Goal: Transaction & Acquisition: Subscribe to service/newsletter

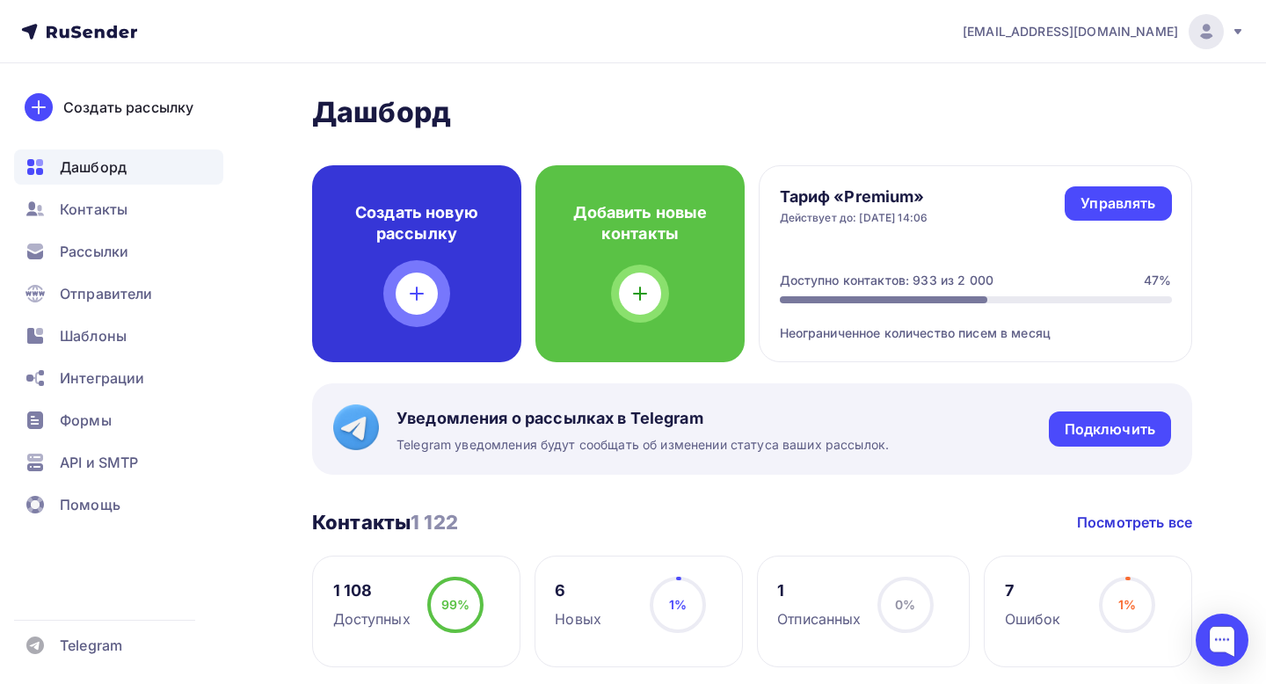
click at [410, 289] on icon at bounding box center [416, 293] width 21 height 21
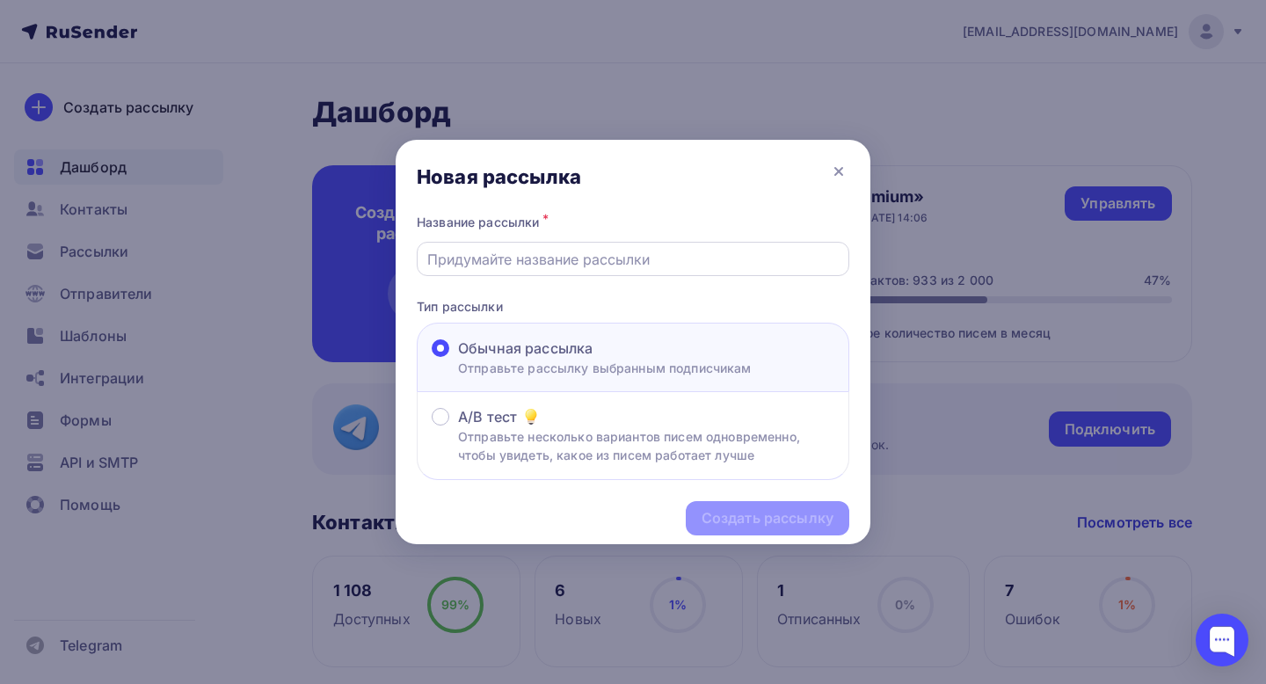
click at [528, 258] on input "text" at bounding box center [633, 259] width 412 height 21
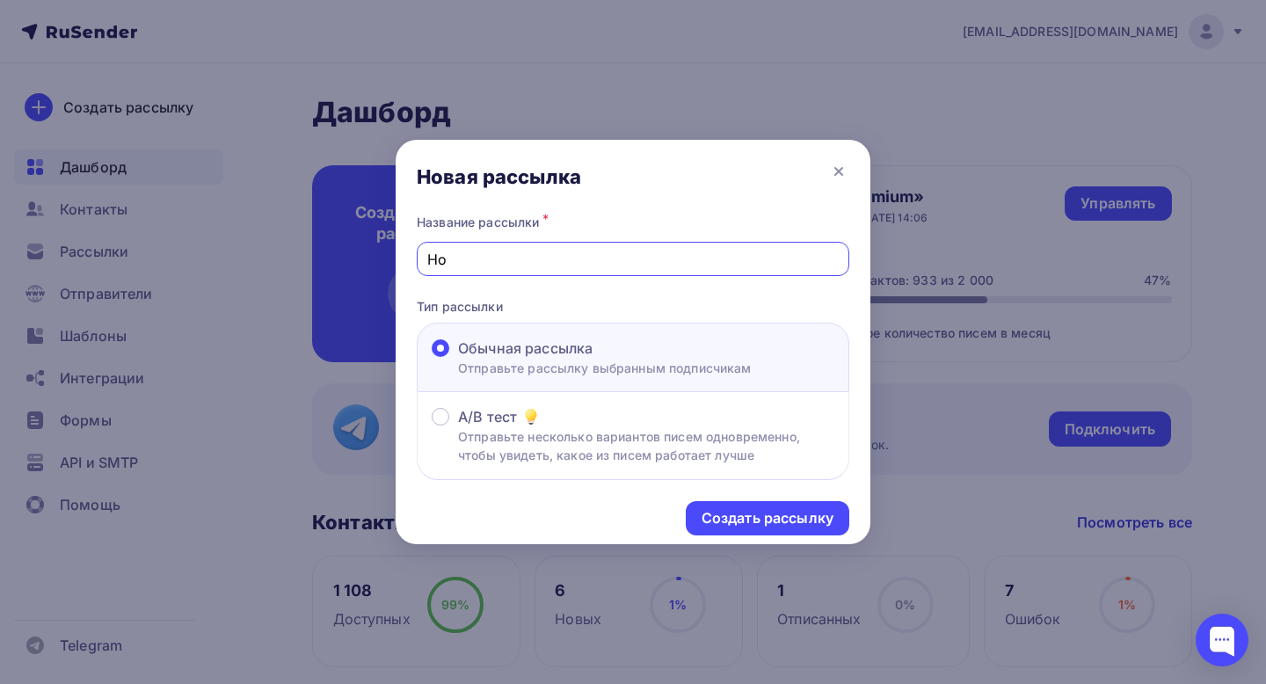
type input "[PERSON_NAME]"
type input "Год вместе и [PERSON_NAME]"
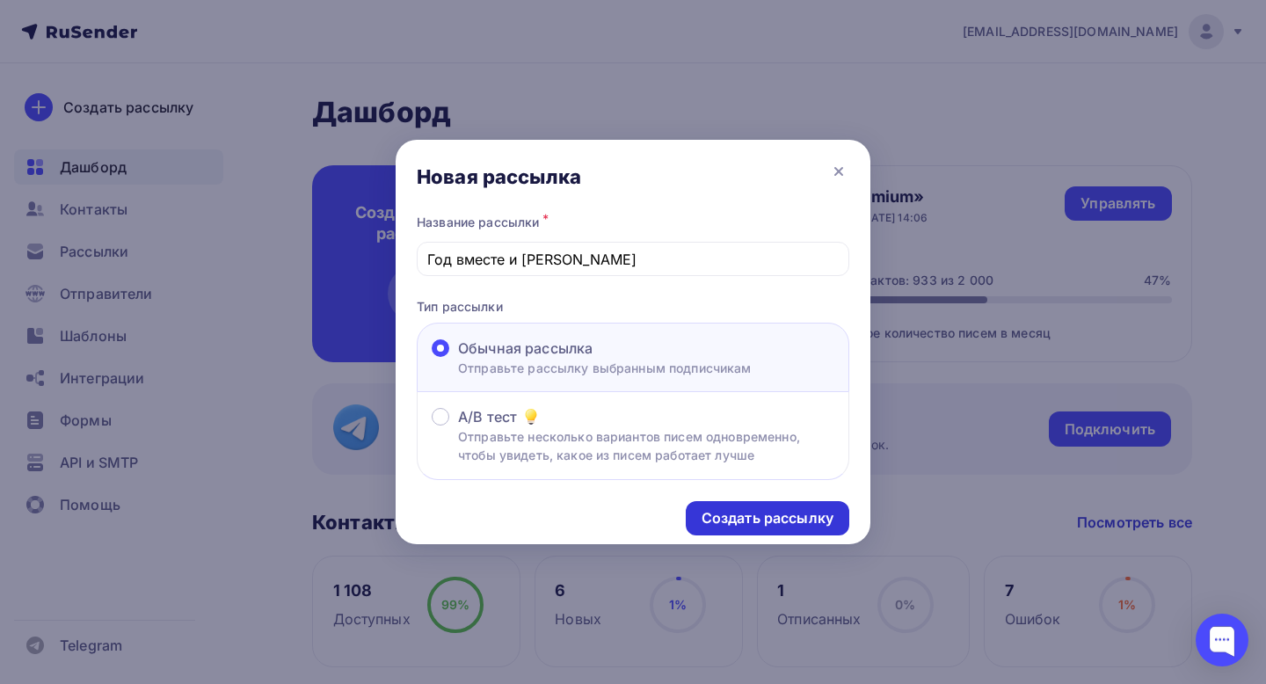
click at [743, 525] on div "Создать рассылку" at bounding box center [768, 518] width 132 height 20
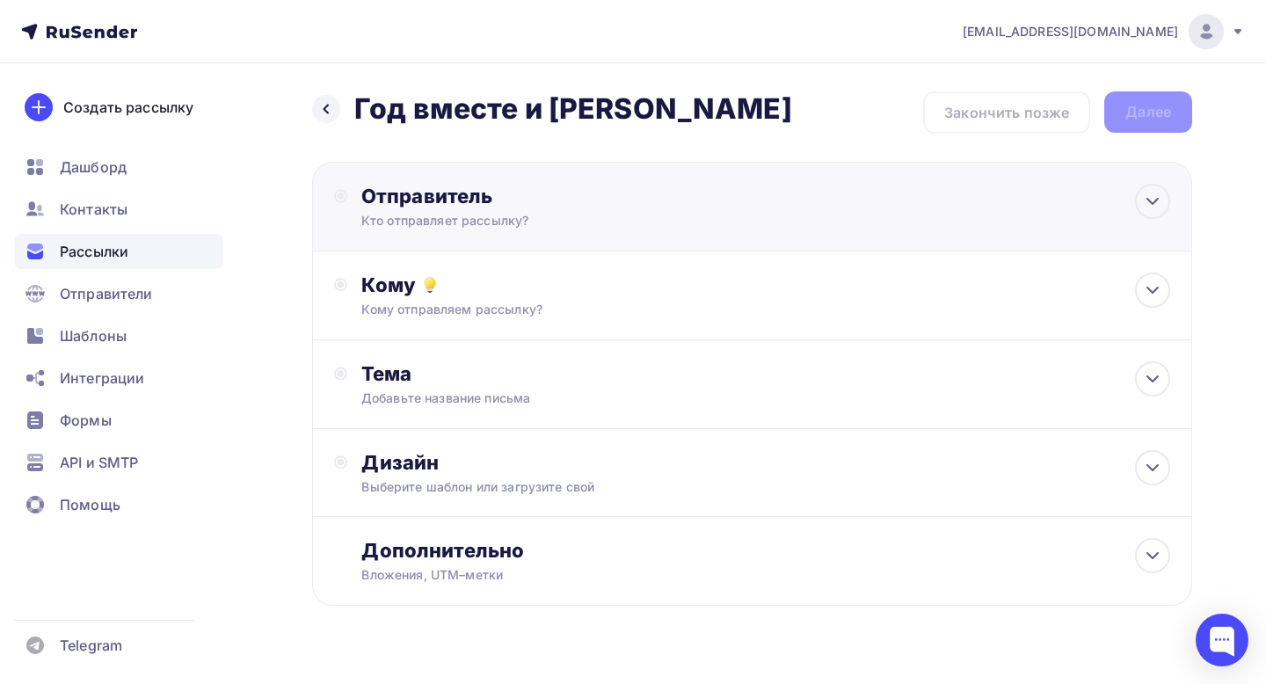
click at [830, 201] on div "Отправитель Кто отправляет рассылку? Email * Выберите отправителя [EMAIL_ADDRES…" at bounding box center [752, 207] width 880 height 90
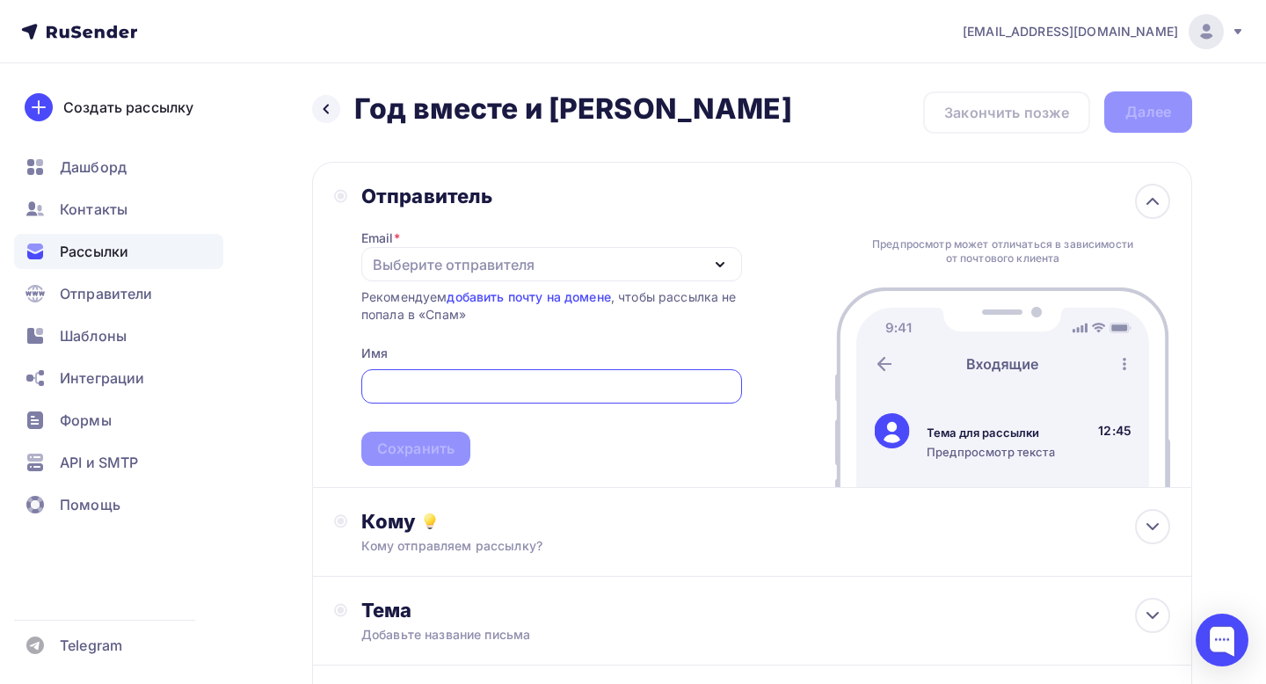
click at [588, 263] on div "Выберите отправителя" at bounding box center [551, 264] width 381 height 34
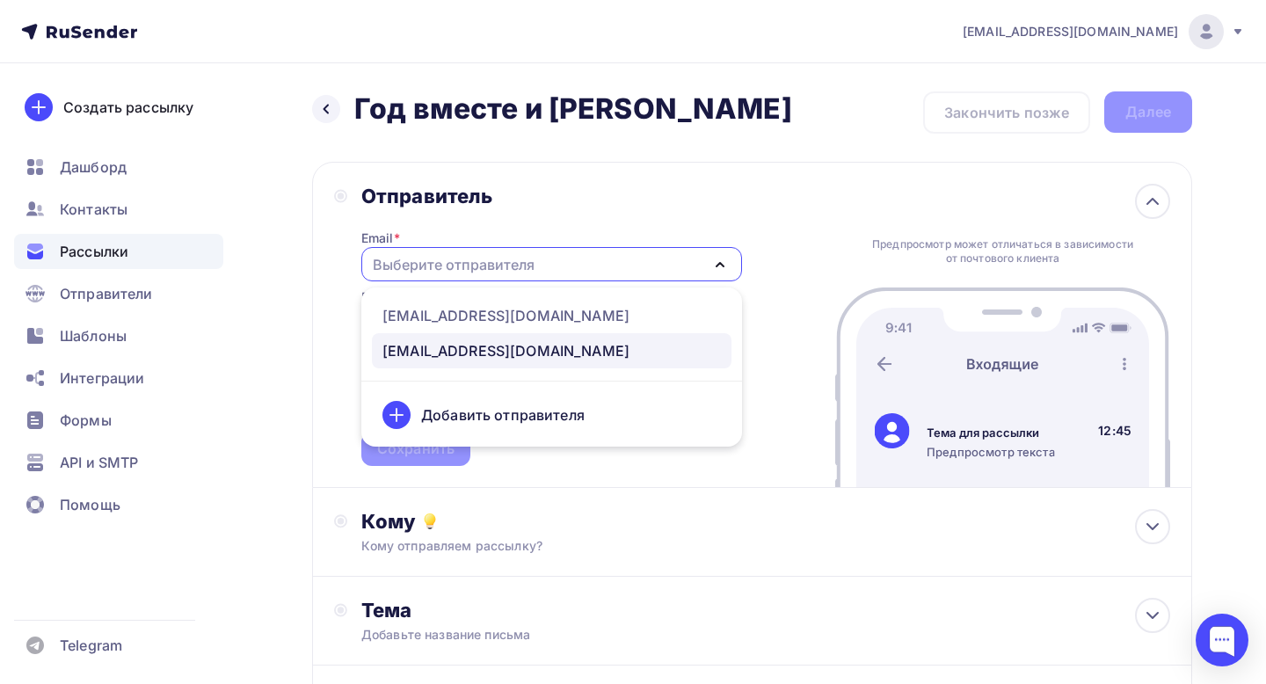
click at [503, 358] on div "[EMAIL_ADDRESS][DOMAIN_NAME]" at bounding box center [505, 350] width 247 height 21
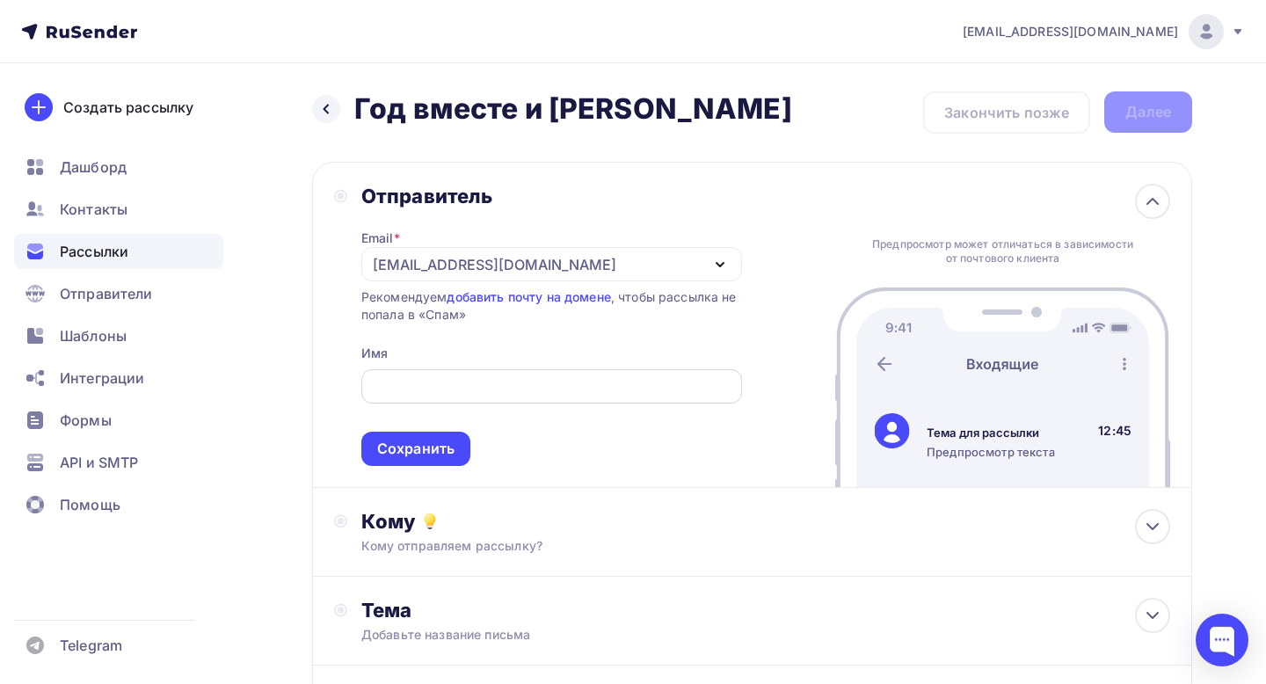
click at [496, 384] on input "text" at bounding box center [551, 386] width 360 height 21
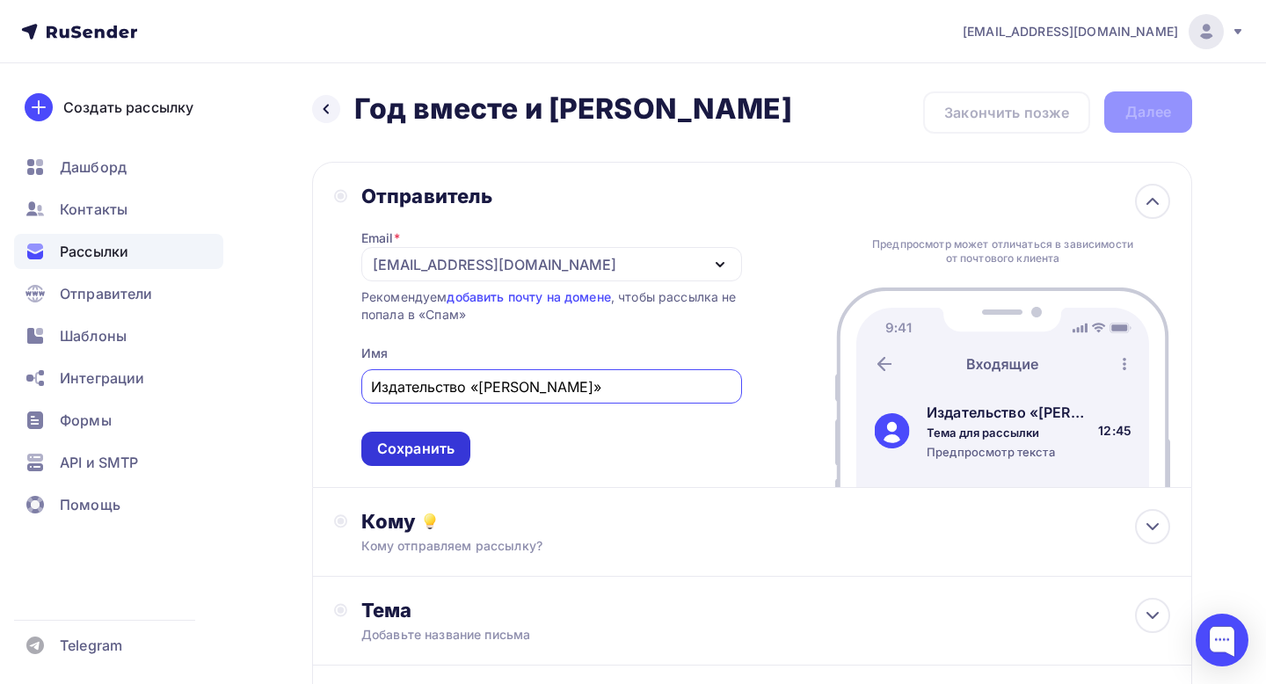
type input "Издательство «[PERSON_NAME]»"
click at [422, 443] on div "Сохранить" at bounding box center [415, 449] width 77 height 20
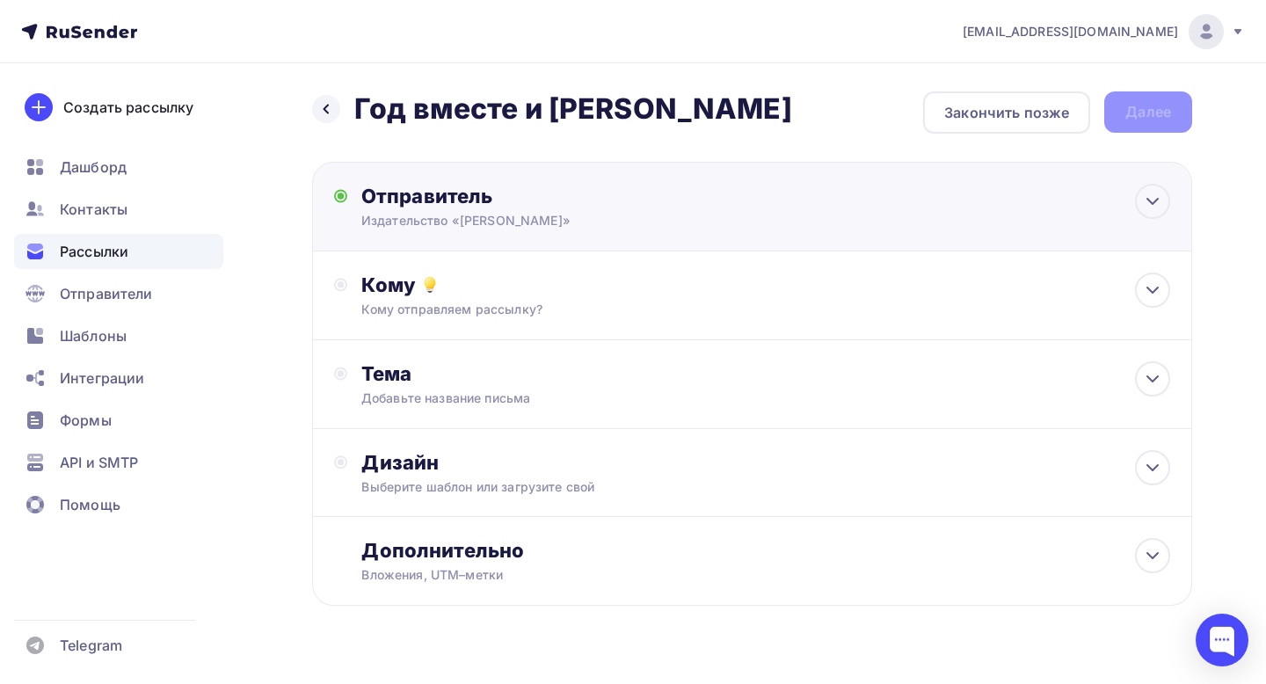
click at [589, 207] on div "Отправитель" at bounding box center [551, 196] width 381 height 25
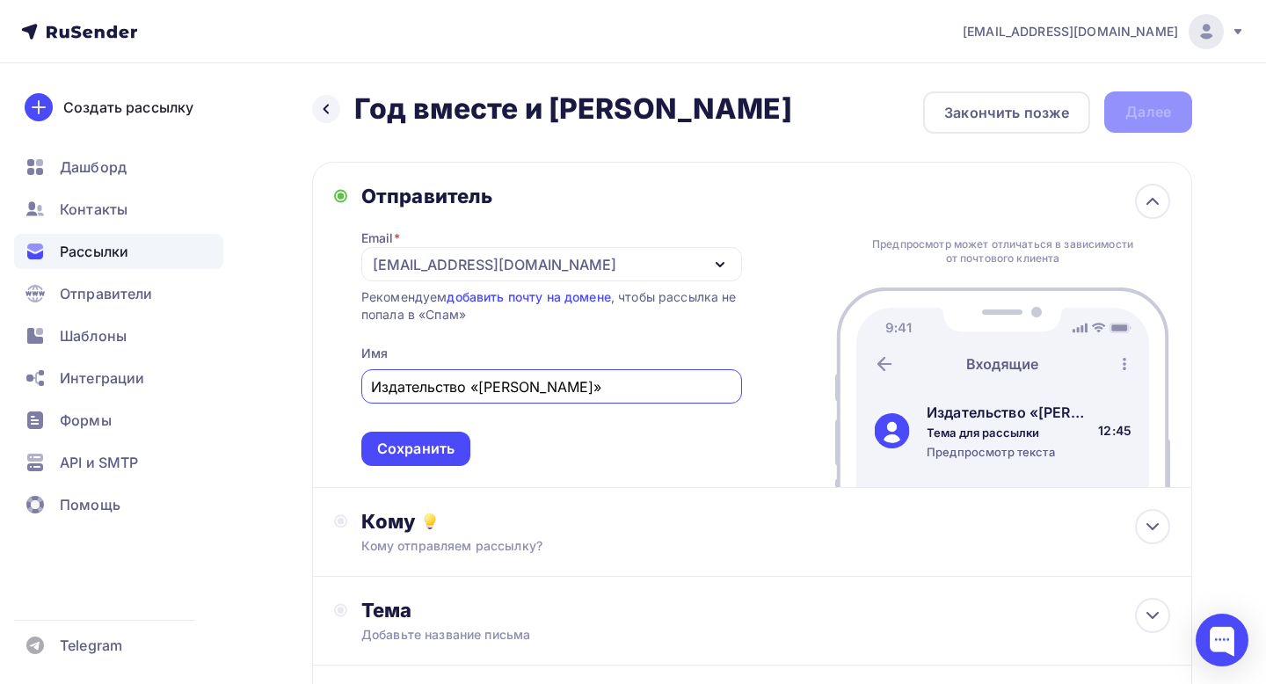
click at [580, 213] on div "Email * [EMAIL_ADDRESS][DOMAIN_NAME] [EMAIL_ADDRESS][DOMAIN_NAME] [EMAIL_ADDRES…" at bounding box center [551, 337] width 381 height 258
click at [527, 539] on div "Кому отправляем рассылку?" at bounding box center [725, 546] width 728 height 18
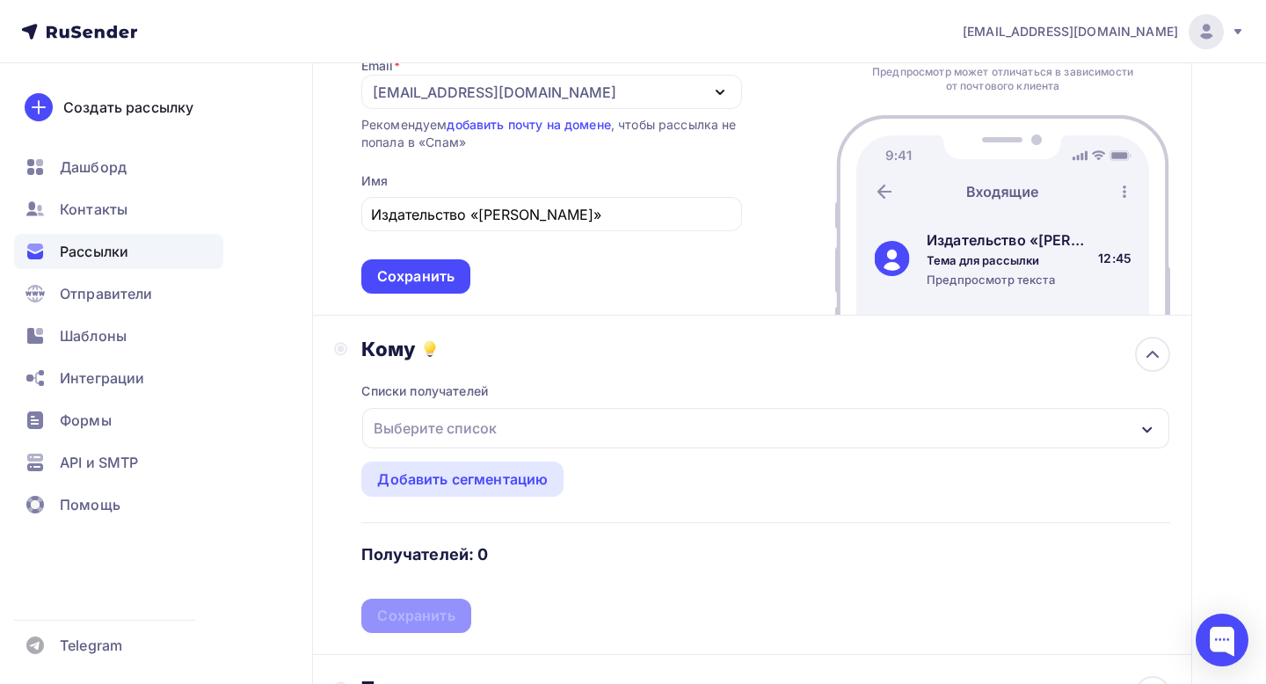
click at [577, 432] on div "Выберите список" at bounding box center [765, 428] width 807 height 40
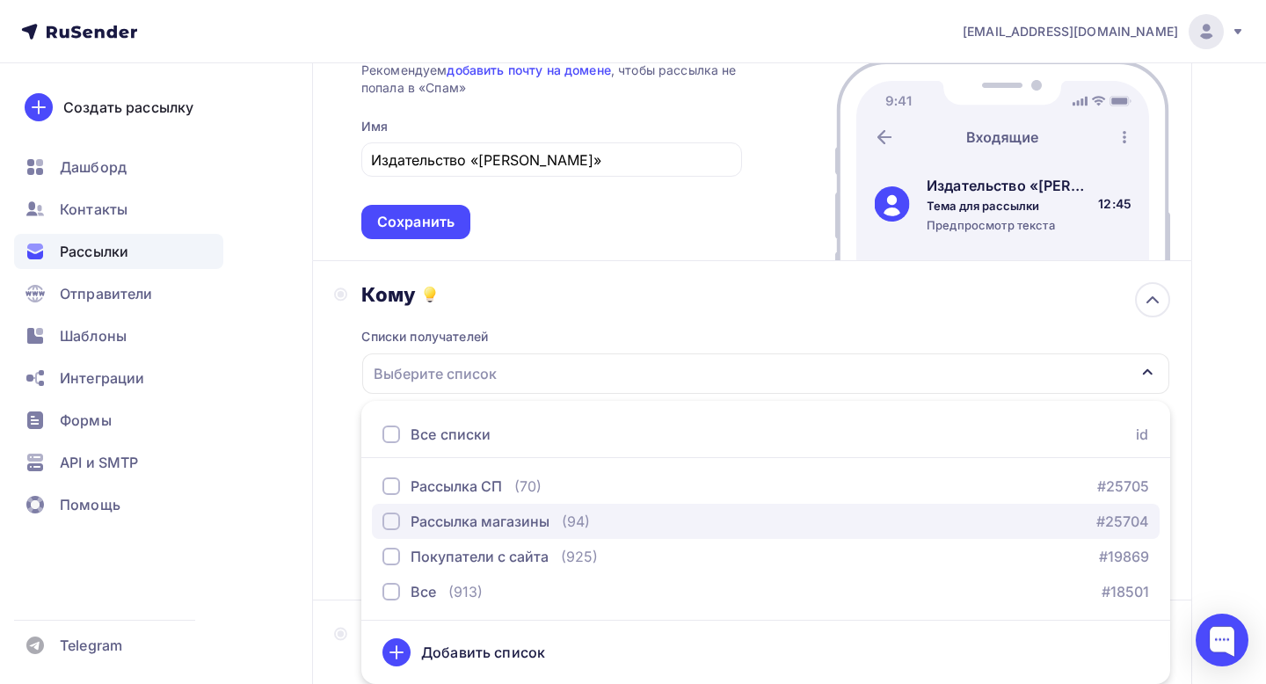
click at [509, 524] on div "Рассылка магазины" at bounding box center [480, 521] width 139 height 21
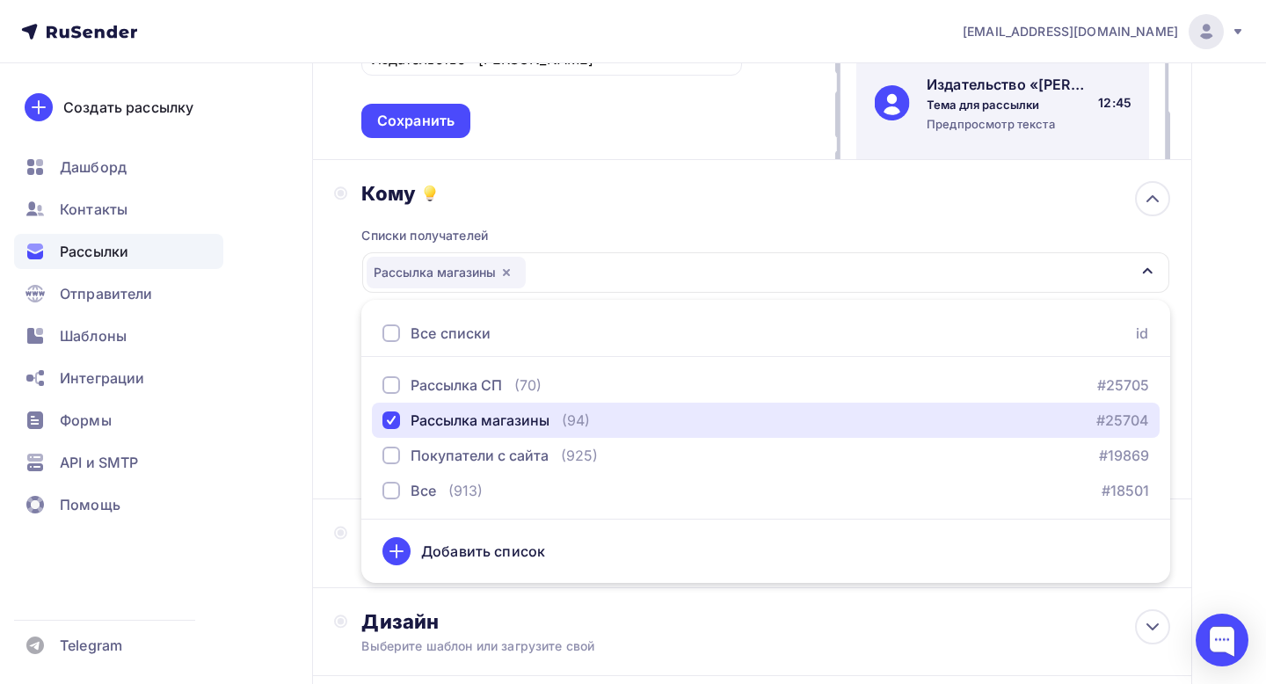
scroll to position [387, 0]
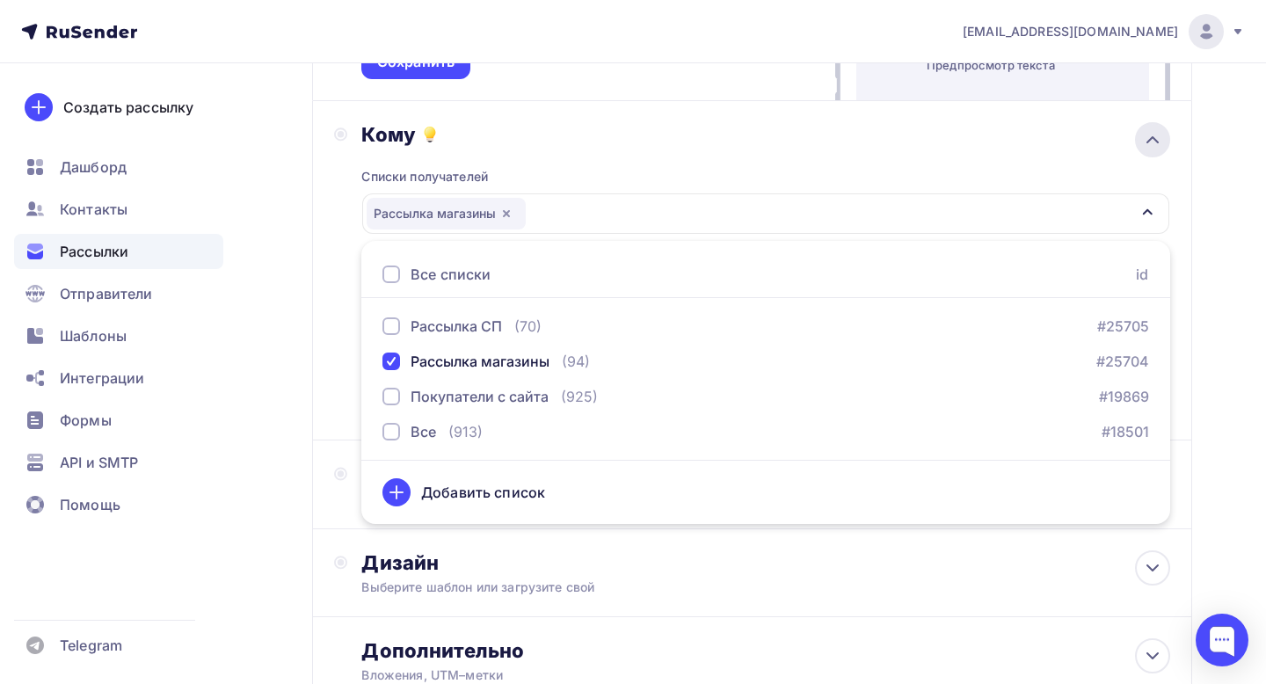
click at [1143, 136] on icon at bounding box center [1152, 139] width 21 height 21
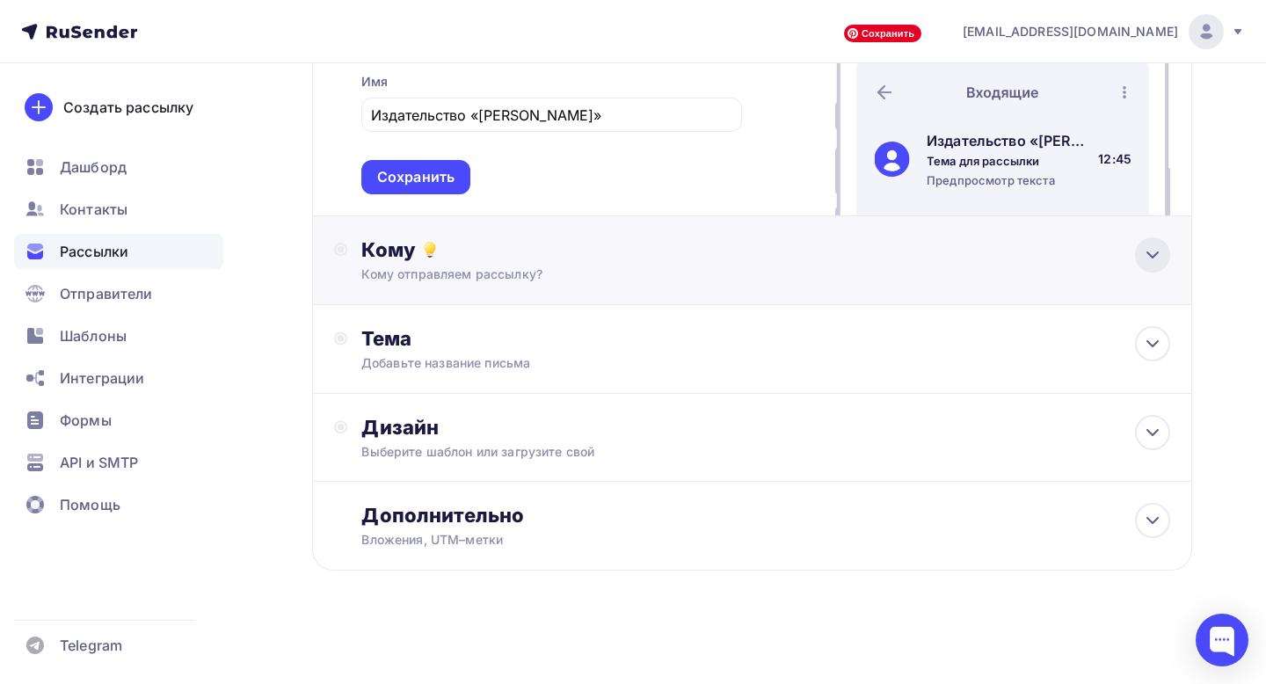
scroll to position [272, 0]
click at [522, 360] on div "Добавьте название письма" at bounding box center [517, 363] width 313 height 18
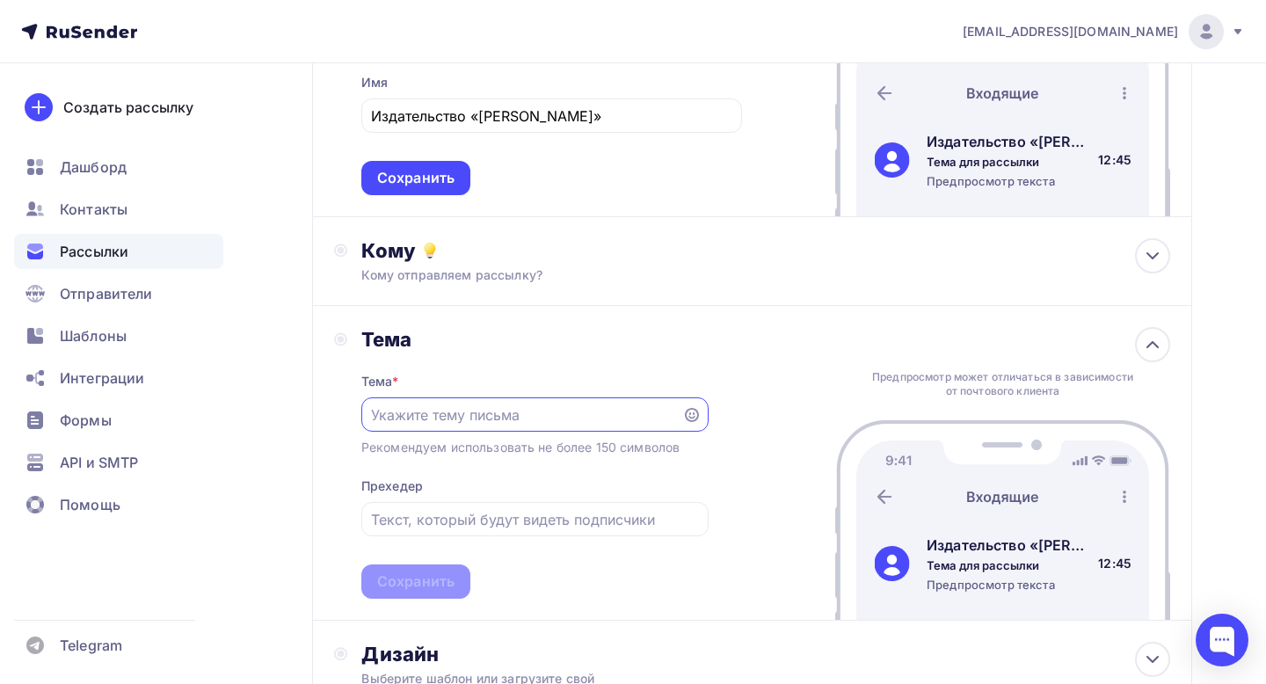
scroll to position [0, 0]
click at [561, 281] on div "Кому отправляем рассылку?" at bounding box center [725, 275] width 728 height 18
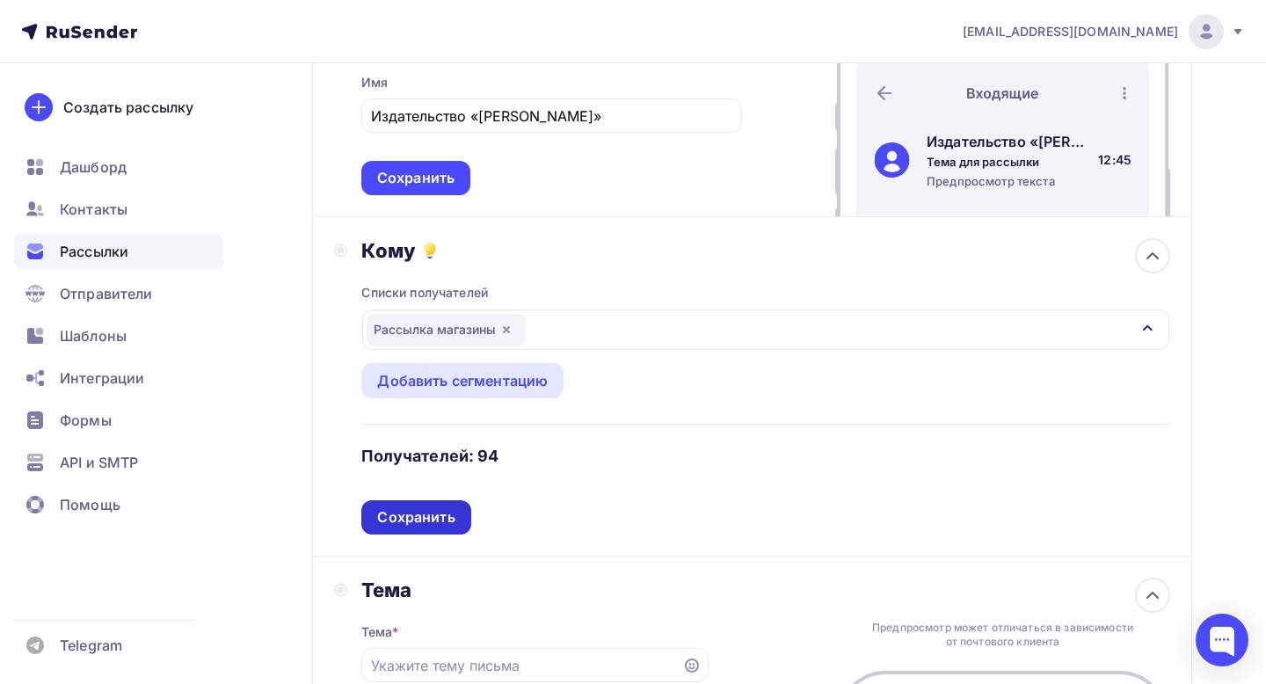
click at [421, 524] on div "Сохранить" at bounding box center [415, 517] width 77 height 20
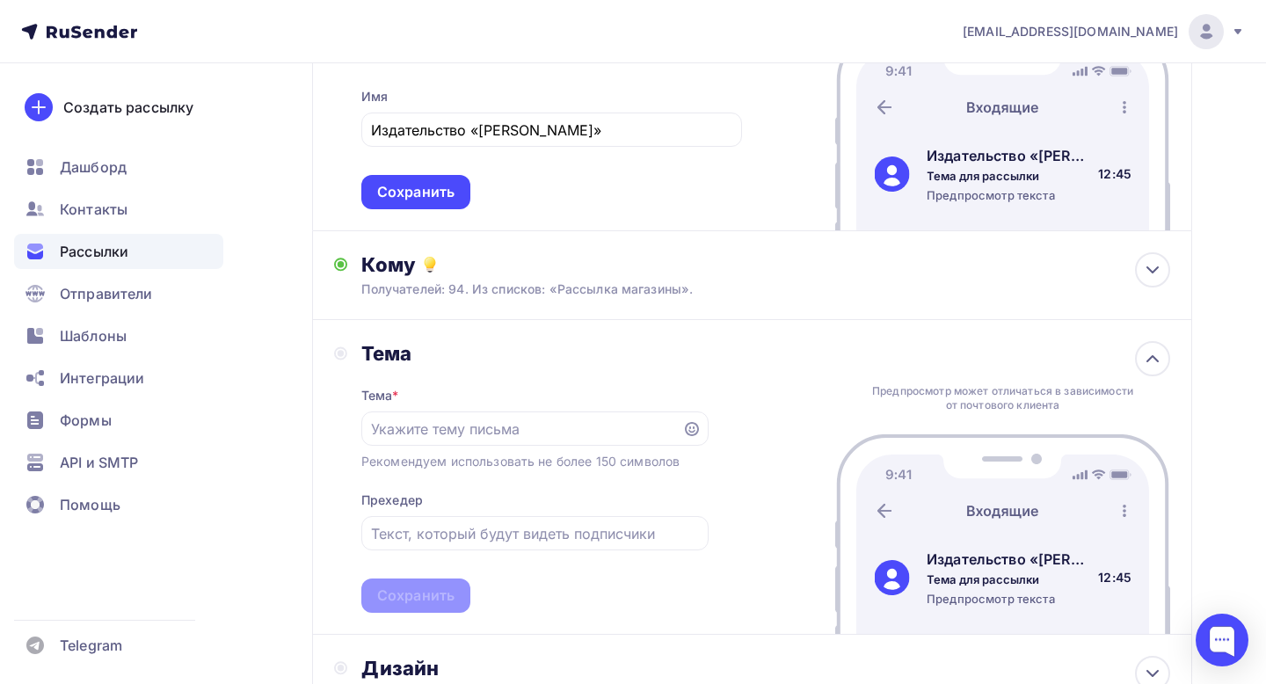
scroll to position [279, 0]
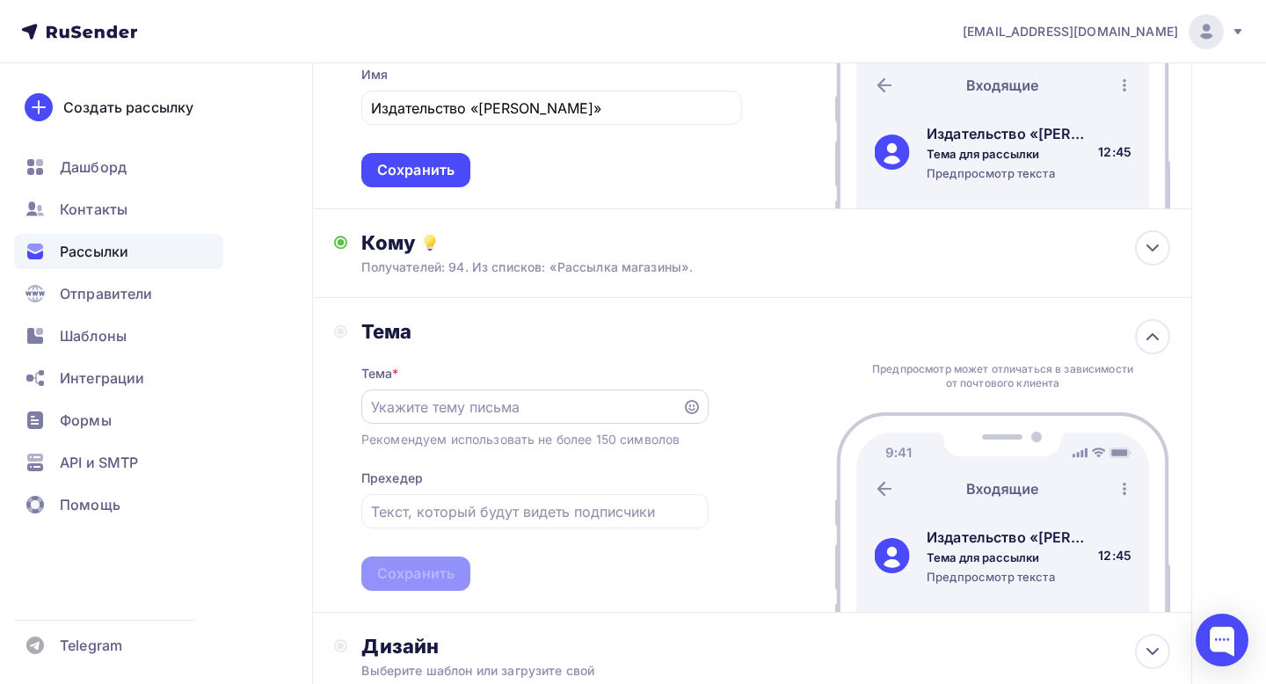
click at [487, 403] on input "text" at bounding box center [521, 406] width 301 height 21
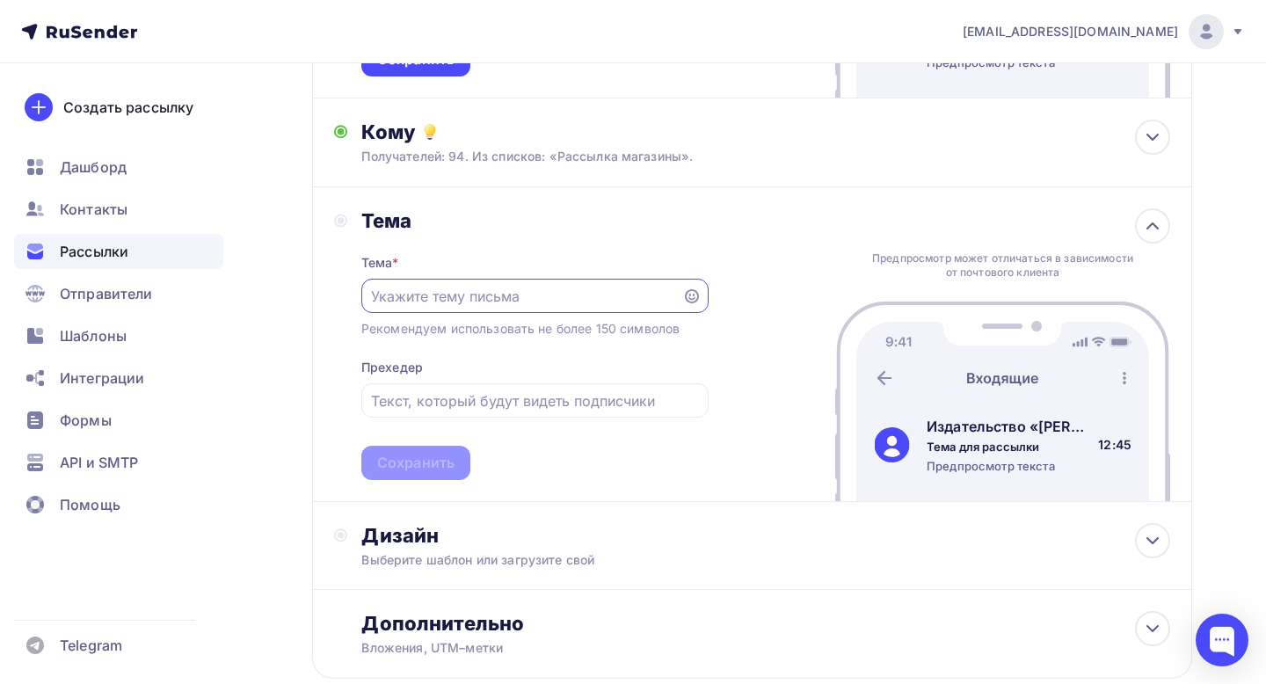
scroll to position [392, 0]
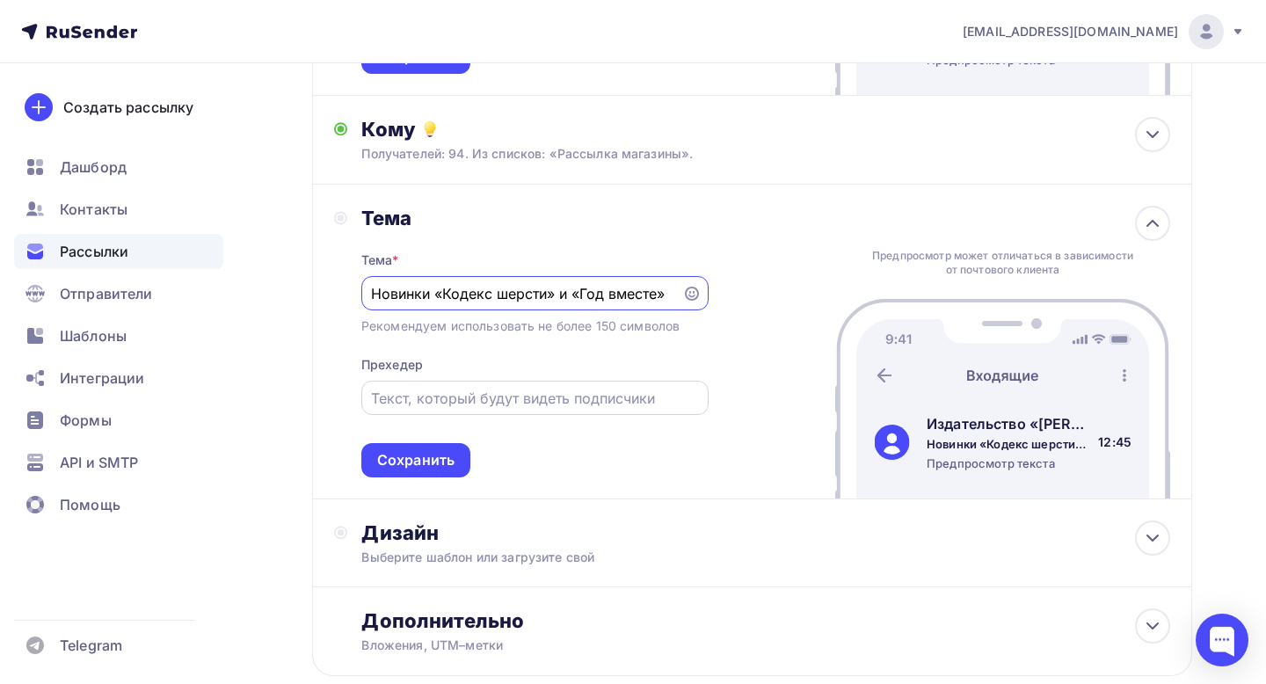
type input "Новинки «Кодекс шерсти» и «Год вместе»"
click at [458, 392] on input "text" at bounding box center [534, 398] width 327 height 21
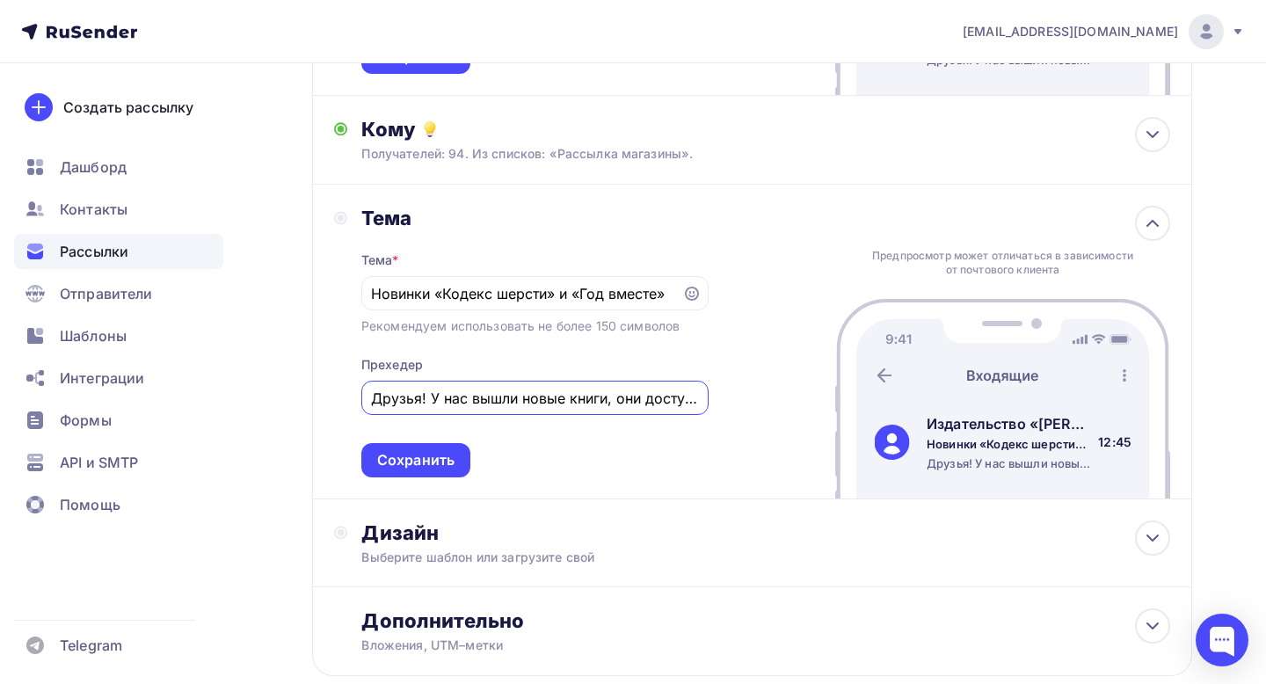
drag, startPoint x: 392, startPoint y: 395, endPoint x: 353, endPoint y: 394, distance: 39.6
click at [353, 394] on div "Тема Тема * Новинки «Кодекс шерсти» и «Год вместе» Рекомендуем использовать не …" at bounding box center [521, 342] width 375 height 272
click at [391, 394] on input "Друзья! У нас вышли новые книги, они доступны для заказа." at bounding box center [534, 398] width 327 height 21
type input "Уважаемые коллеги! У нас вышли новые книги, они доступны для заказа."
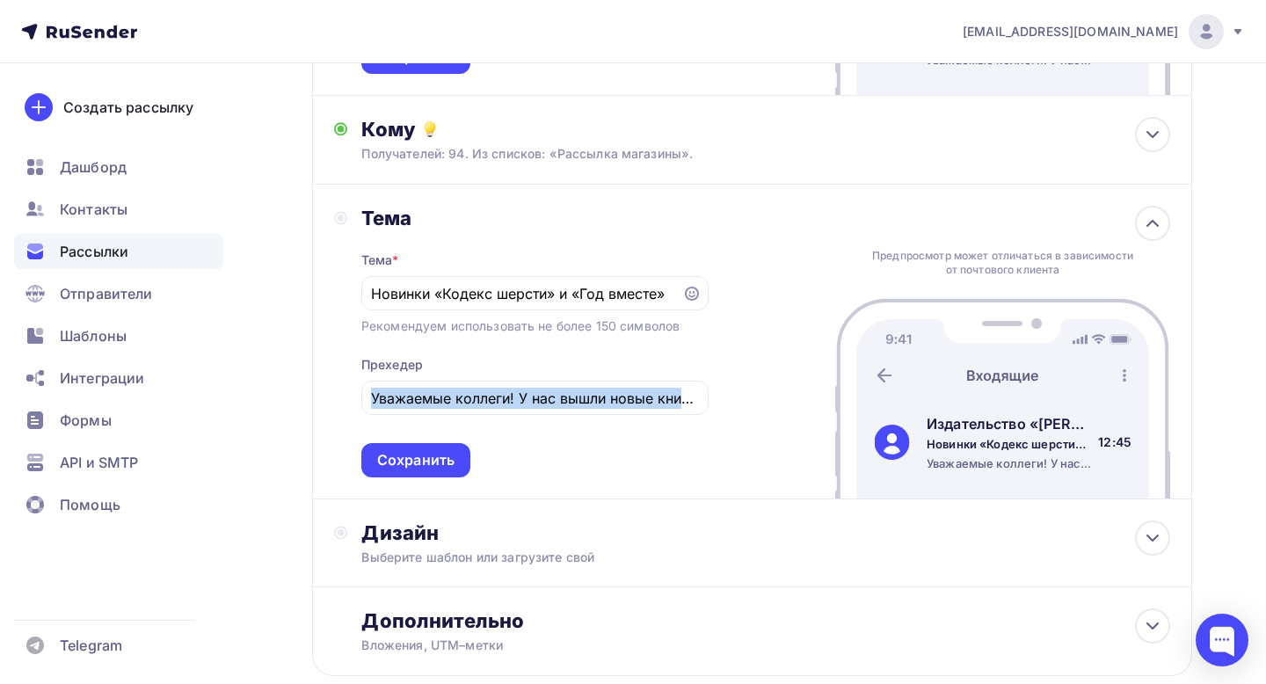
drag, startPoint x: 447, startPoint y: 382, endPoint x: 717, endPoint y: 389, distance: 270.0
click at [719, 389] on div "Тема Тема * Новинки «Кодекс шерсти» и «Год вместе» Рекомендуем использовать не …" at bounding box center [752, 342] width 880 height 315
click at [647, 398] on input "Уважаемые коллеги! У нас вышли новые книги, они доступны для заказа." at bounding box center [534, 398] width 327 height 21
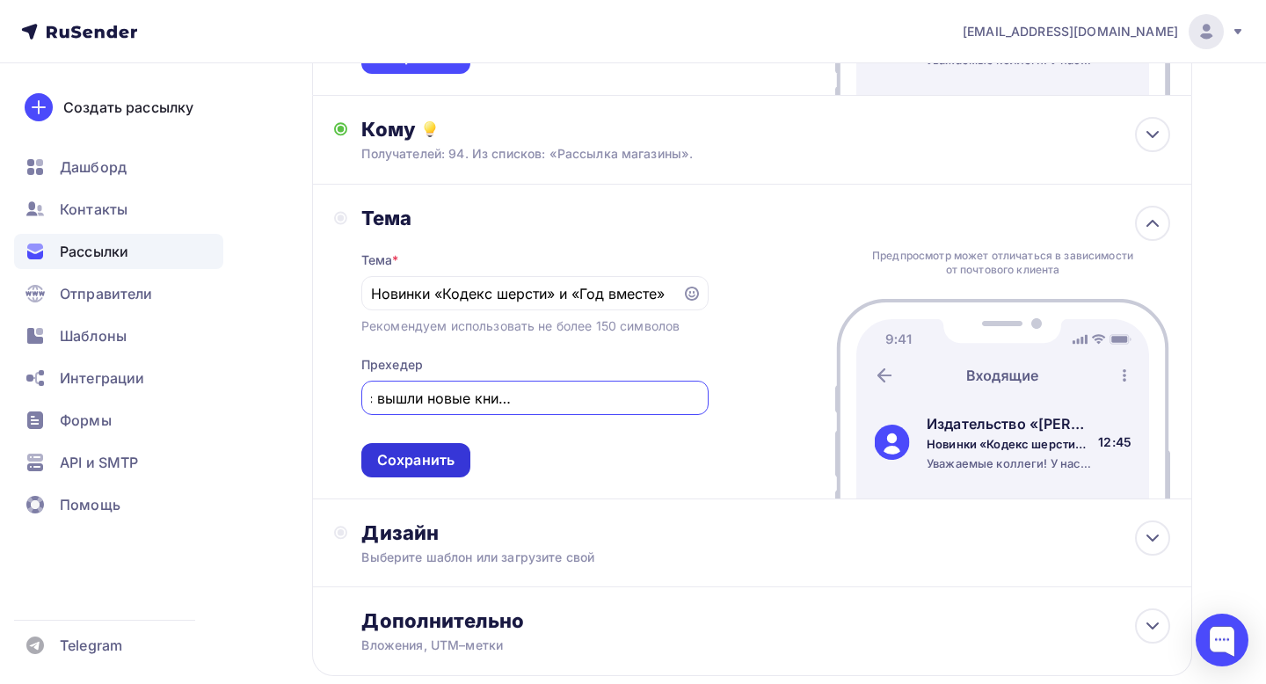
click at [439, 456] on div "Сохранить" at bounding box center [415, 460] width 77 height 20
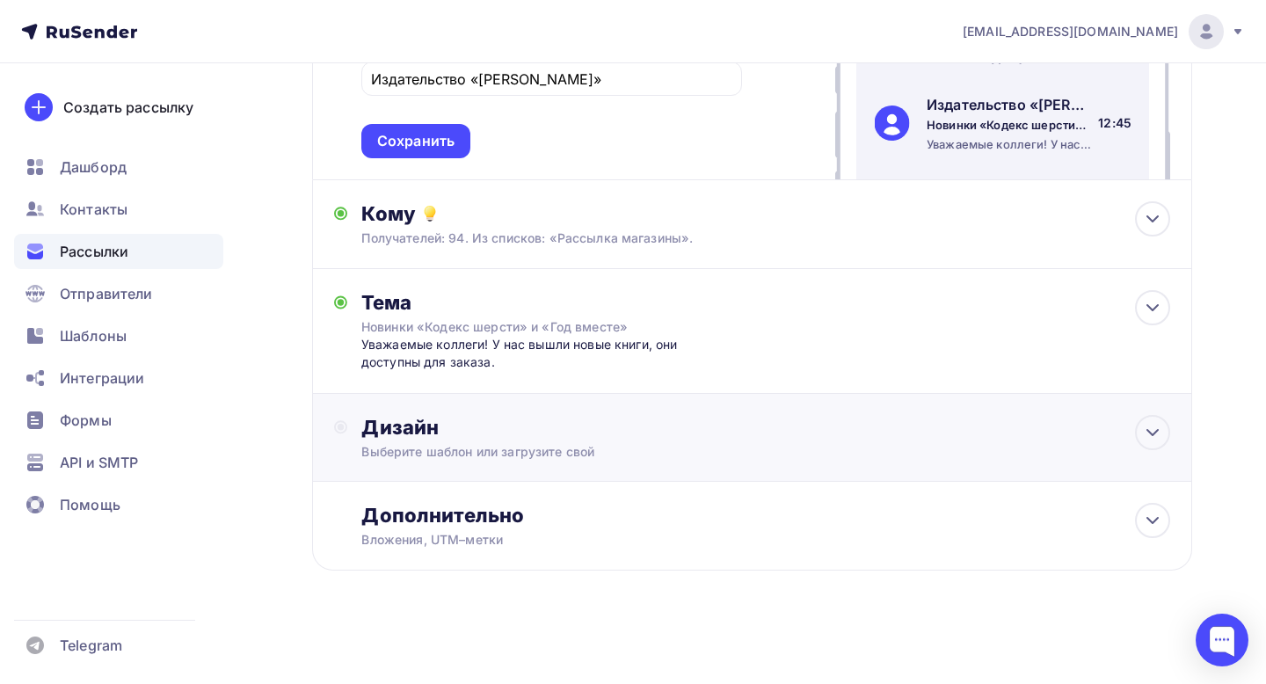
click at [449, 454] on div "Выберите шаблон или загрузите свой" at bounding box center [725, 452] width 728 height 18
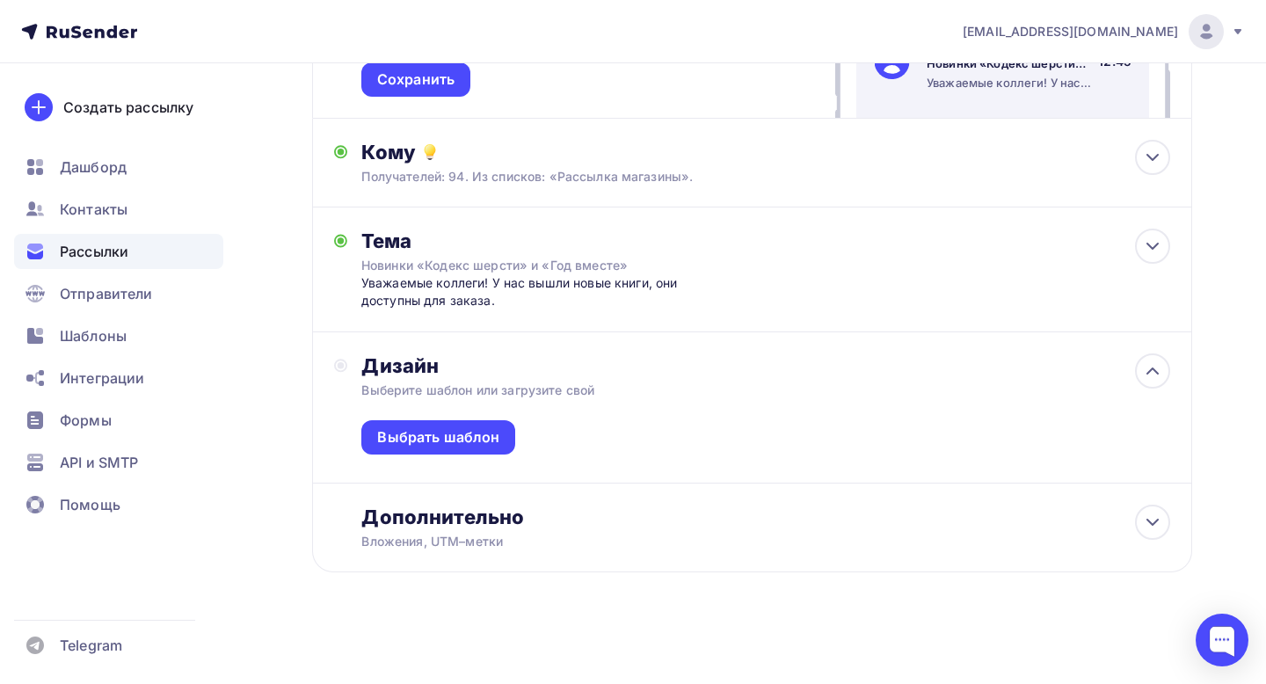
scroll to position [371, 0]
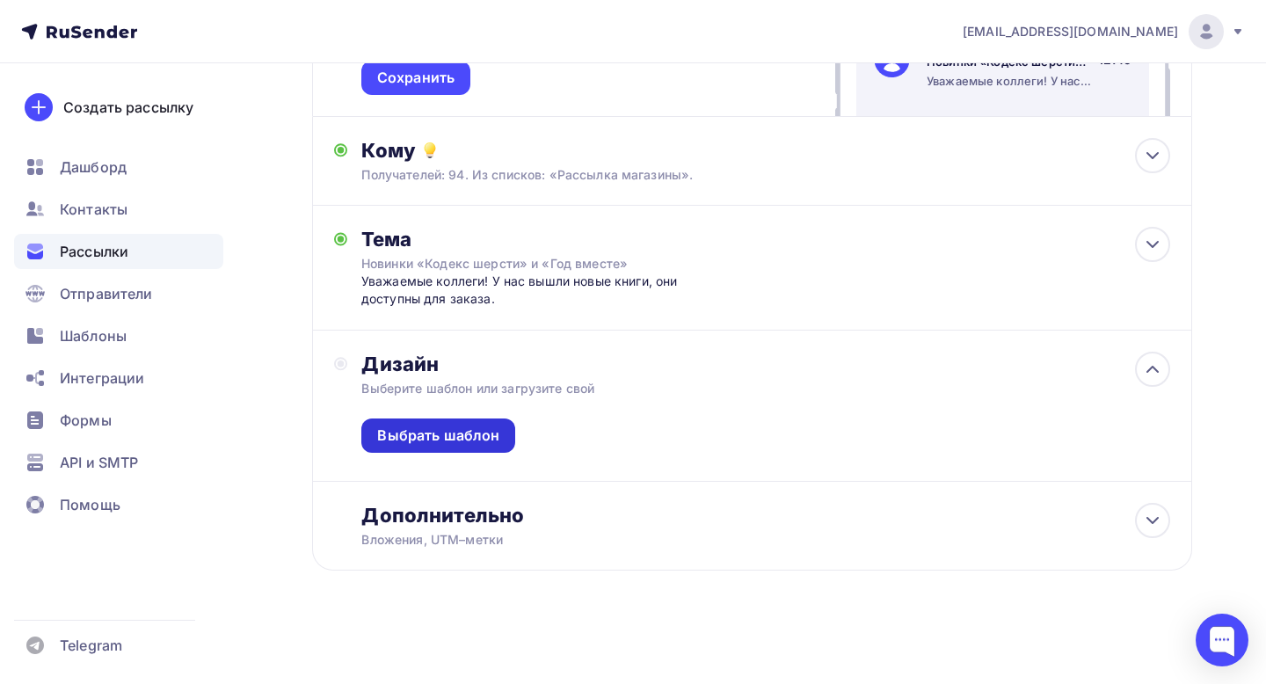
click at [455, 434] on div "Выбрать шаблон" at bounding box center [438, 436] width 122 height 20
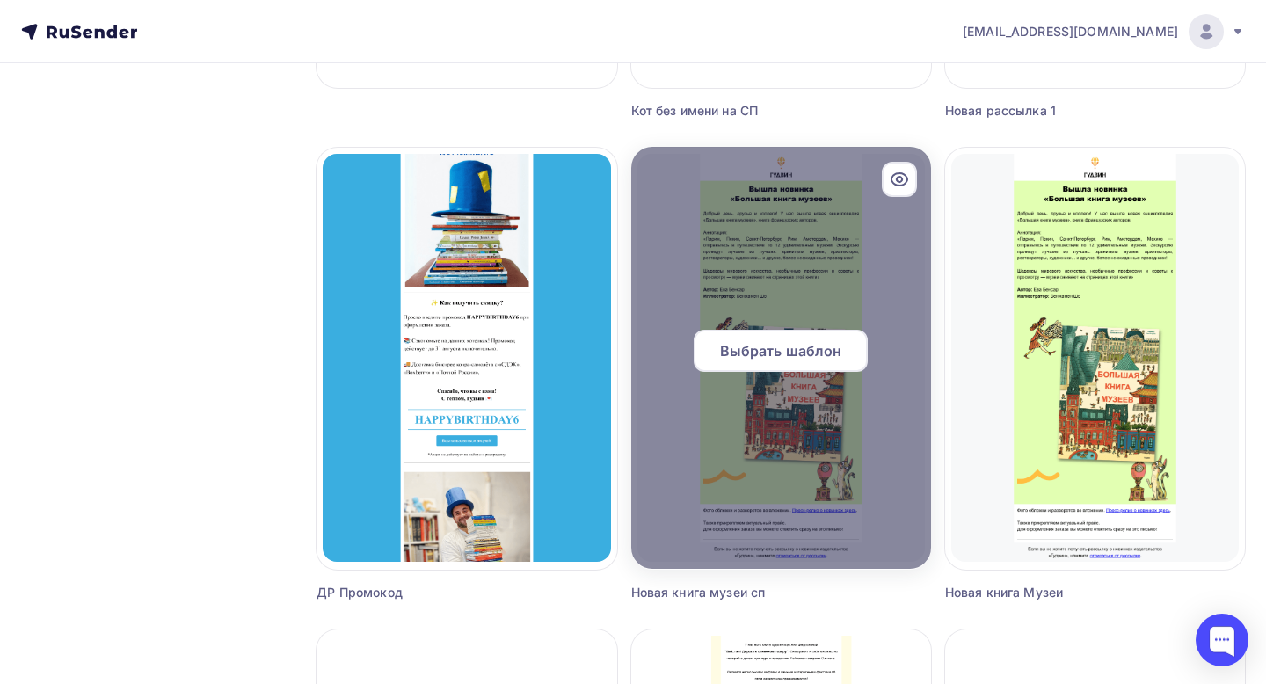
scroll to position [583, 0]
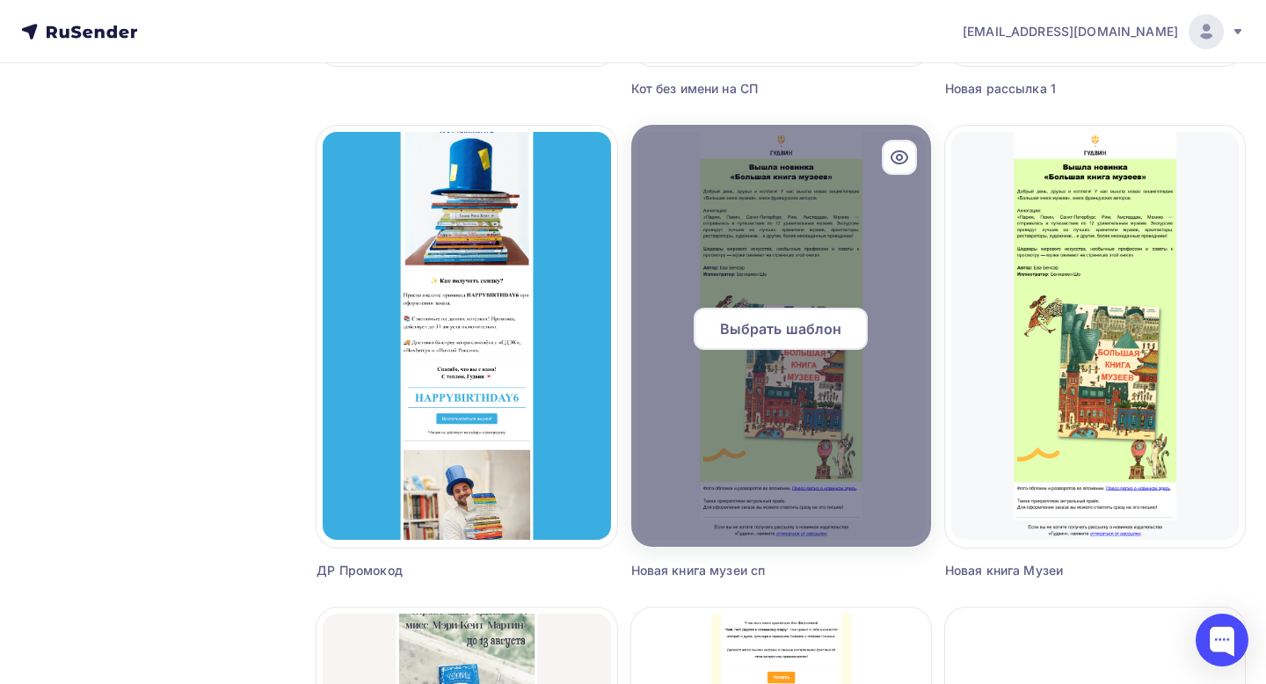
click at [766, 322] on span "Выбрать шаблон" at bounding box center [781, 328] width 122 height 21
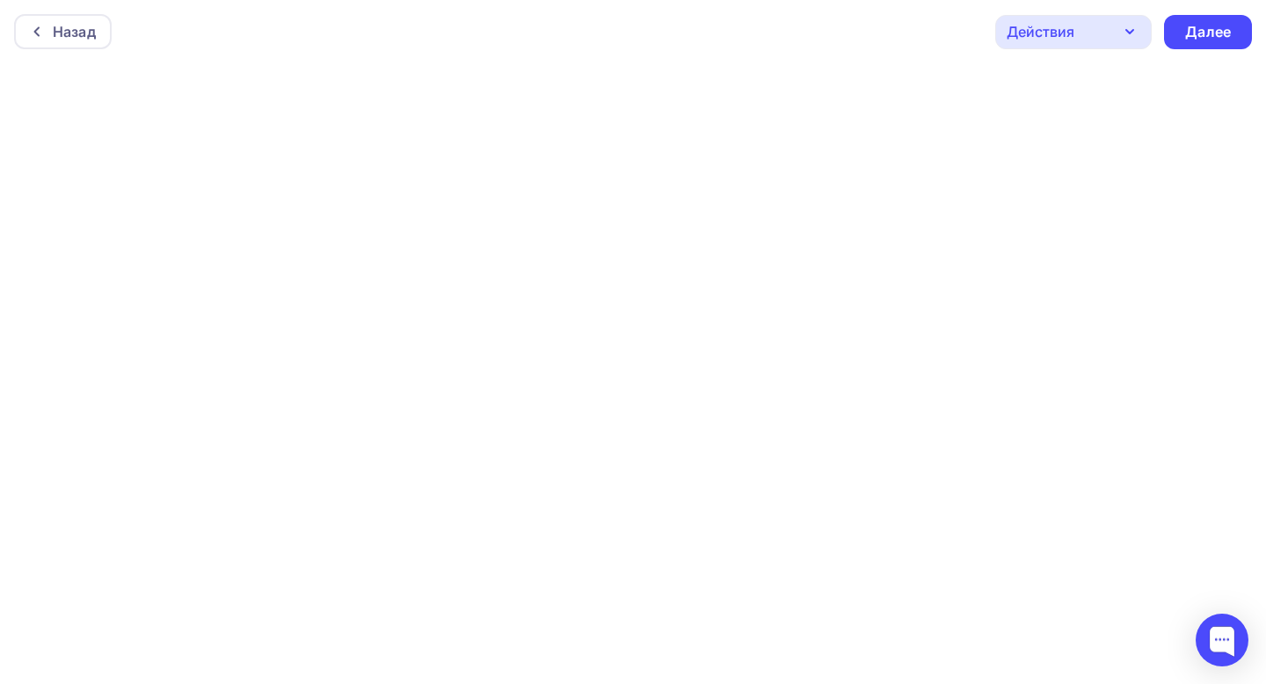
click at [957, 32] on div "Назад Действия Отправить тестовое письмо Предпросмотр Сохранить в Мои шаблоны В…" at bounding box center [633, 31] width 1266 height 63
click at [1188, 21] on div "Далее" at bounding box center [1208, 28] width 46 height 20
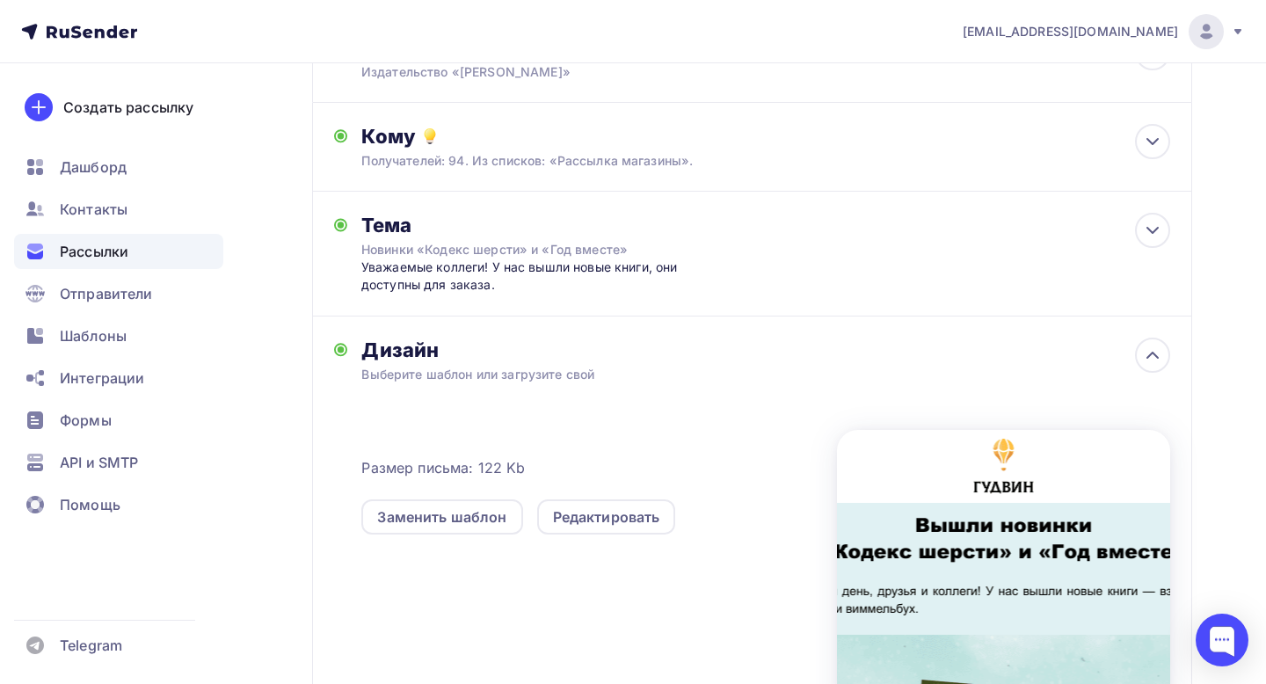
scroll to position [372, 0]
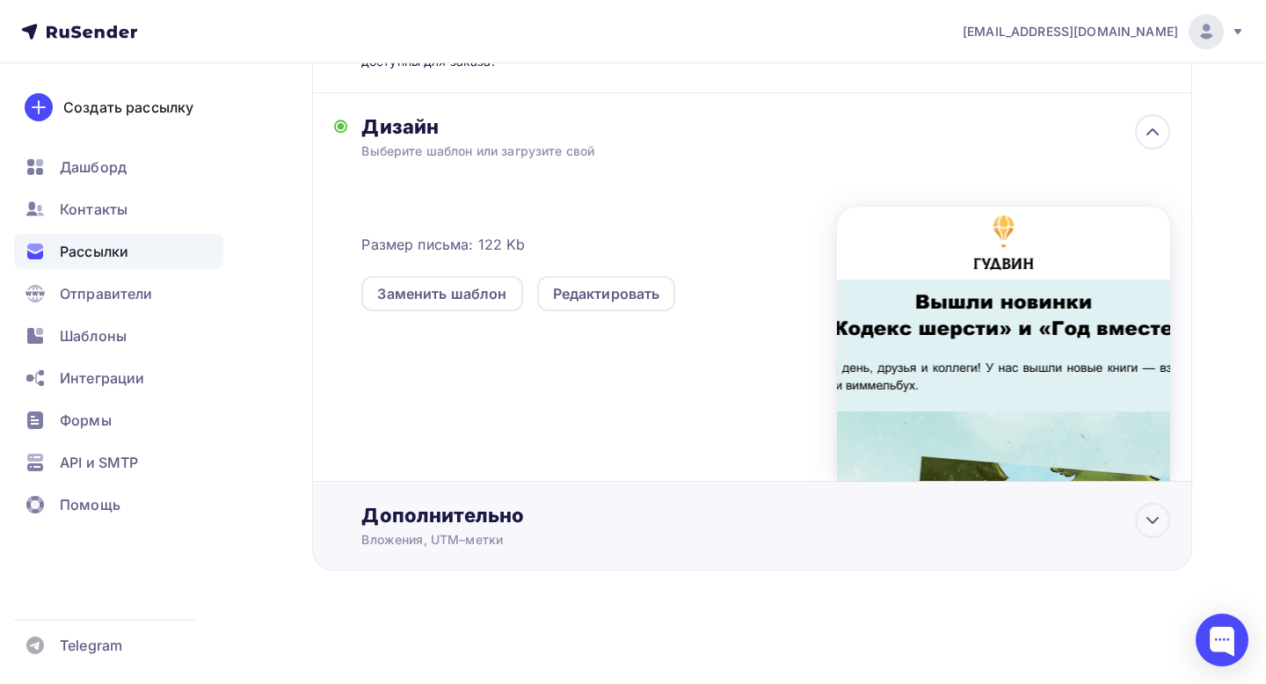
click at [527, 517] on div "Дополнительно" at bounding box center [765, 515] width 809 height 25
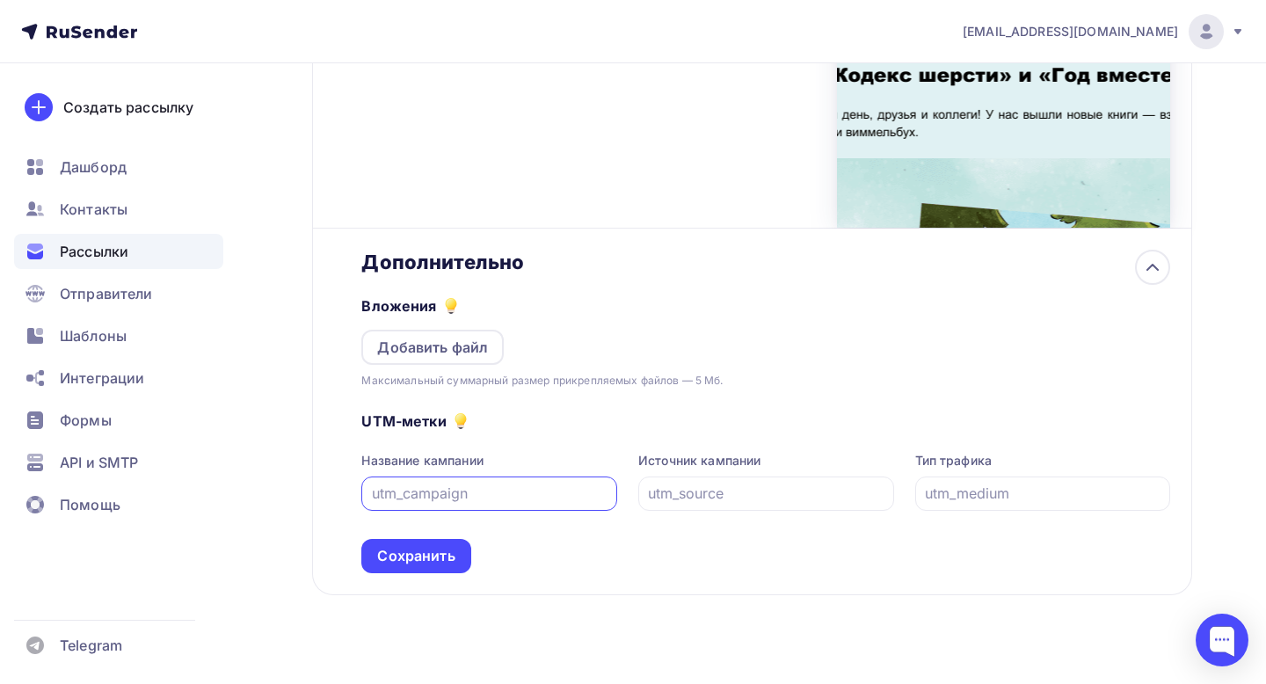
scroll to position [650, 0]
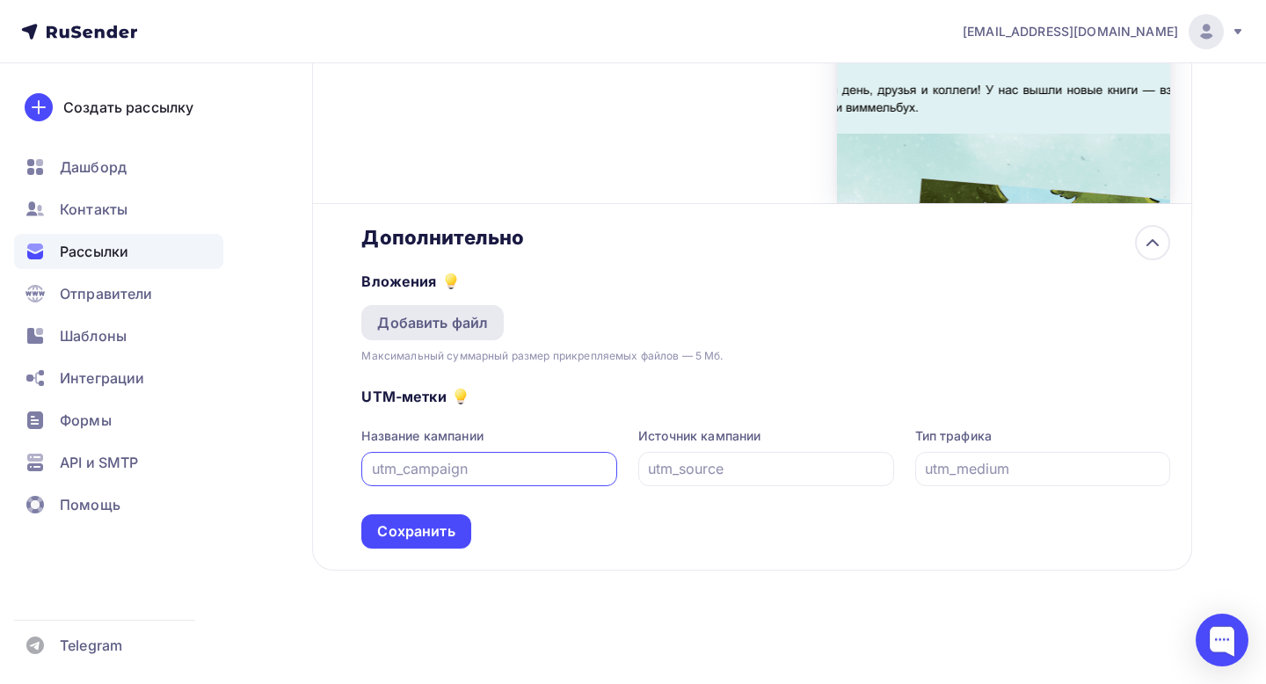
click at [440, 325] on div "Добавить файл" at bounding box center [432, 322] width 111 height 21
click at [407, 315] on div "Добавить файл" at bounding box center [432, 322] width 111 height 21
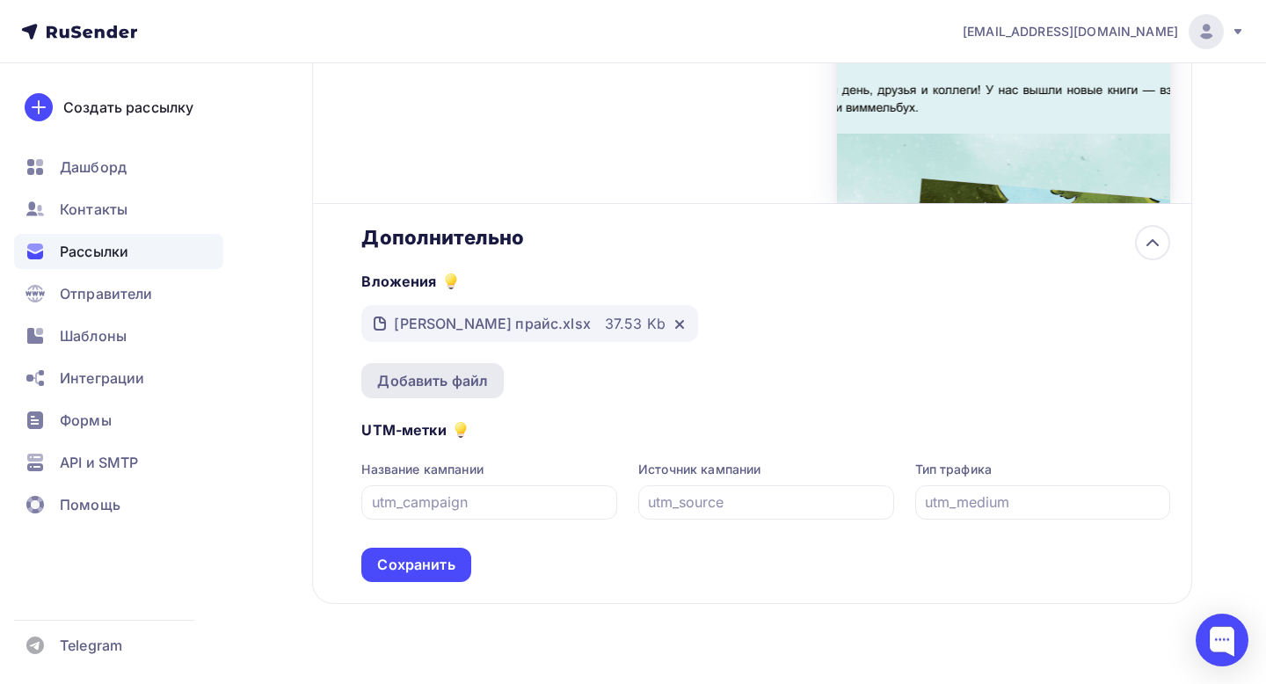
click at [428, 378] on div "Добавить файл" at bounding box center [432, 380] width 111 height 21
click at [451, 372] on div "Добавить файл" at bounding box center [432, 380] width 111 height 21
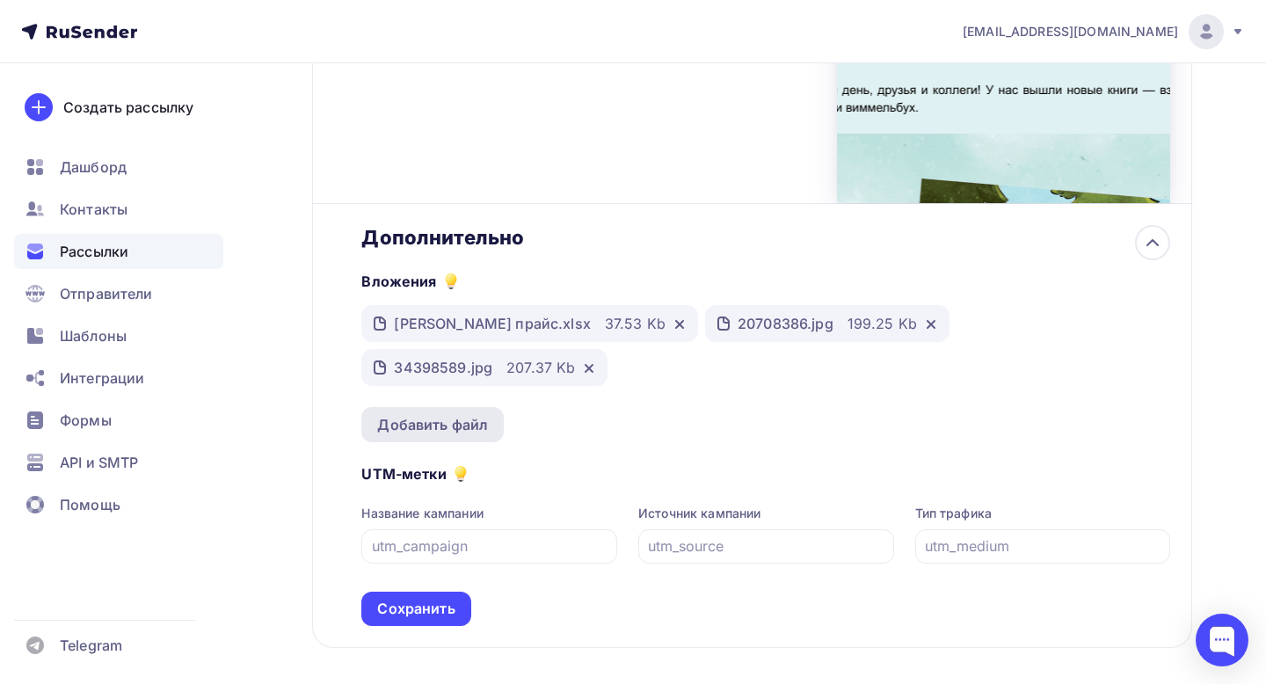
click at [402, 414] on div "Добавить файл" at bounding box center [432, 424] width 111 height 21
click at [419, 421] on div "Добавить файл" at bounding box center [432, 424] width 111 height 21
click at [449, 425] on div "Добавить файл" at bounding box center [432, 424] width 111 height 21
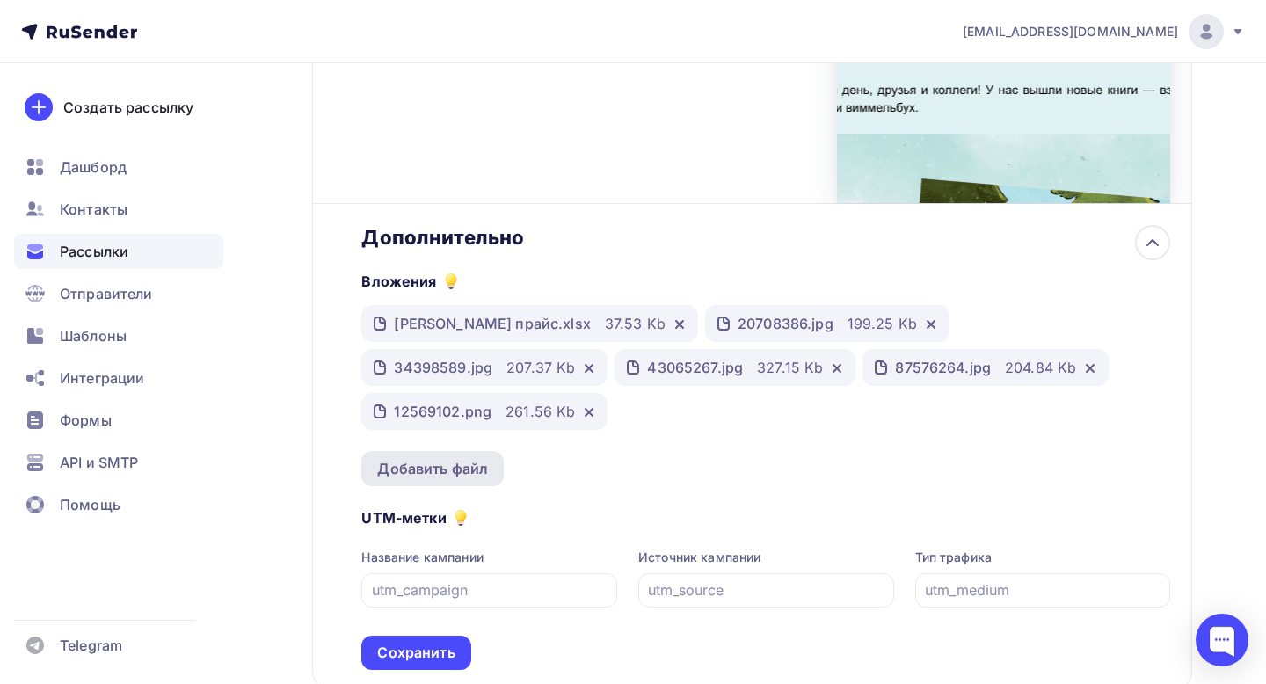
click at [453, 451] on div "Добавить файл" at bounding box center [432, 468] width 142 height 35
click at [443, 463] on div "Добавить файл" at bounding box center [432, 468] width 111 height 21
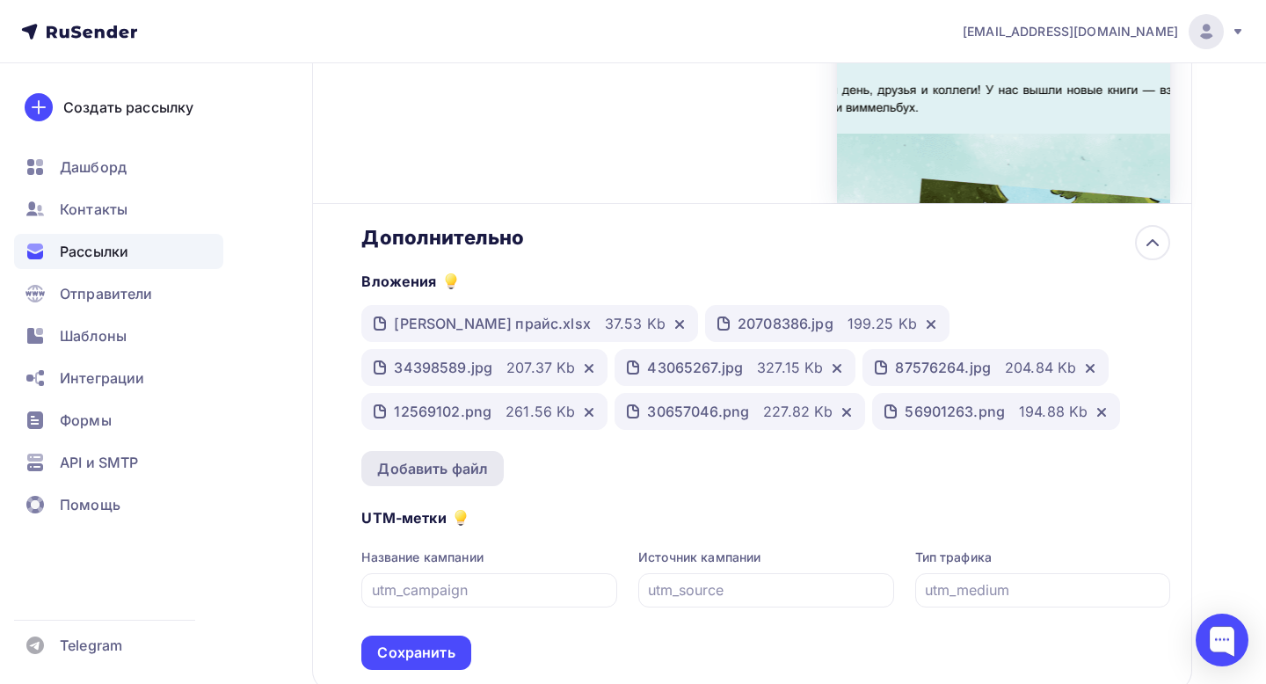
click at [447, 463] on div "Добавить файл" at bounding box center [432, 468] width 111 height 21
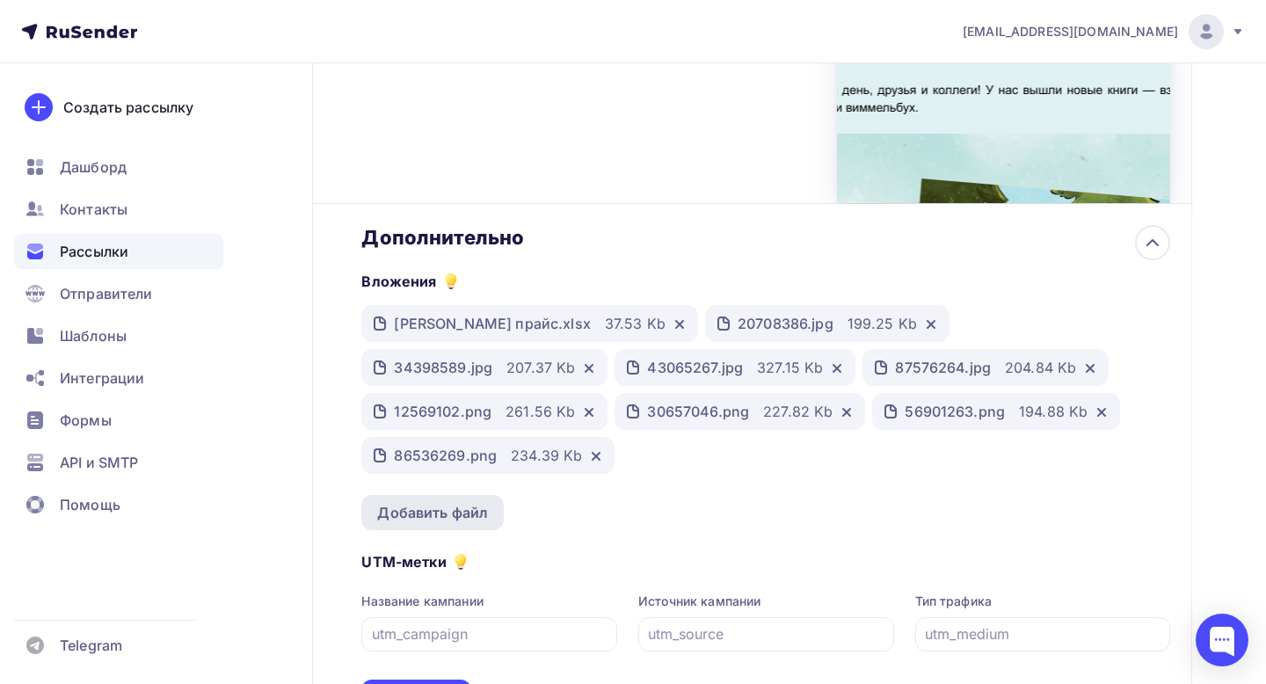
click at [413, 502] on div "Добавить файл" at bounding box center [432, 512] width 111 height 21
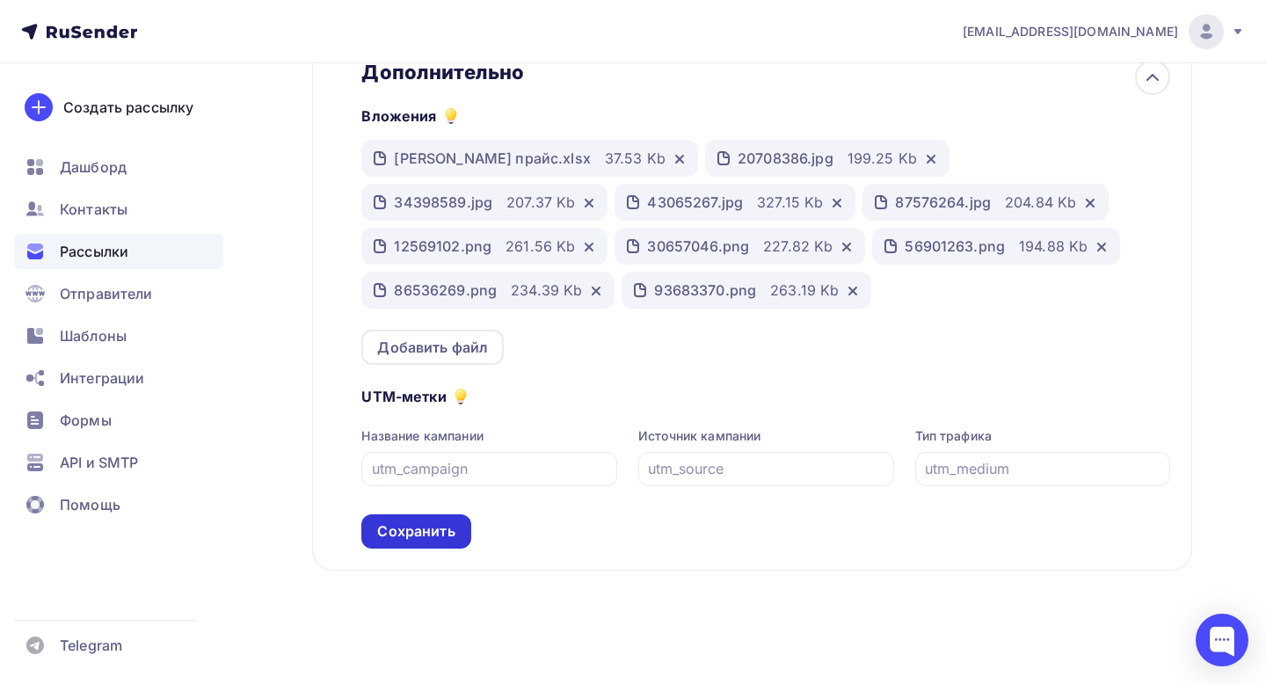
click at [432, 532] on div "Сохранить" at bounding box center [415, 531] width 77 height 20
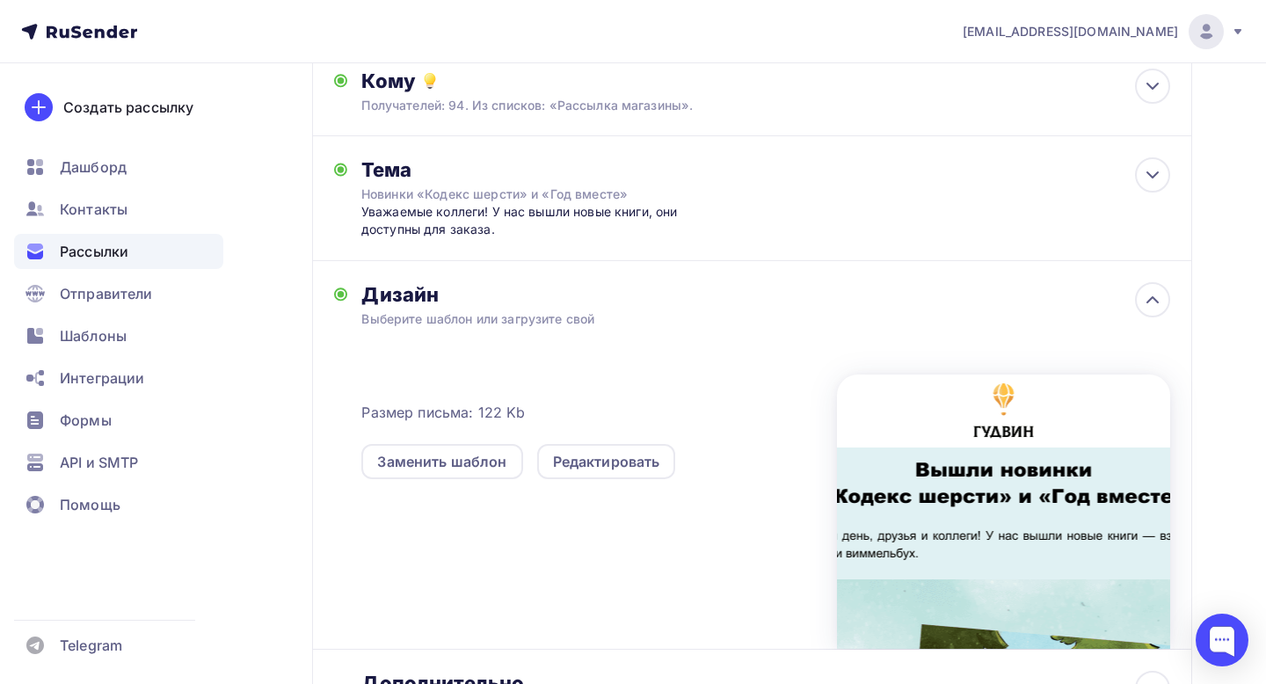
scroll to position [0, 0]
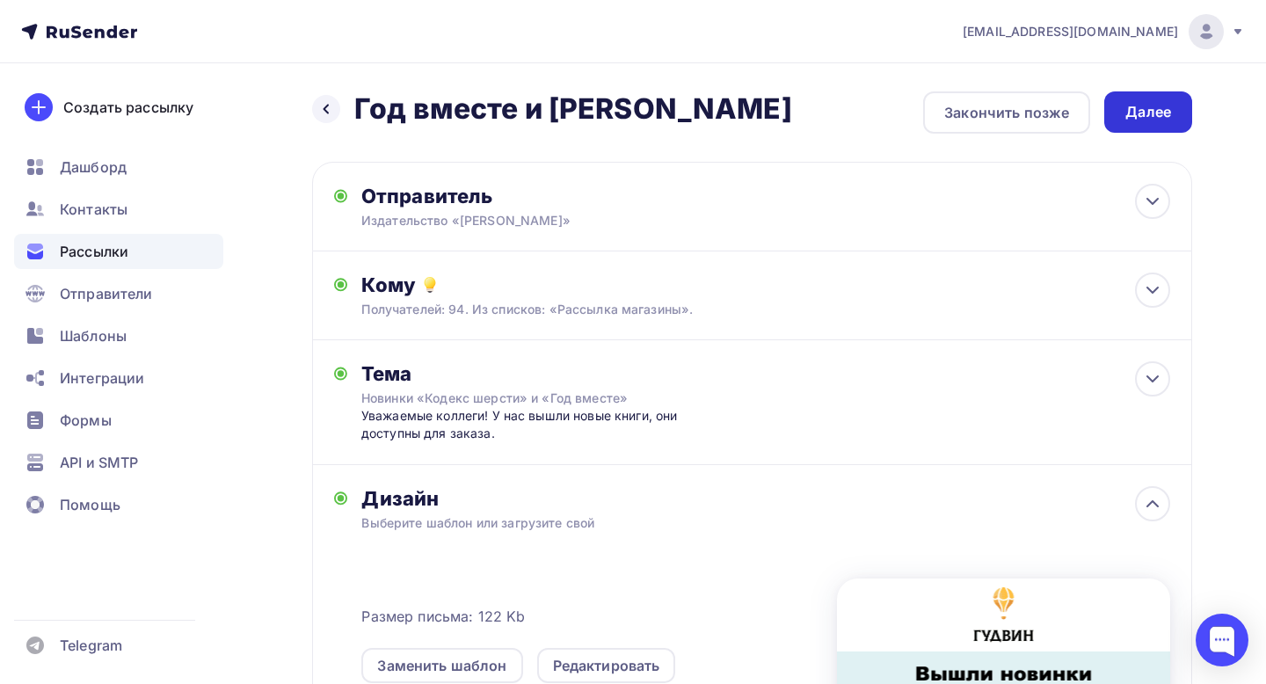
click at [1148, 131] on div "Далее" at bounding box center [1148, 111] width 88 height 41
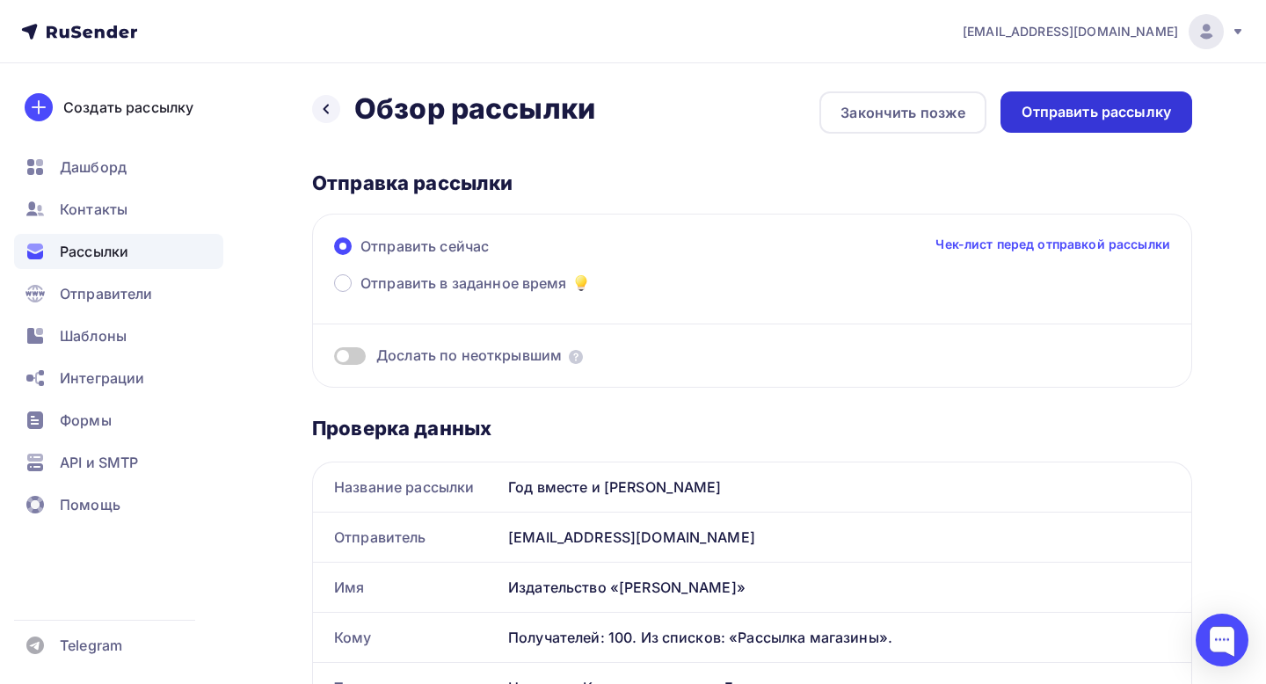
click at [1100, 98] on div "Отправить рассылку" at bounding box center [1096, 111] width 192 height 41
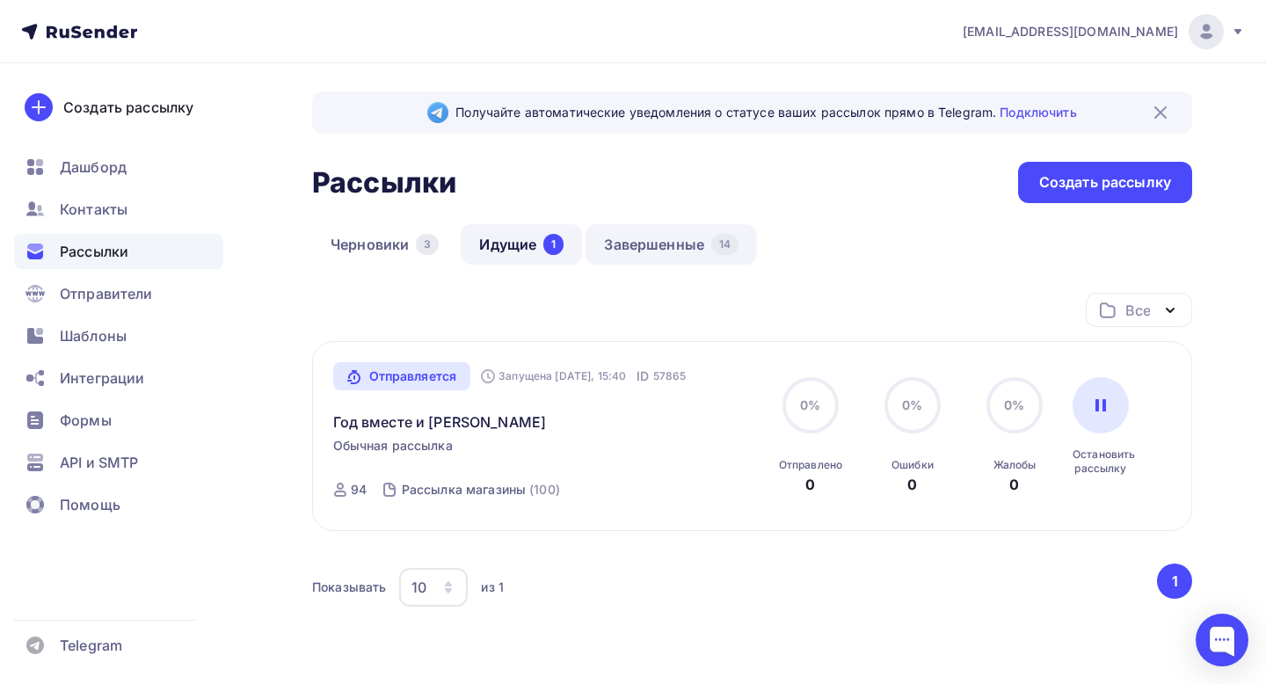
click at [625, 257] on link "Завершенные 14" at bounding box center [671, 244] width 171 height 40
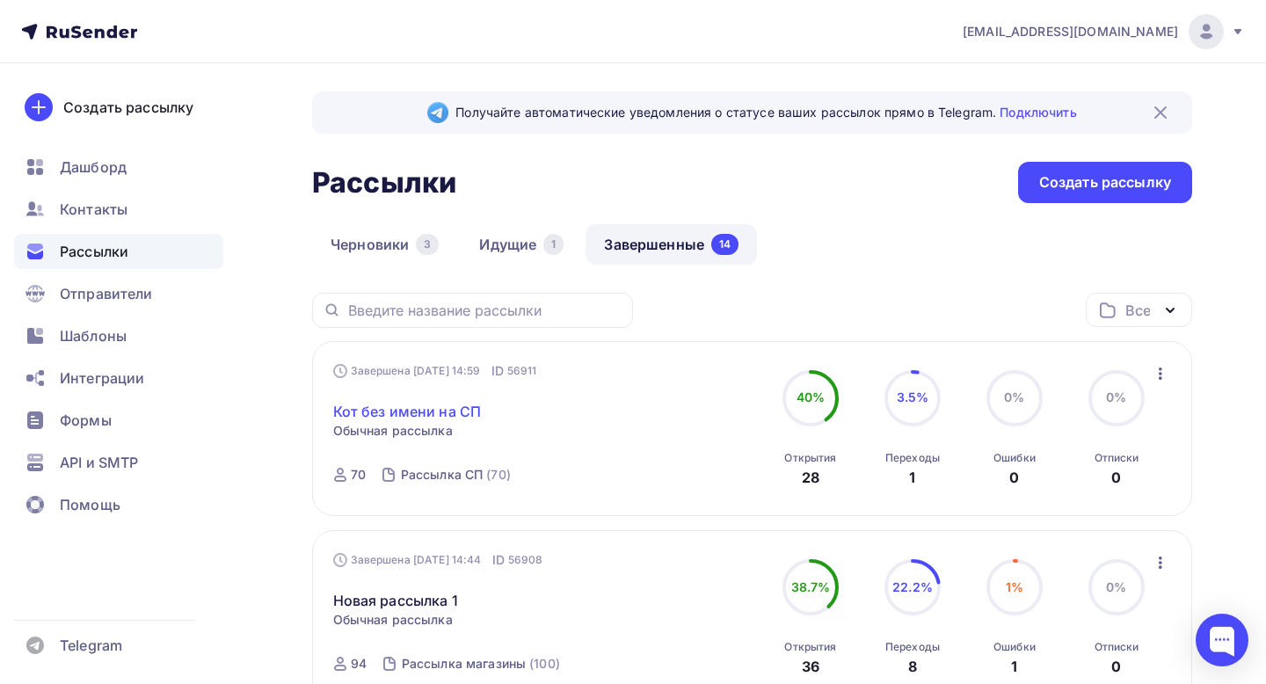
click at [429, 413] on link "Кот без имени на СП" at bounding box center [407, 411] width 149 height 21
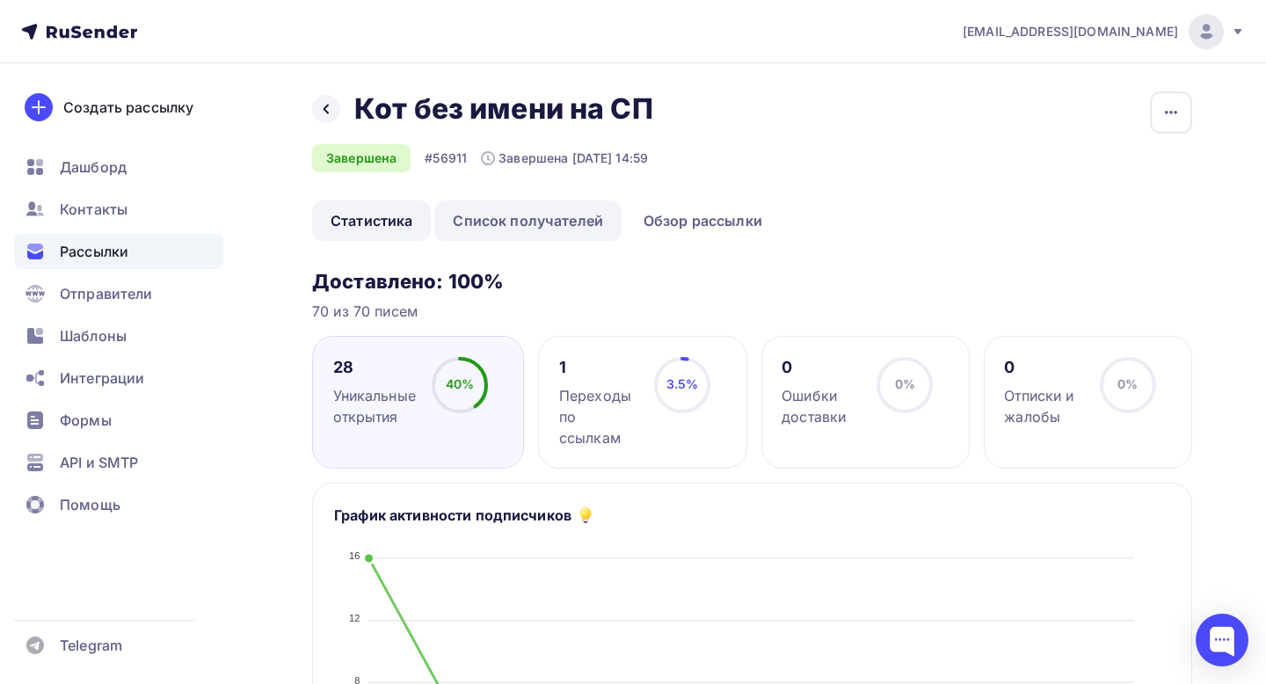
click at [522, 228] on link "Список получателей" at bounding box center [527, 220] width 187 height 40
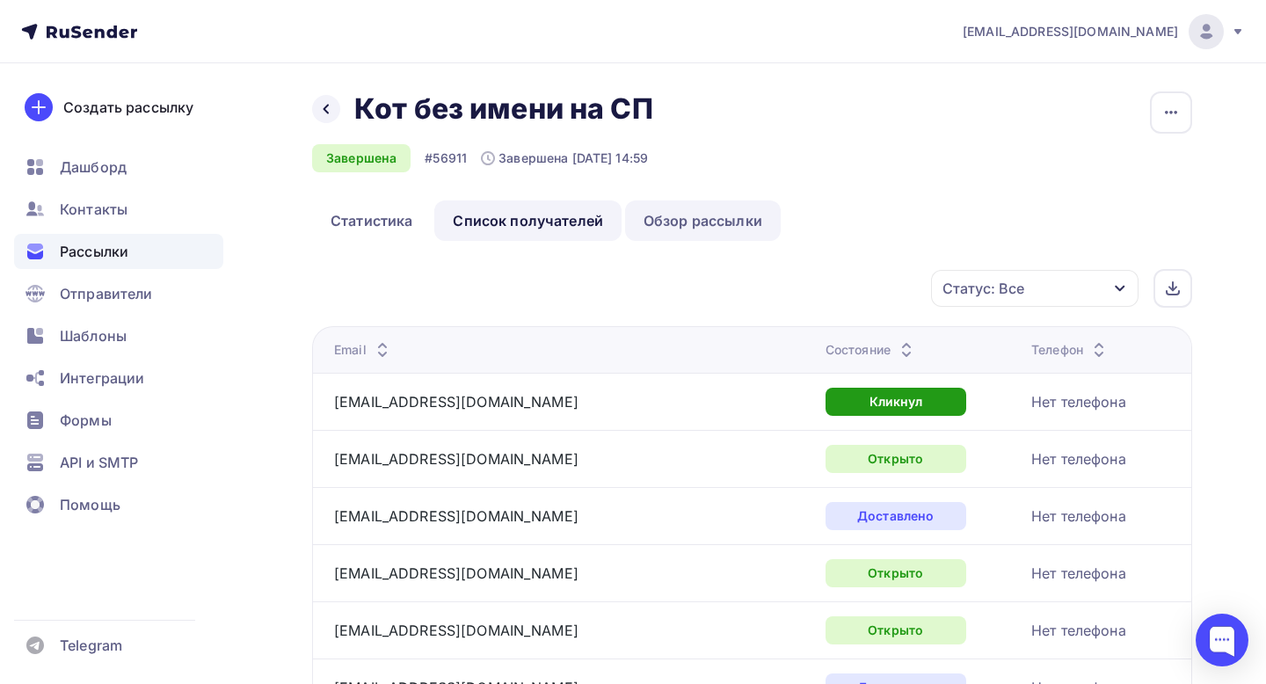
click at [715, 224] on link "Обзор рассылки" at bounding box center [703, 220] width 156 height 40
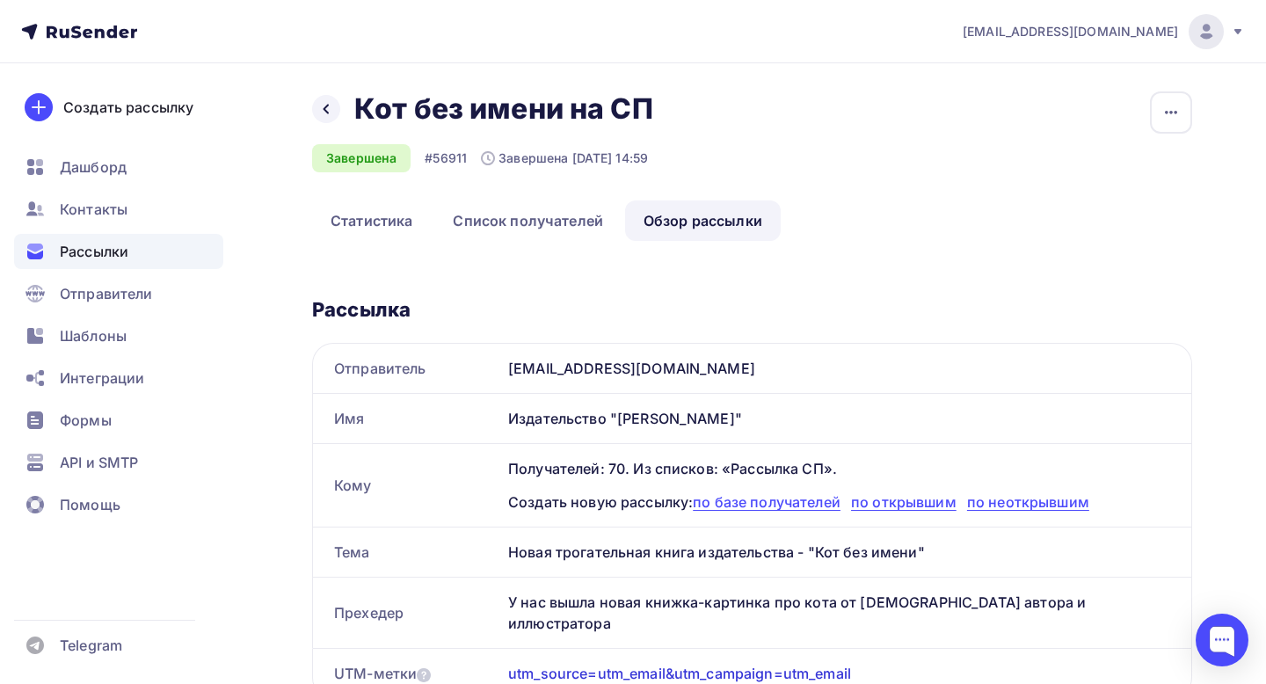
click at [316, 94] on div "Назад Кот без имени на СП Кот без имени на СП" at bounding box center [488, 108] width 353 height 35
click at [338, 114] on div at bounding box center [326, 109] width 28 height 28
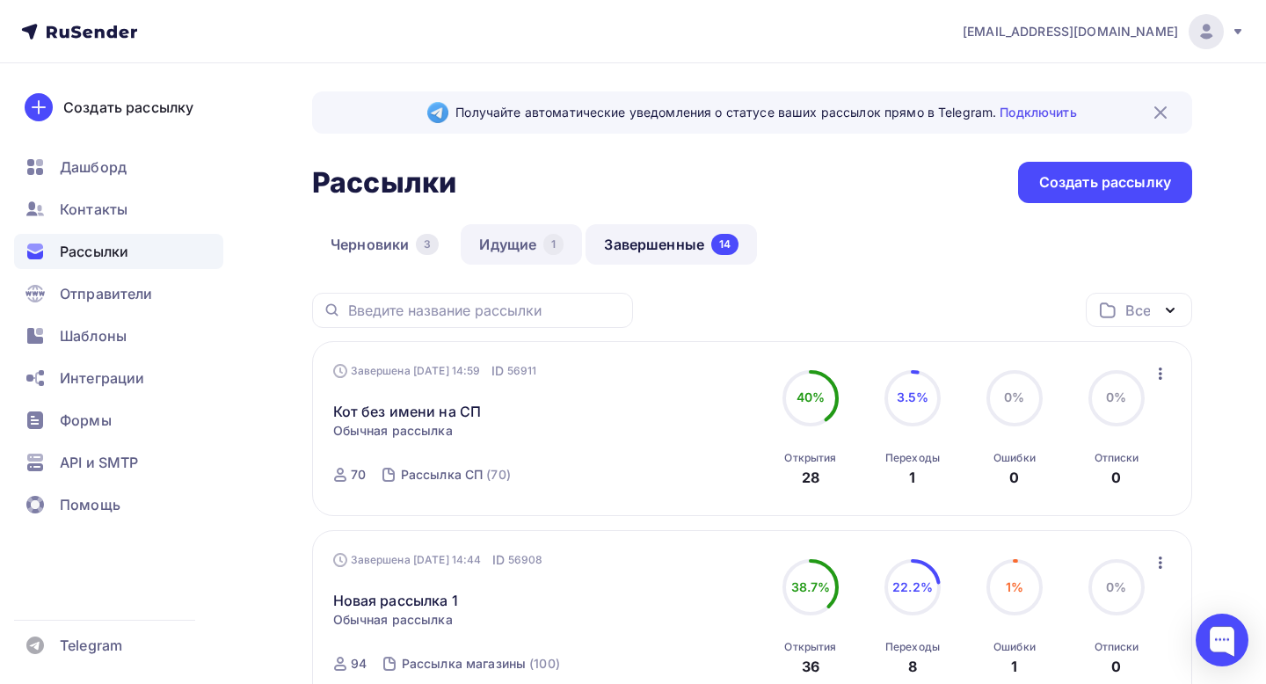
click at [522, 235] on link "Идущие 1" at bounding box center [521, 244] width 121 height 40
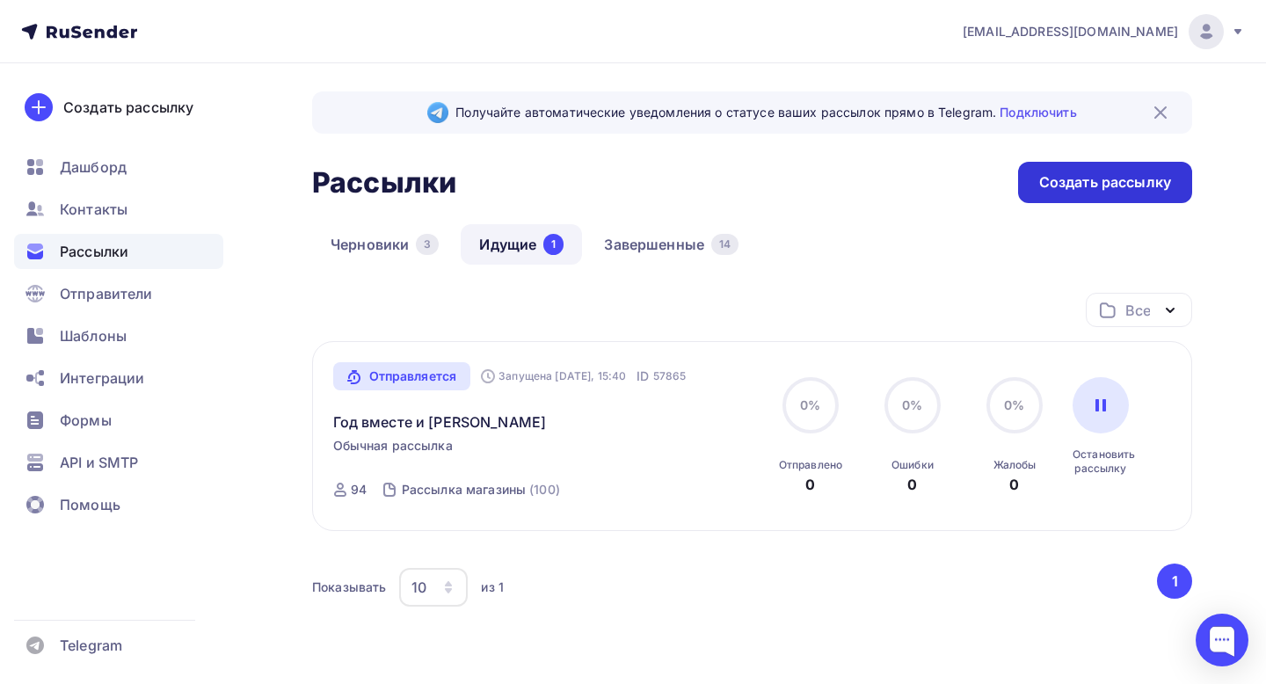
click at [1110, 174] on div "Создать рассылку" at bounding box center [1105, 182] width 132 height 20
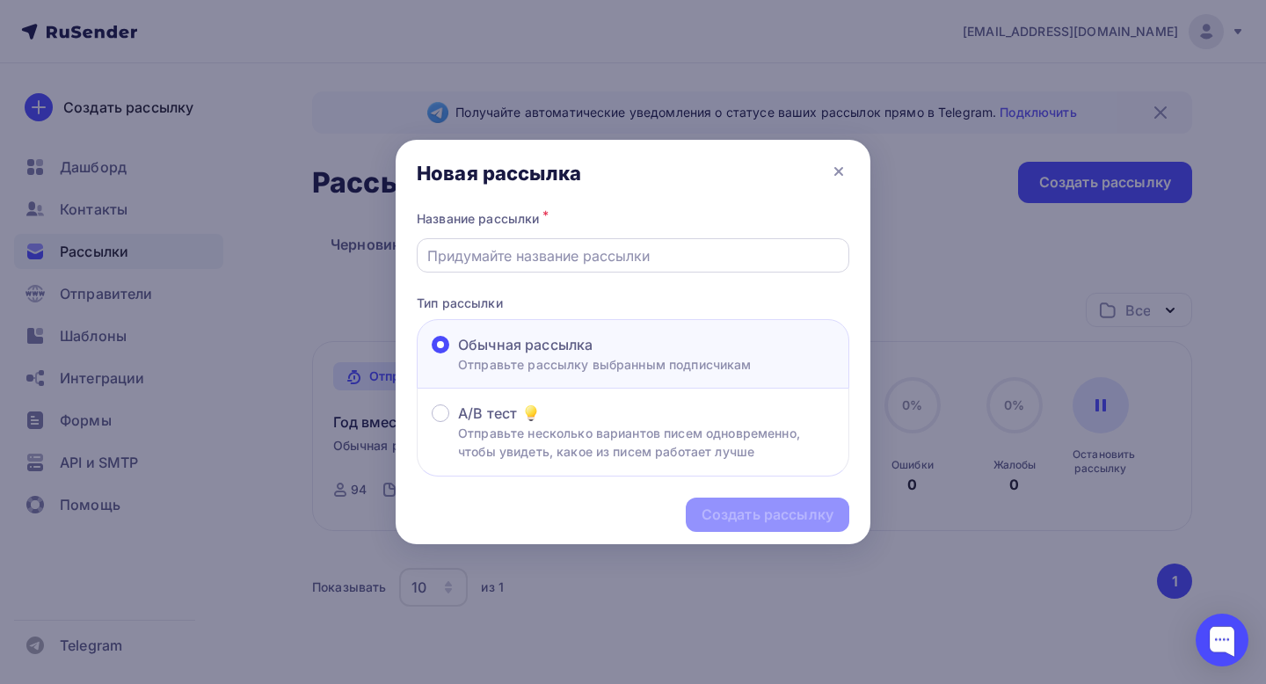
click at [580, 265] on div at bounding box center [633, 255] width 433 height 34
click at [542, 249] on input "text" at bounding box center [633, 255] width 412 height 21
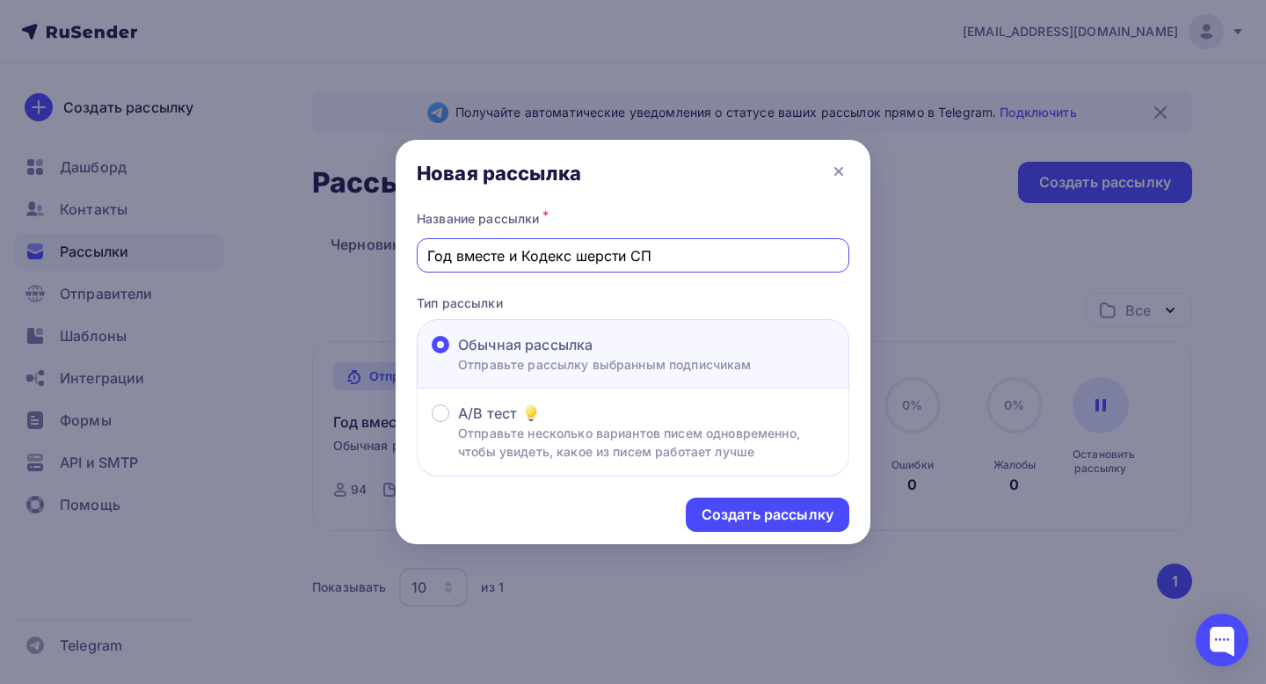
type input "Год вместе и Кодекс шерсти СП"
click at [768, 503] on div "Создать рассылку" at bounding box center [768, 515] width 164 height 34
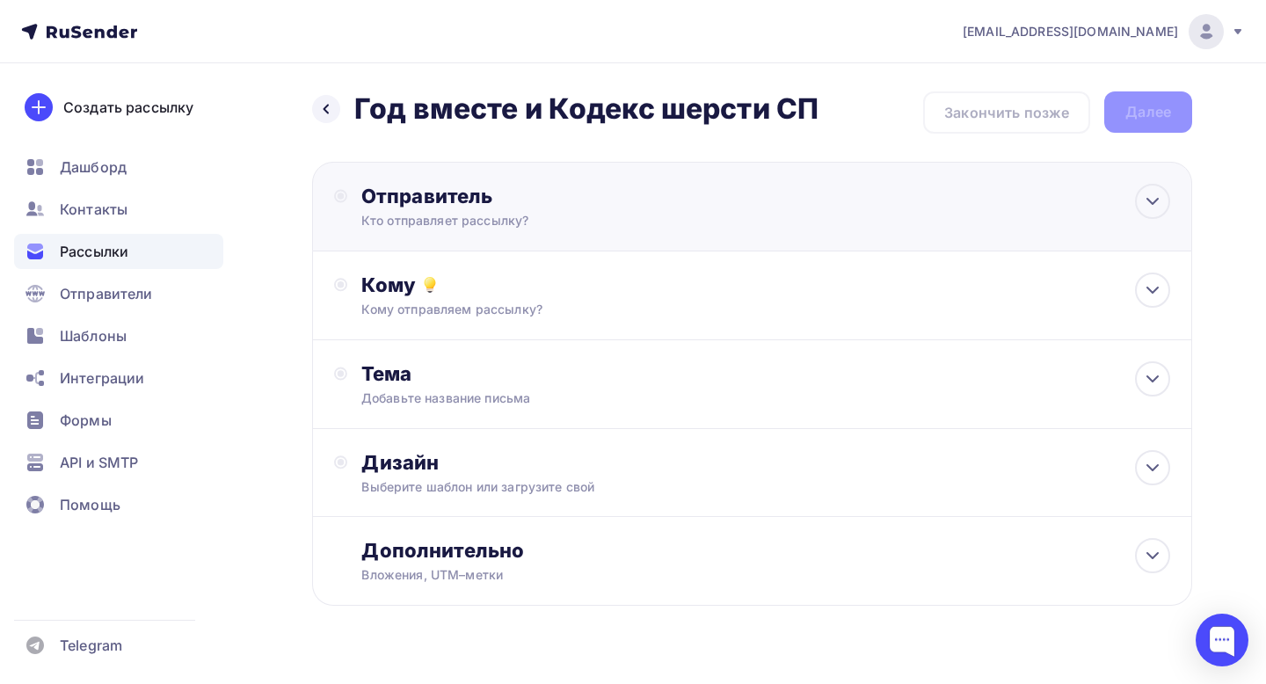
click at [609, 200] on div "Отправитель" at bounding box center [551, 196] width 381 height 25
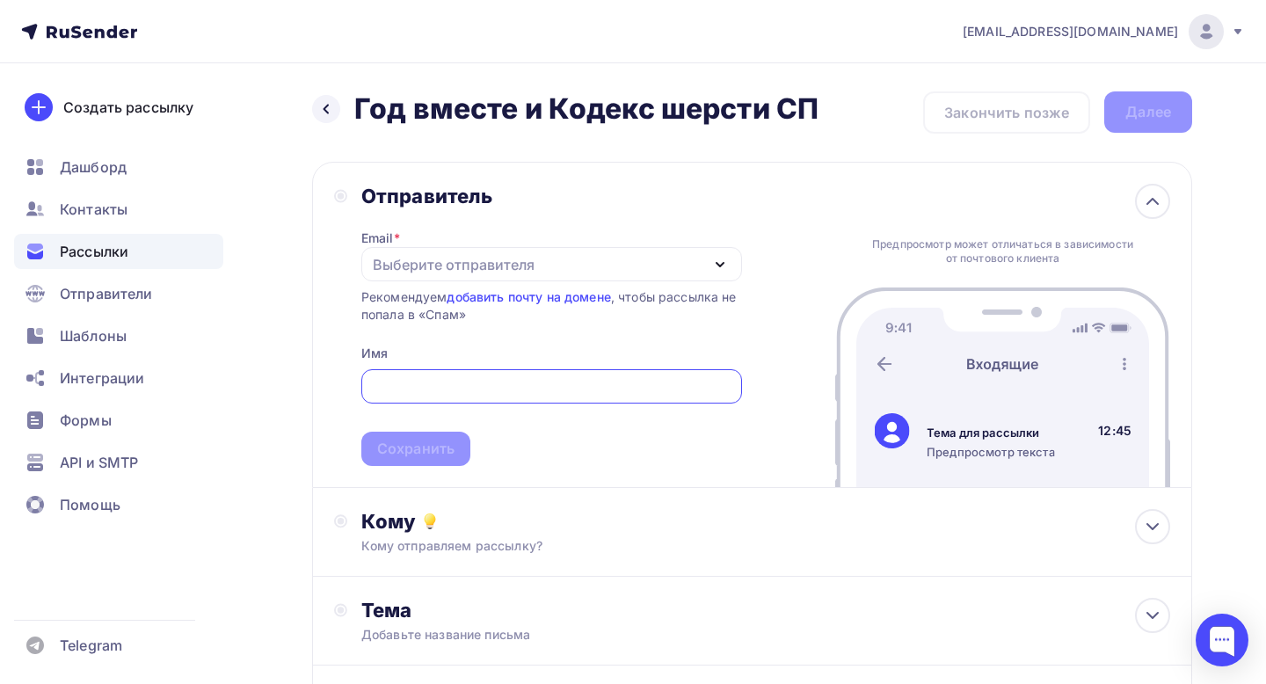
click at [557, 266] on div "Выберите отправителя" at bounding box center [551, 264] width 381 height 34
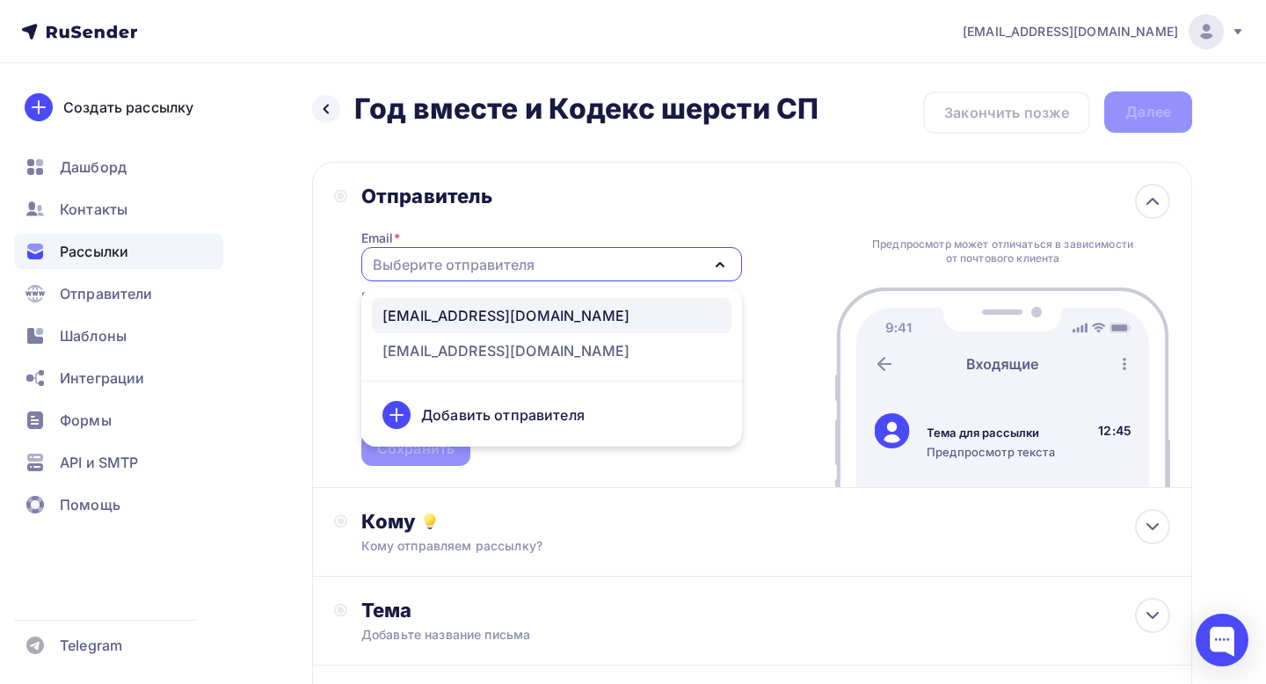
click at [564, 316] on div "[EMAIL_ADDRESS][DOMAIN_NAME]" at bounding box center [505, 315] width 247 height 21
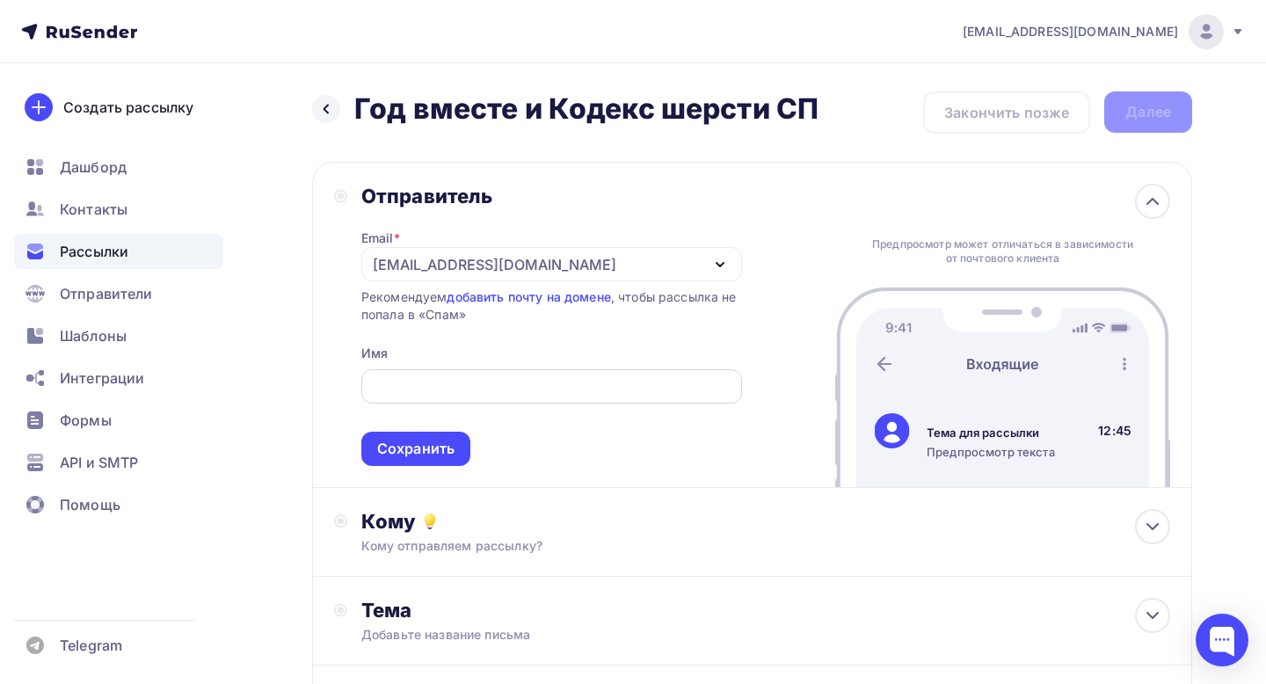
click at [495, 378] on input "text" at bounding box center [551, 386] width 360 height 21
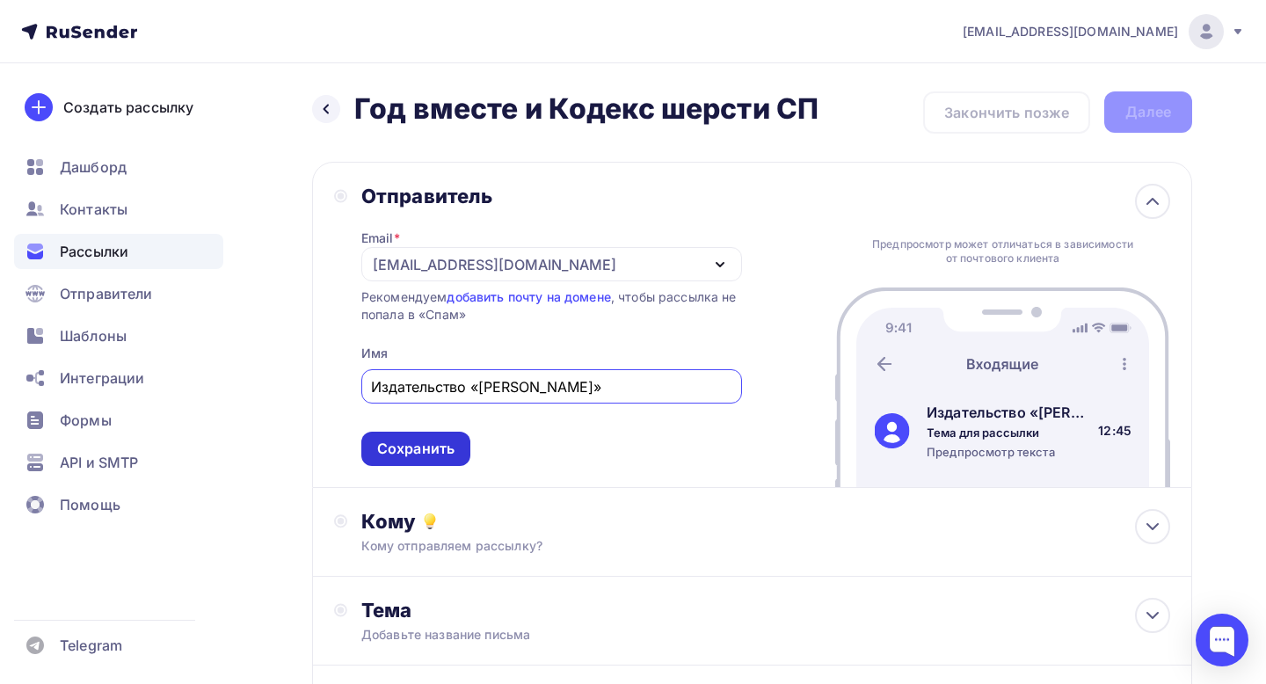
type input "Издательство «[PERSON_NAME]»"
click at [437, 443] on div "Сохранить" at bounding box center [415, 449] width 77 height 20
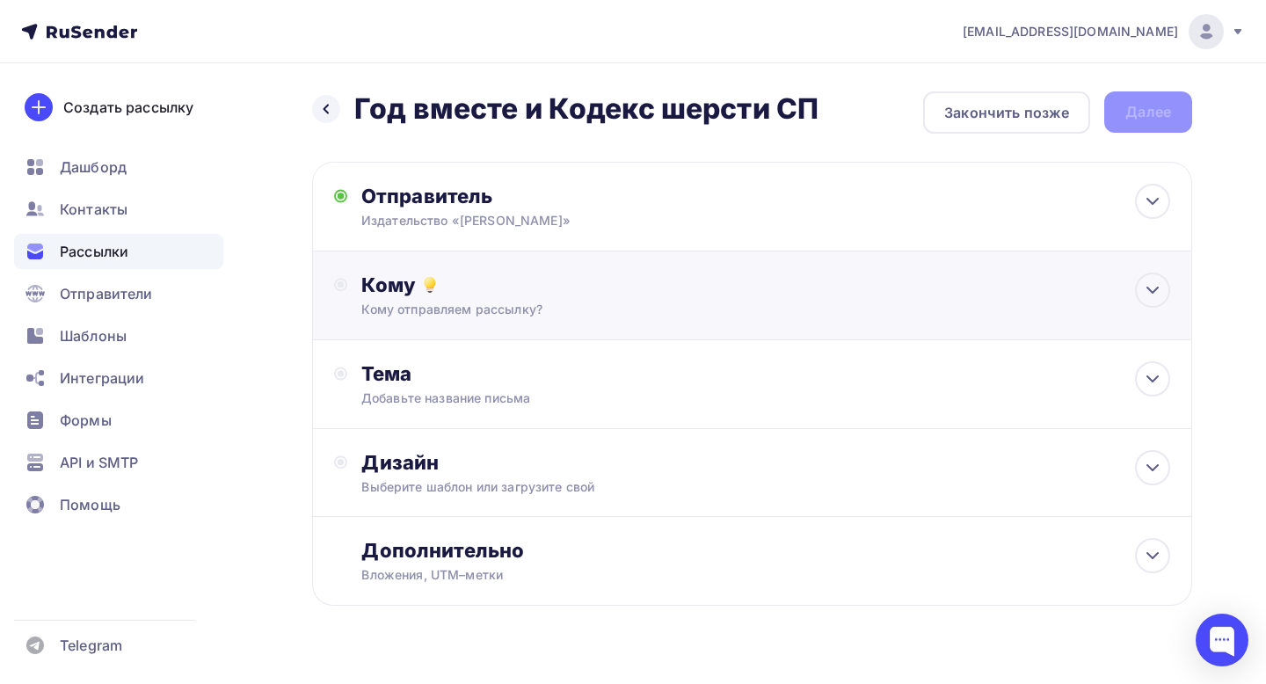
click at [584, 306] on div "Кому отправляем рассылку?" at bounding box center [725, 310] width 728 height 18
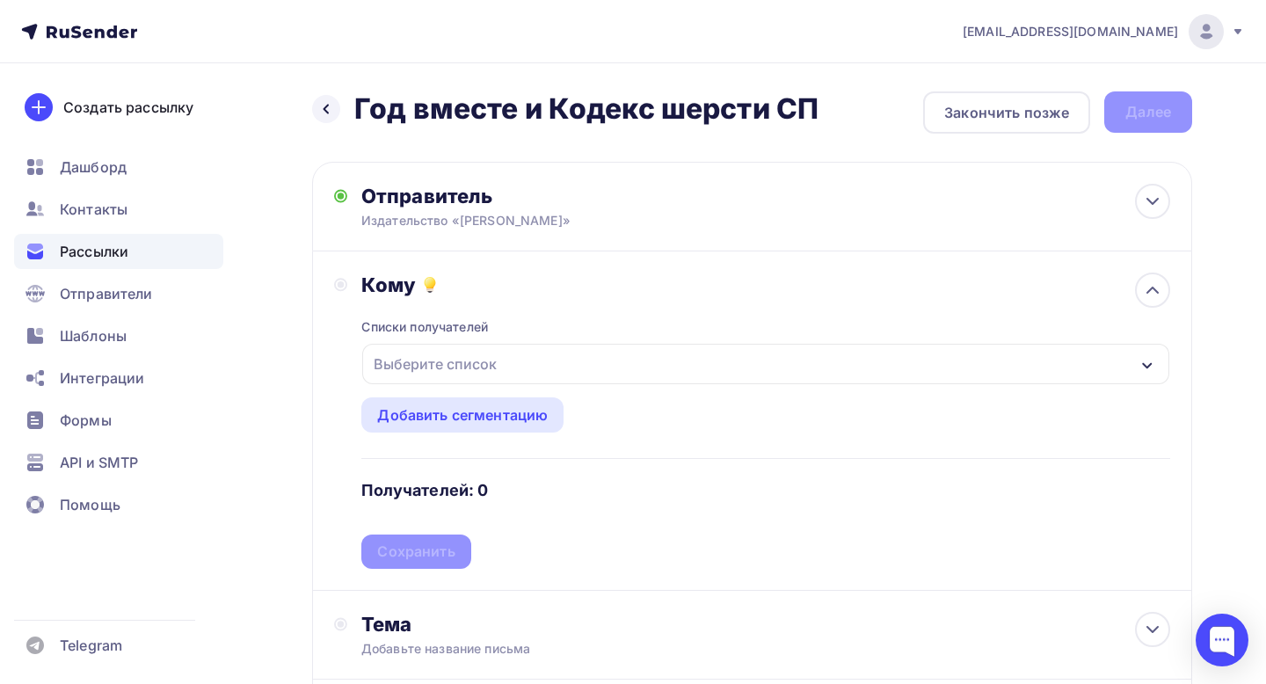
click at [507, 367] on div "Выберите список" at bounding box center [765, 364] width 807 height 40
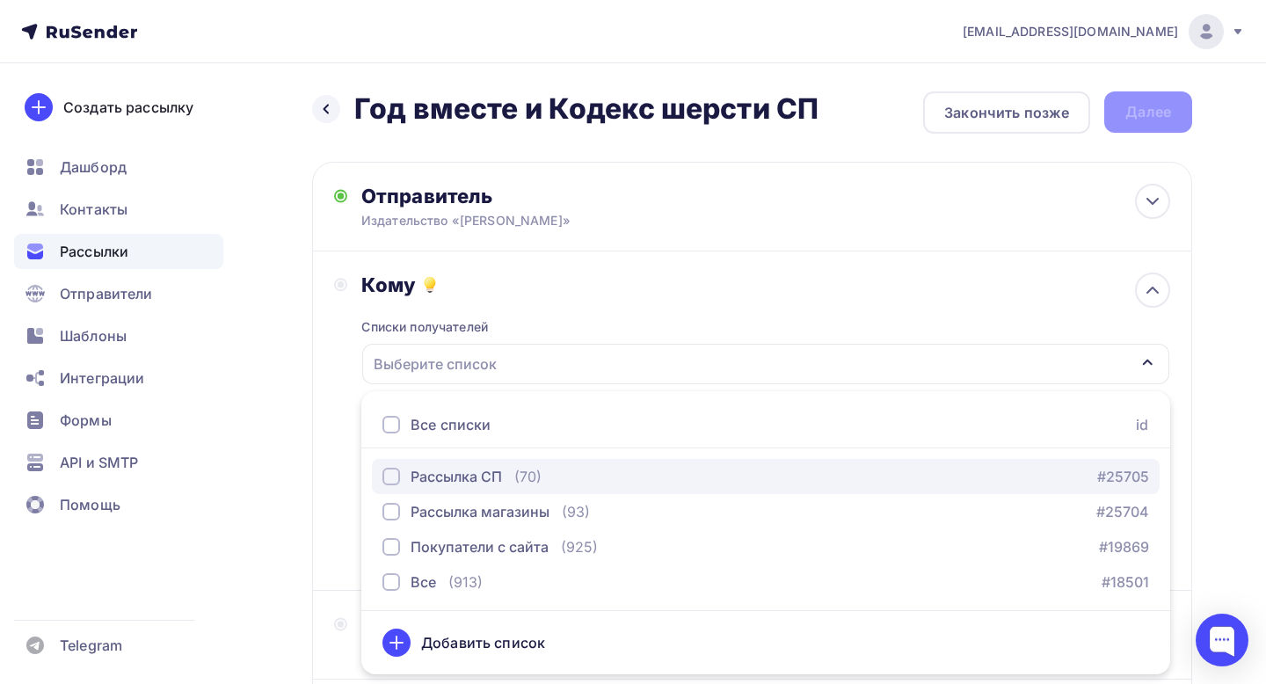
click at [494, 477] on div "Рассылка СП" at bounding box center [456, 476] width 91 height 21
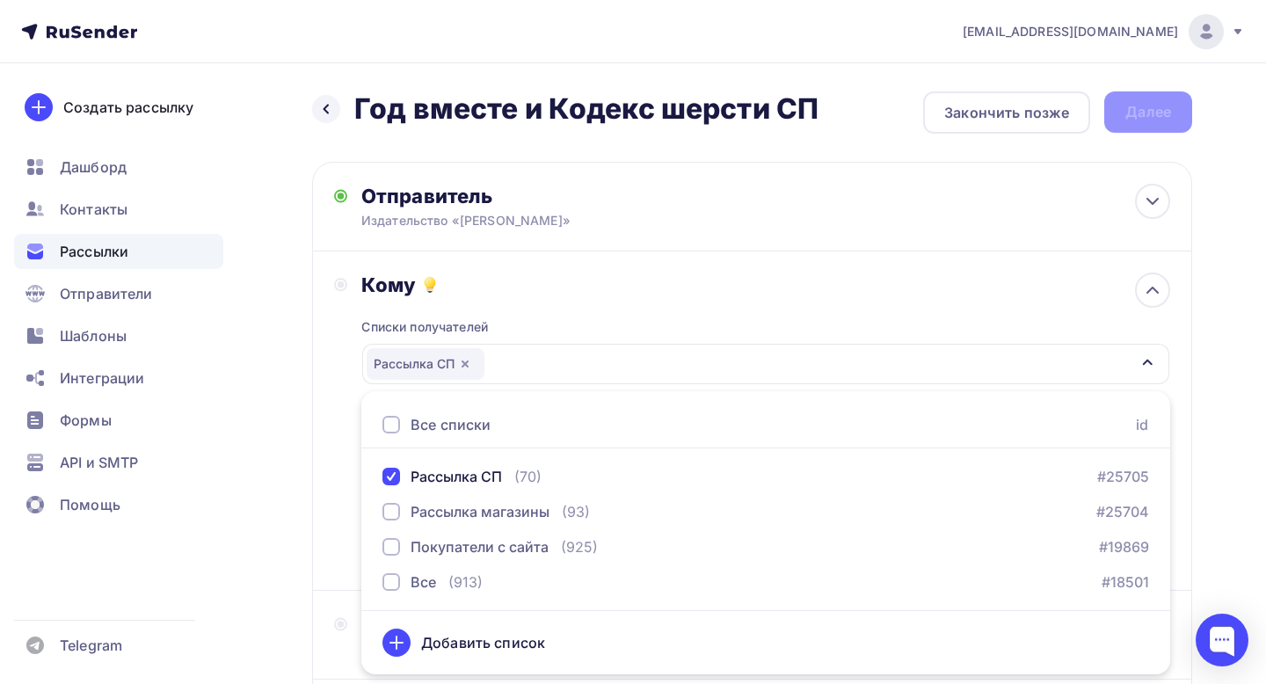
click at [612, 285] on div "Кому" at bounding box center [765, 285] width 809 height 25
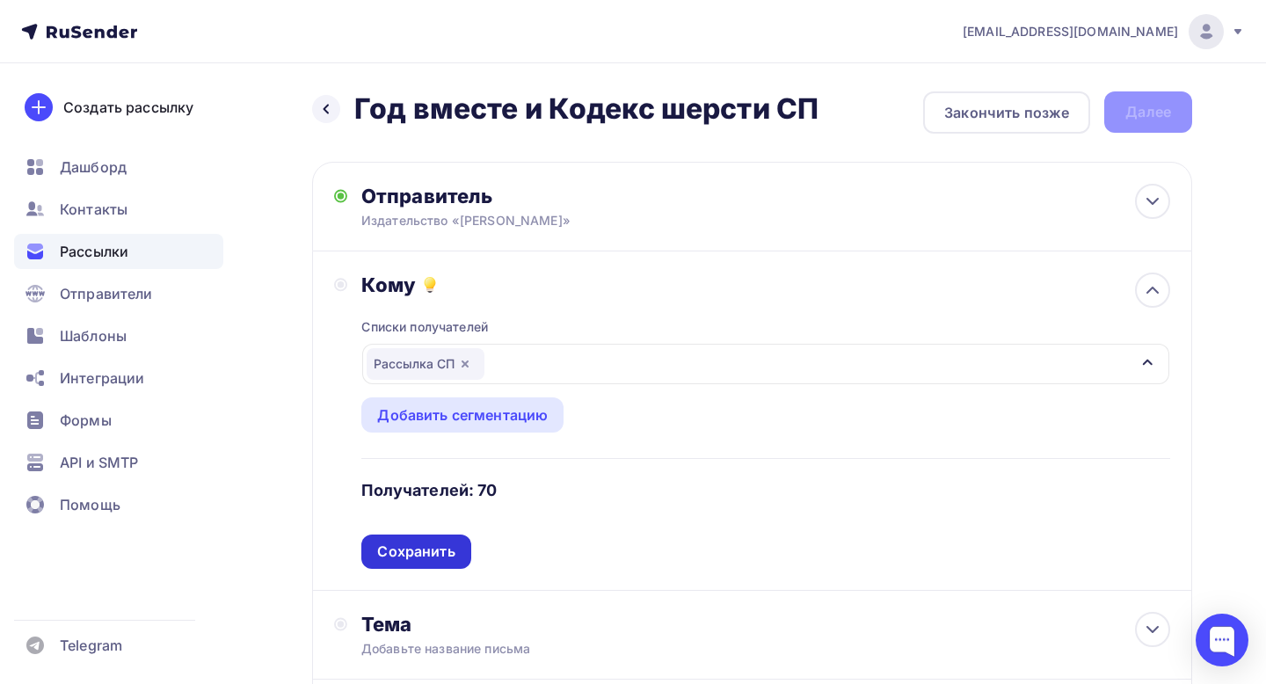
click at [416, 537] on div "Сохранить" at bounding box center [415, 552] width 109 height 34
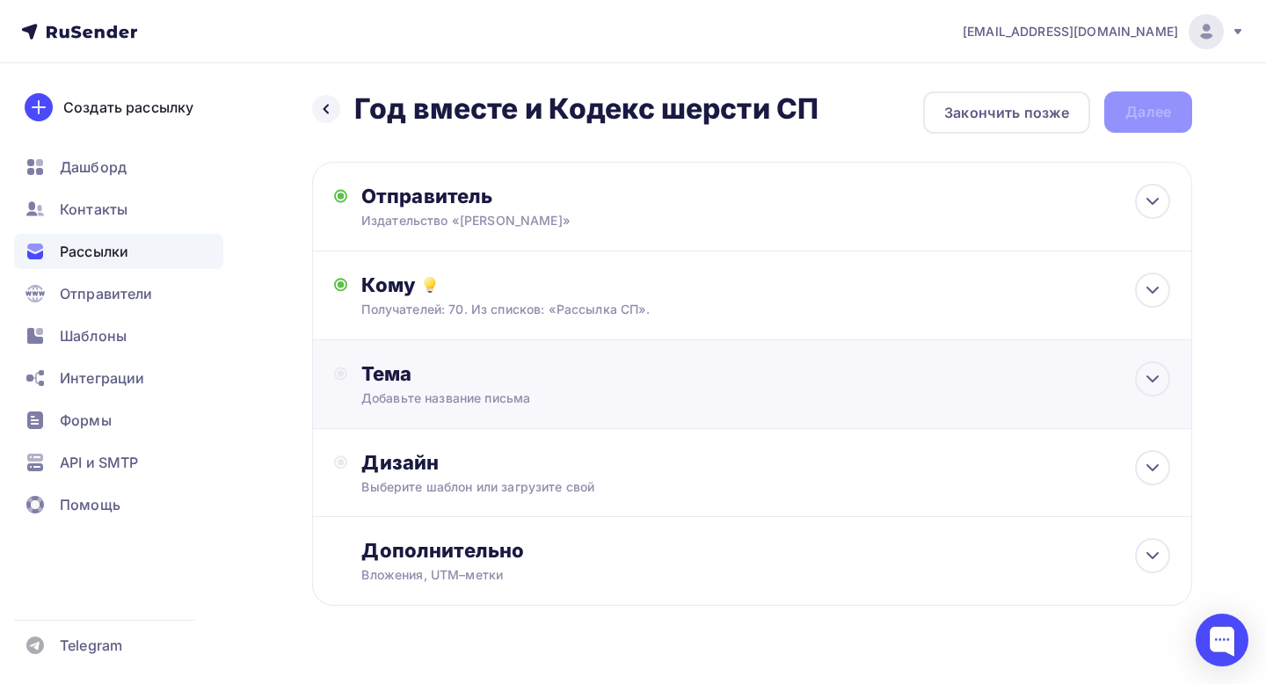
click at [506, 400] on div "Добавьте название письма" at bounding box center [517, 398] width 313 height 18
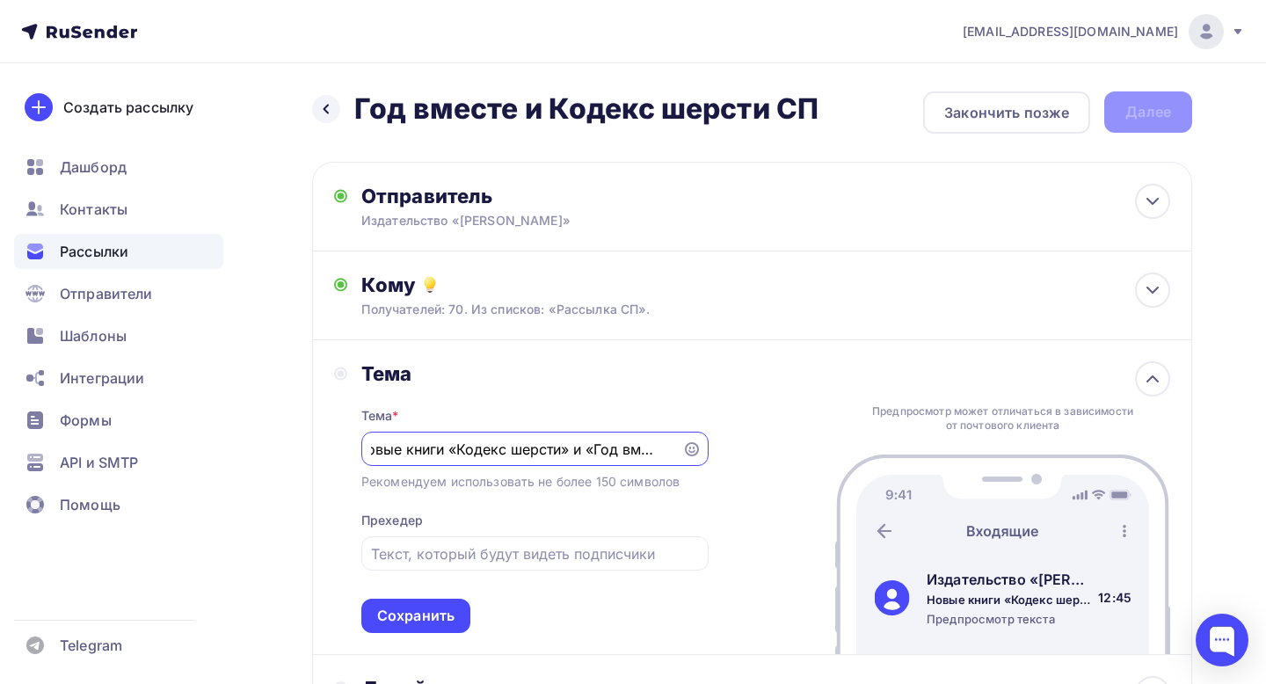
scroll to position [0, 23]
type input "Новые книги «Кодекс шерсти» и «Год вместе»"
click at [412, 556] on input "text" at bounding box center [534, 553] width 327 height 21
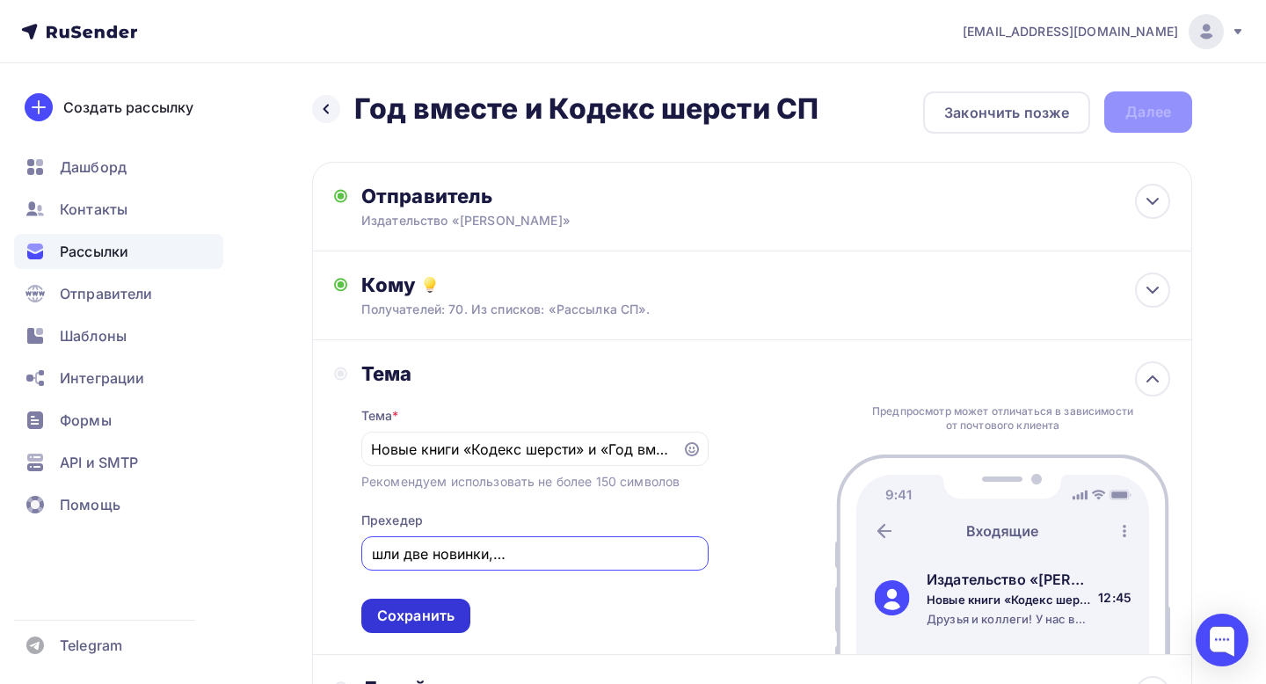
type input "Друзья и коллеги! У нас вышли две новинки, и они уже доступны к заказу."
click at [430, 608] on div "Сохранить" at bounding box center [415, 616] width 77 height 20
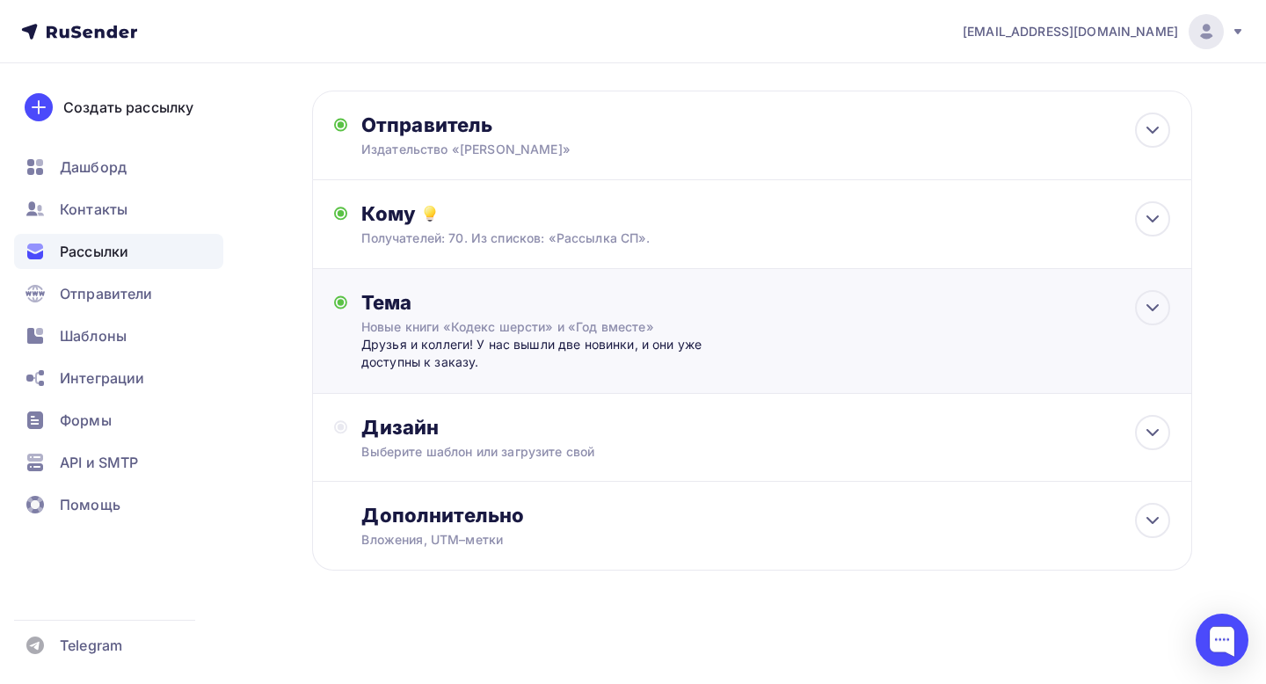
scroll to position [71, 0]
click at [506, 466] on div "Дизайн Выберите шаблон или загрузите свой" at bounding box center [752, 448] width 836 height 66
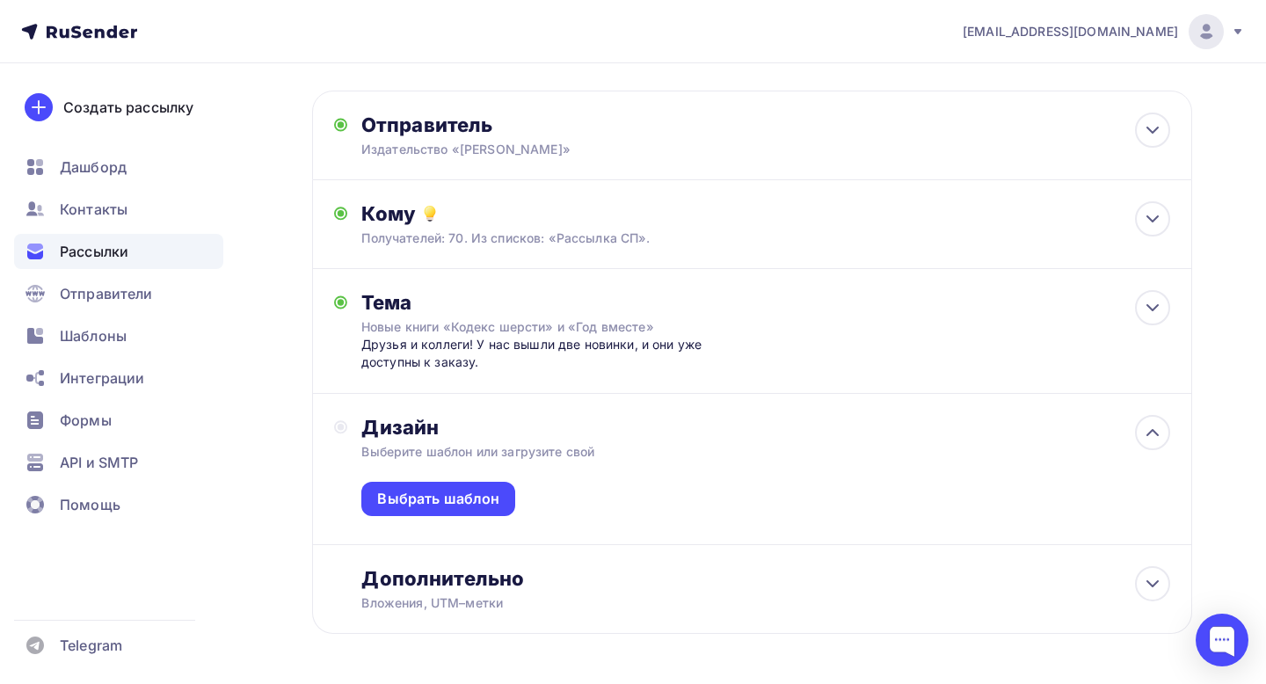
scroll to position [104, 0]
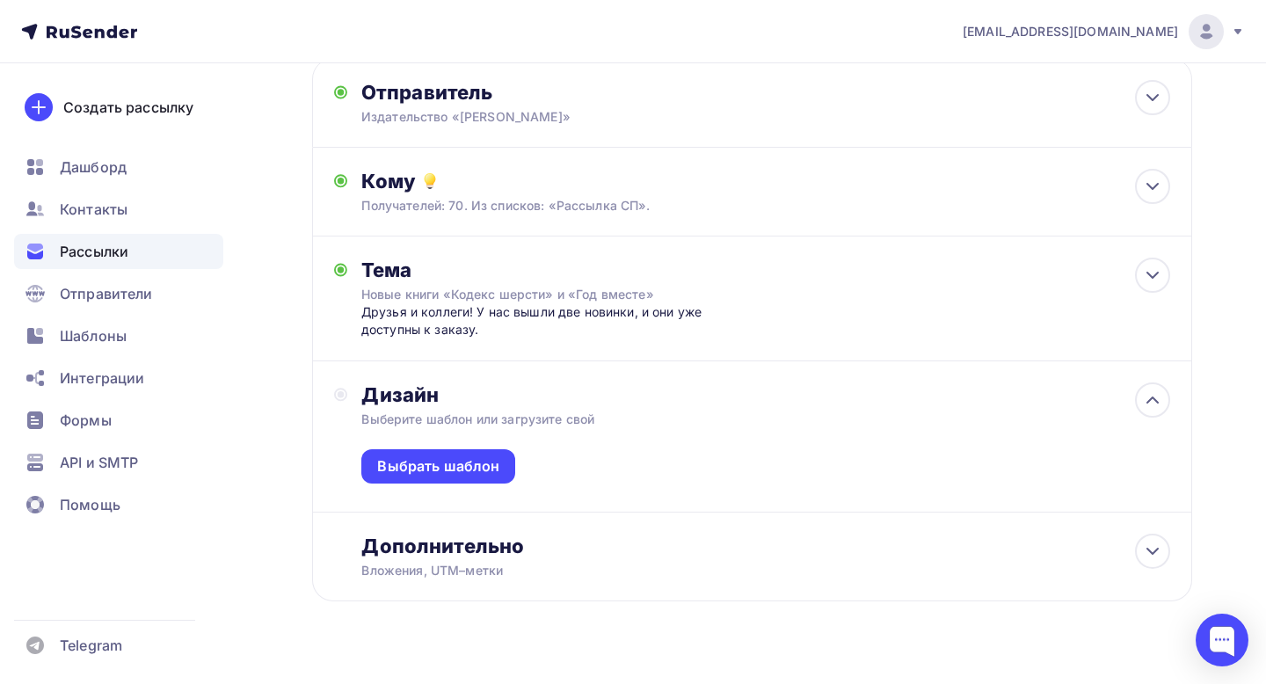
click at [506, 466] on div "Выбрать шаблон" at bounding box center [438, 466] width 154 height 34
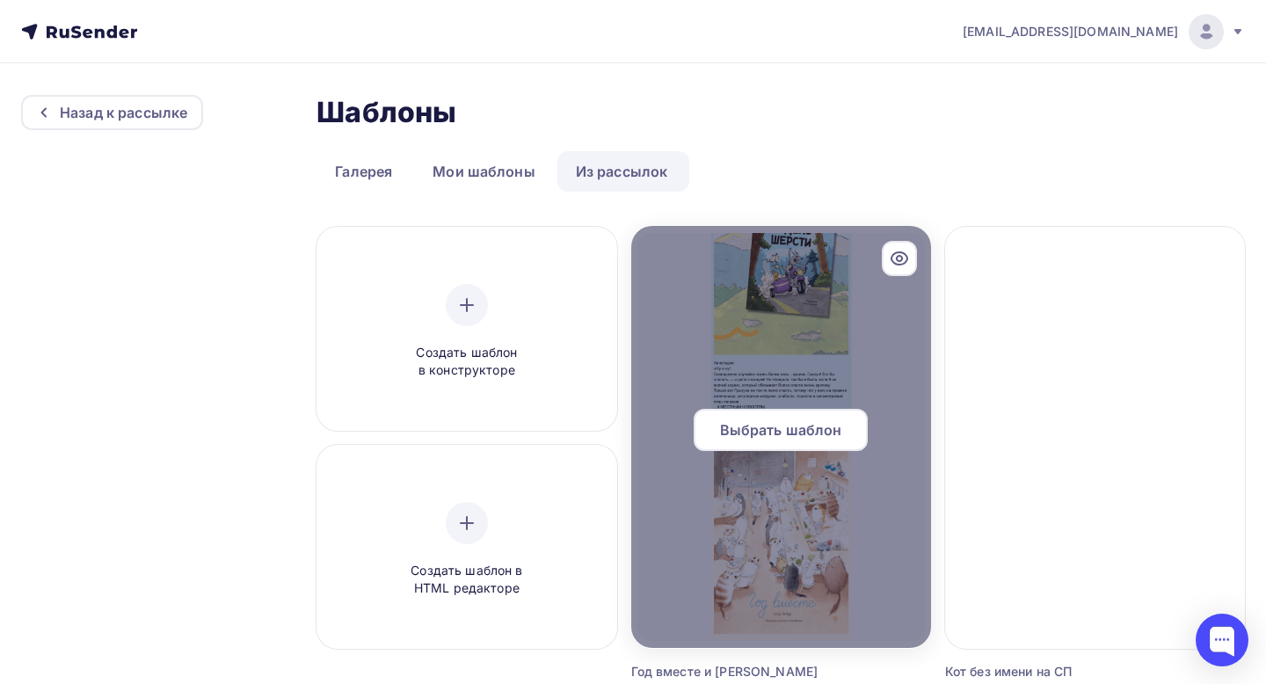
click at [800, 426] on span "Выбрать шаблон" at bounding box center [781, 429] width 122 height 21
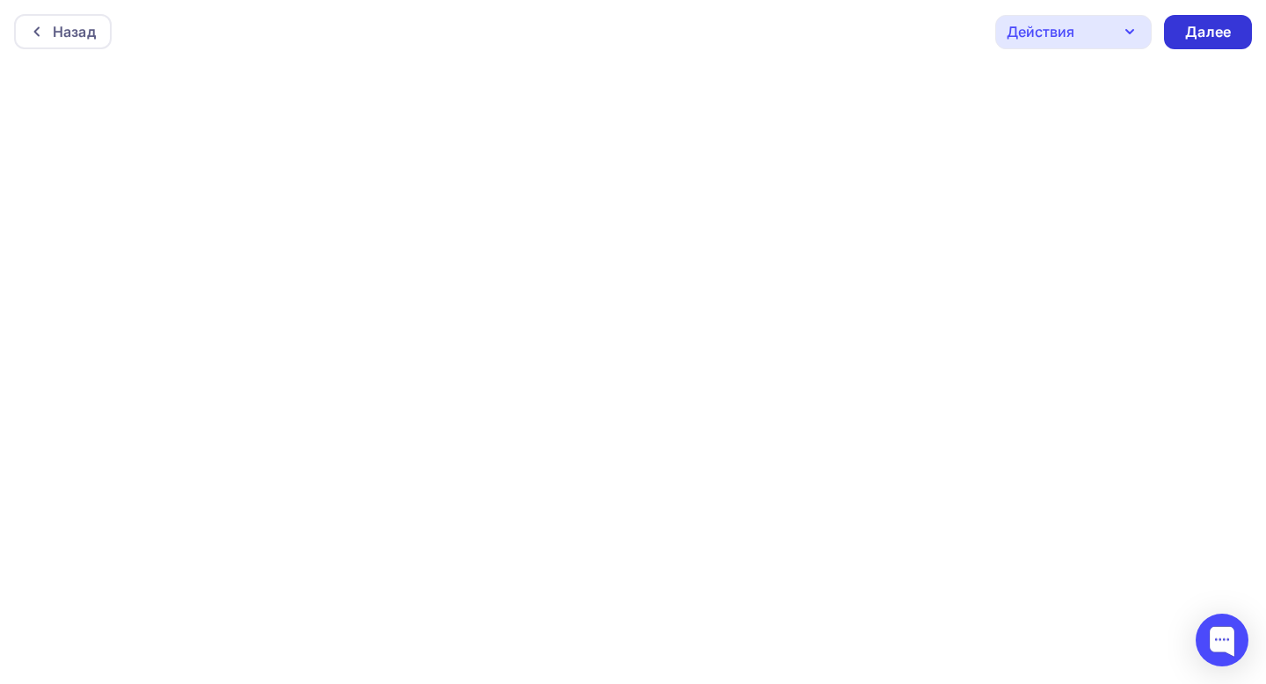
click at [1212, 41] on div "Далее" at bounding box center [1208, 32] width 46 height 20
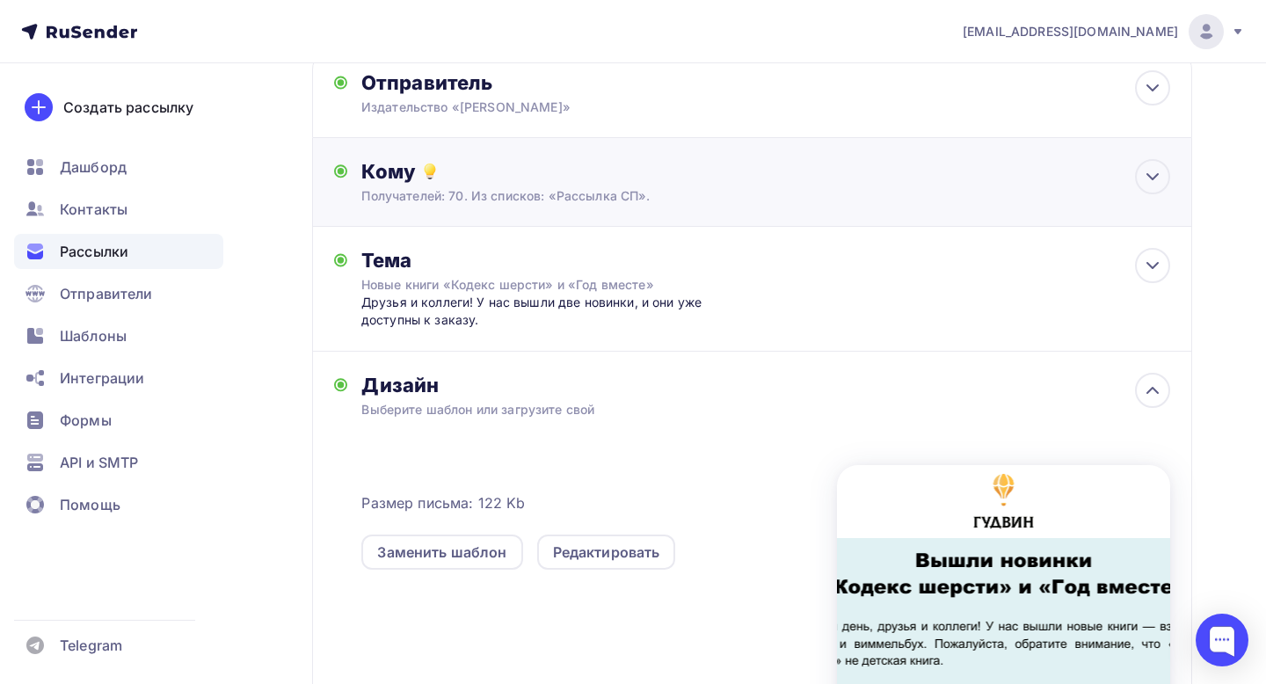
scroll to position [372, 0]
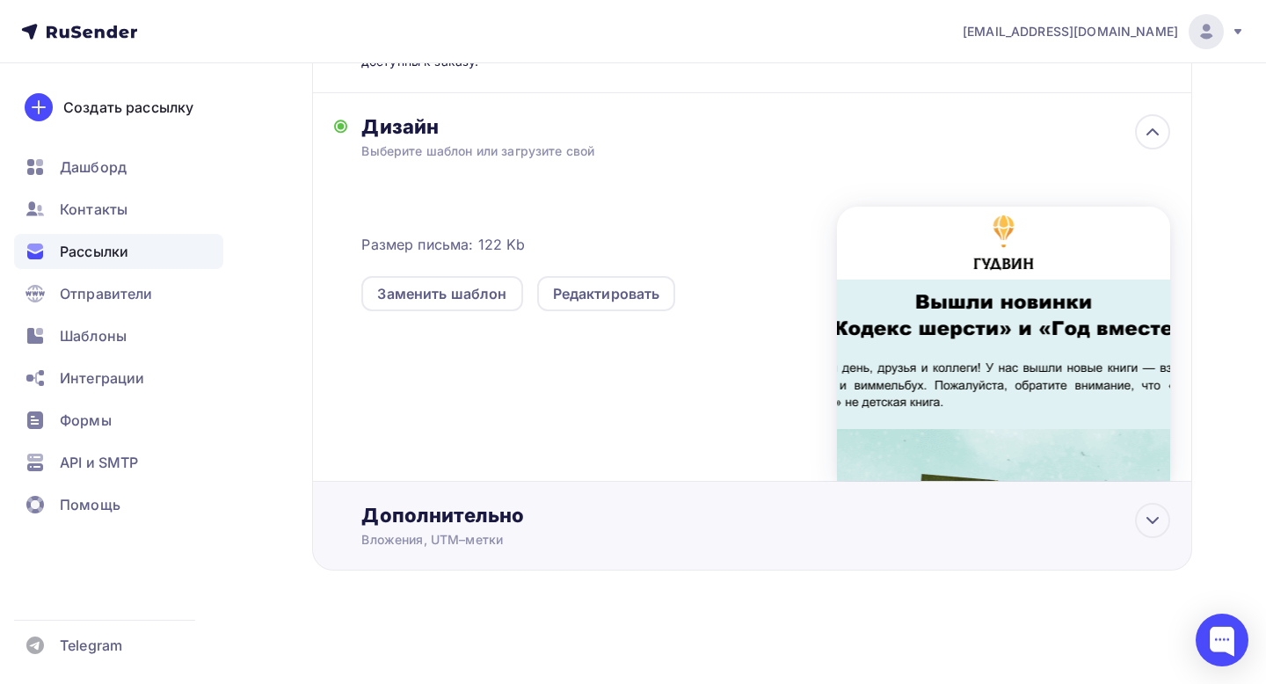
click at [454, 531] on div "Вложения, UTM–метки" at bounding box center [725, 540] width 728 height 18
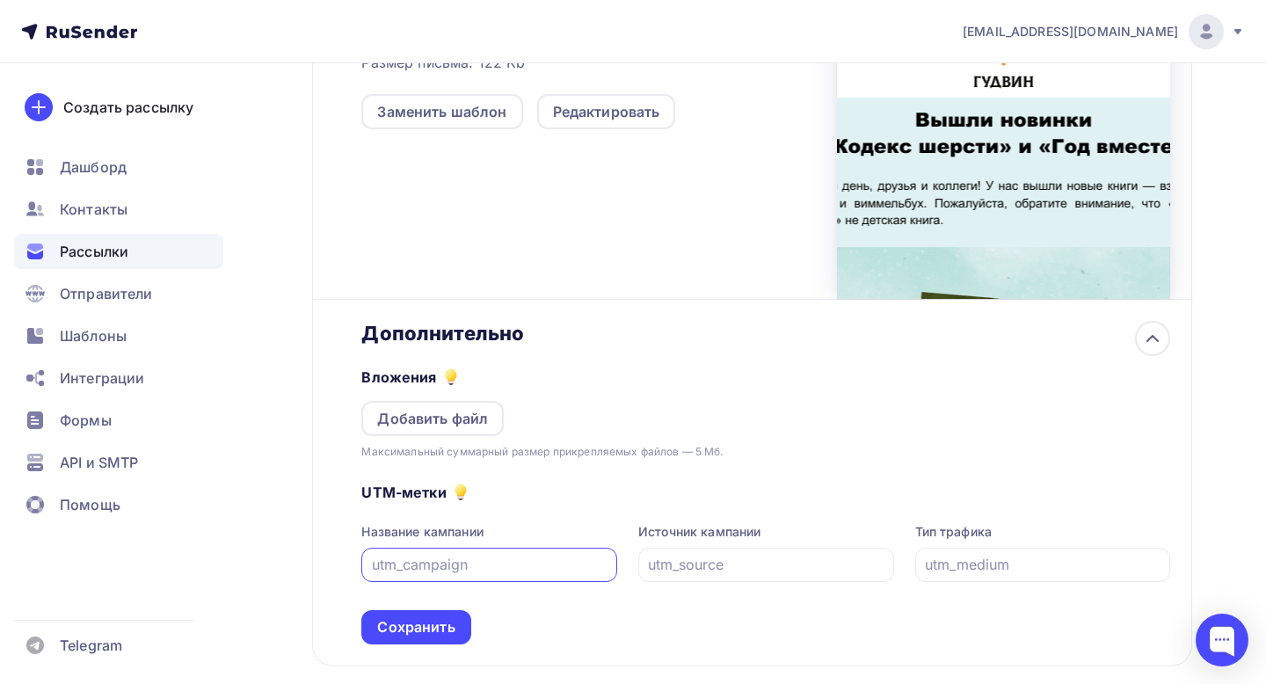
scroll to position [578, 0]
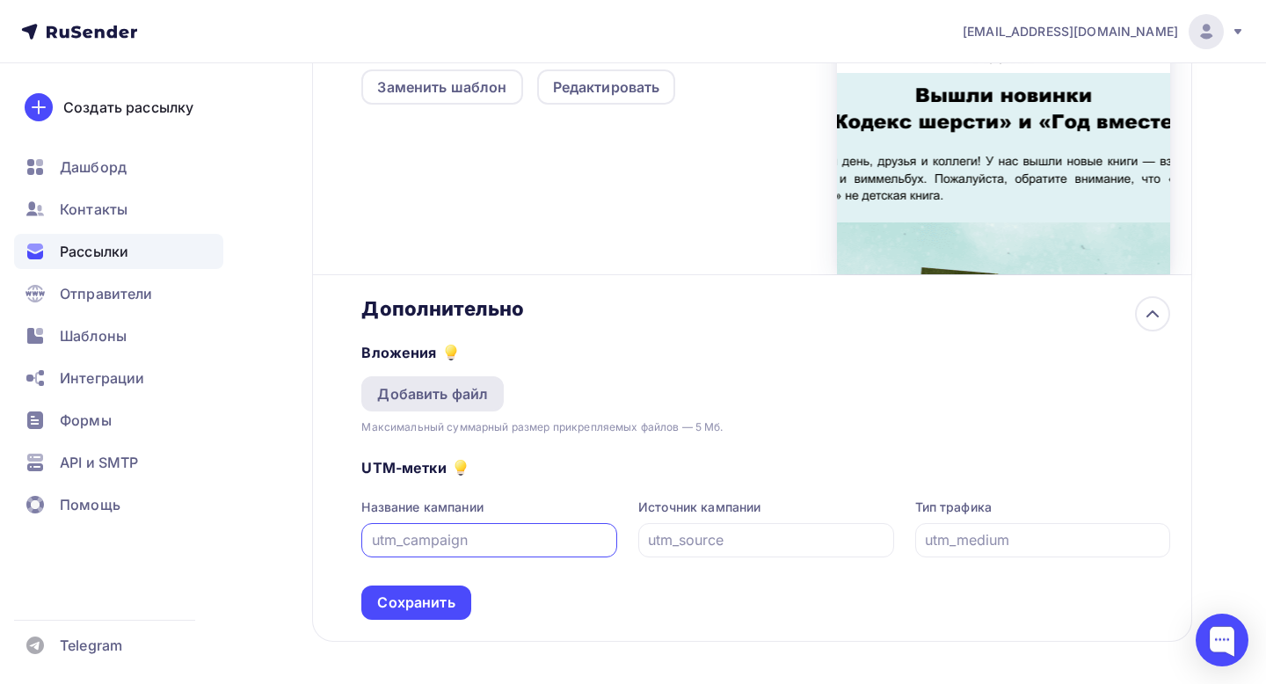
click at [459, 387] on div "Добавить файл" at bounding box center [432, 393] width 111 height 21
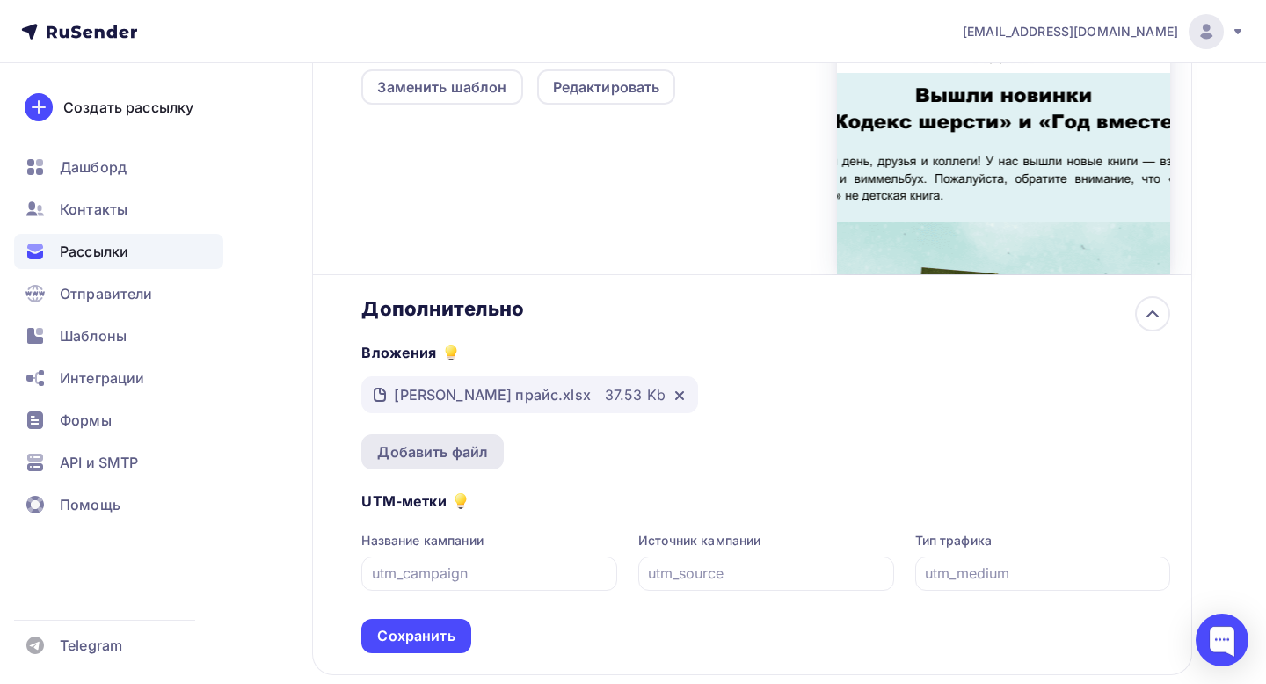
click at [411, 450] on div "Добавить файл" at bounding box center [432, 451] width 111 height 21
click at [394, 461] on div "Добавить файл" at bounding box center [432, 451] width 111 height 21
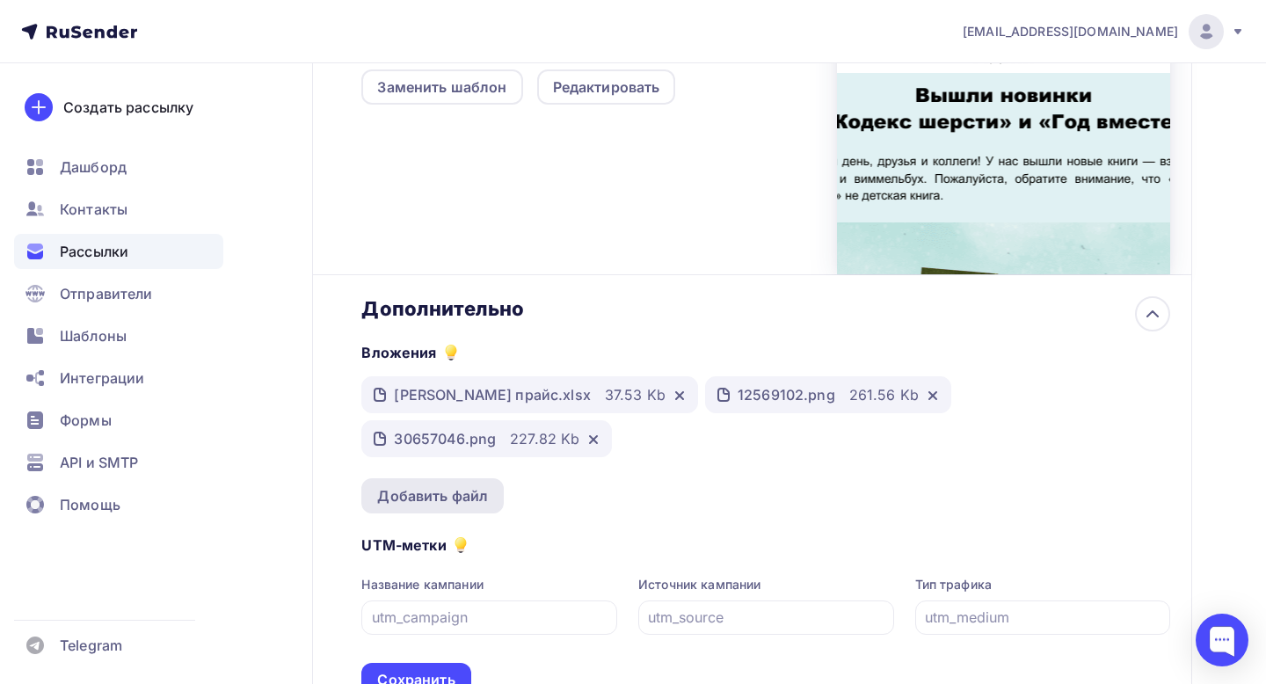
click at [411, 485] on div "Добавить файл" at bounding box center [432, 495] width 111 height 21
click at [401, 497] on div "Добавить файл" at bounding box center [432, 495] width 111 height 21
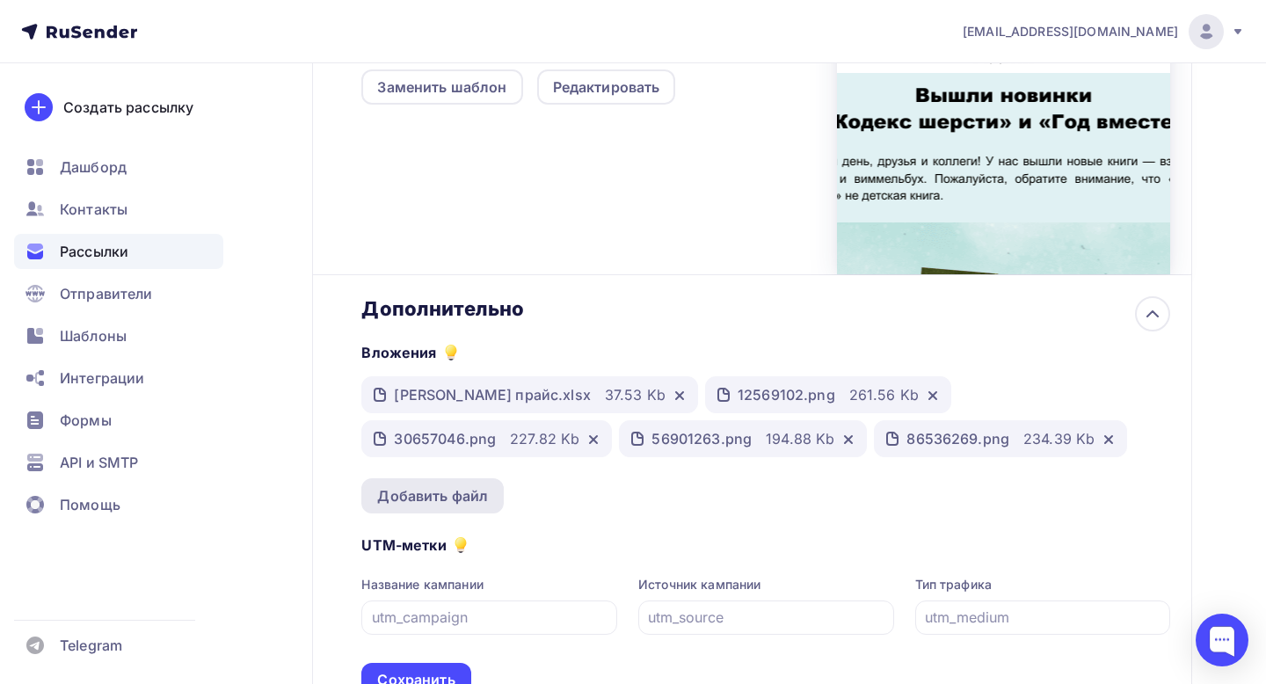
click at [426, 493] on div "Добавить файл" at bounding box center [432, 495] width 111 height 21
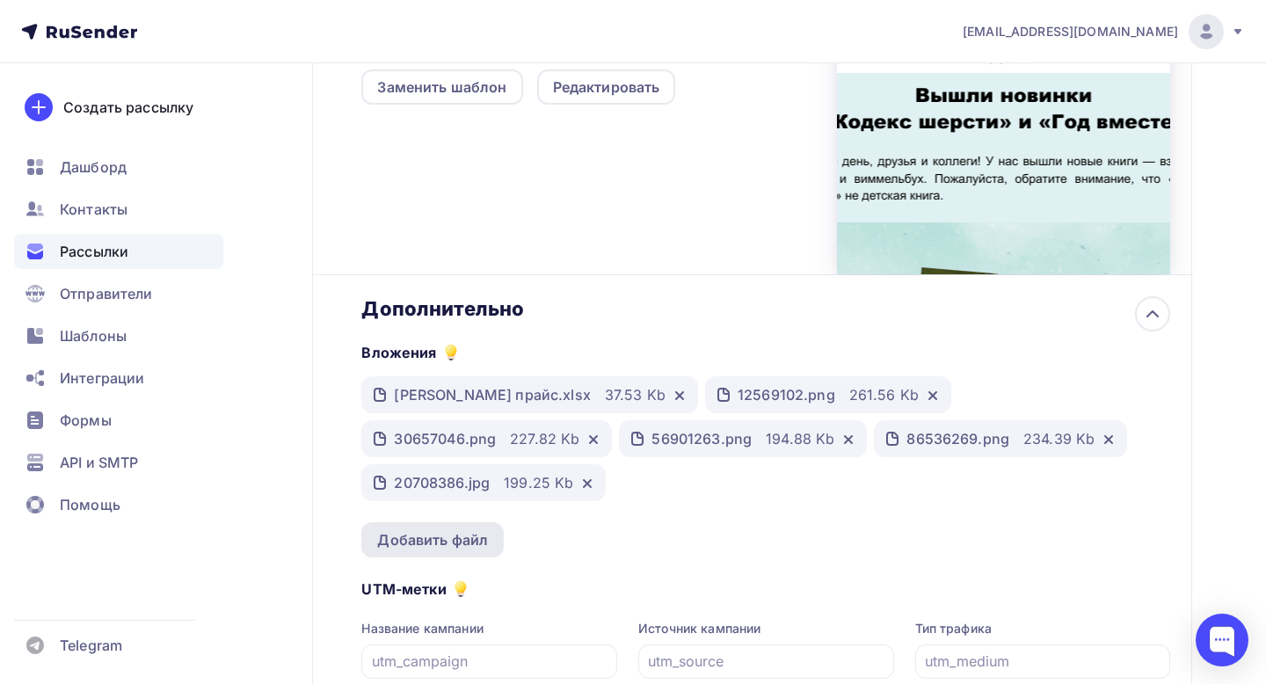
click at [423, 529] on div "Добавить файл" at bounding box center [432, 539] width 111 height 21
click at [437, 532] on div "Добавить файл" at bounding box center [432, 539] width 111 height 21
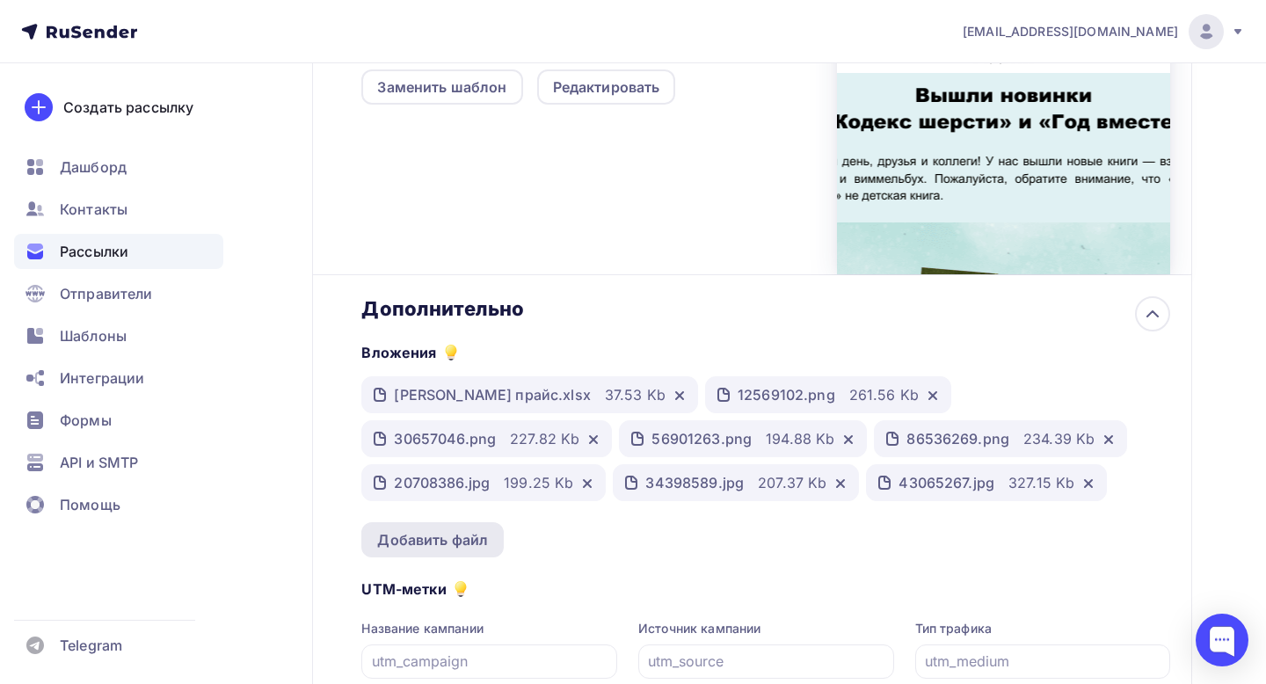
click at [428, 537] on div "Добавить файл" at bounding box center [432, 539] width 111 height 21
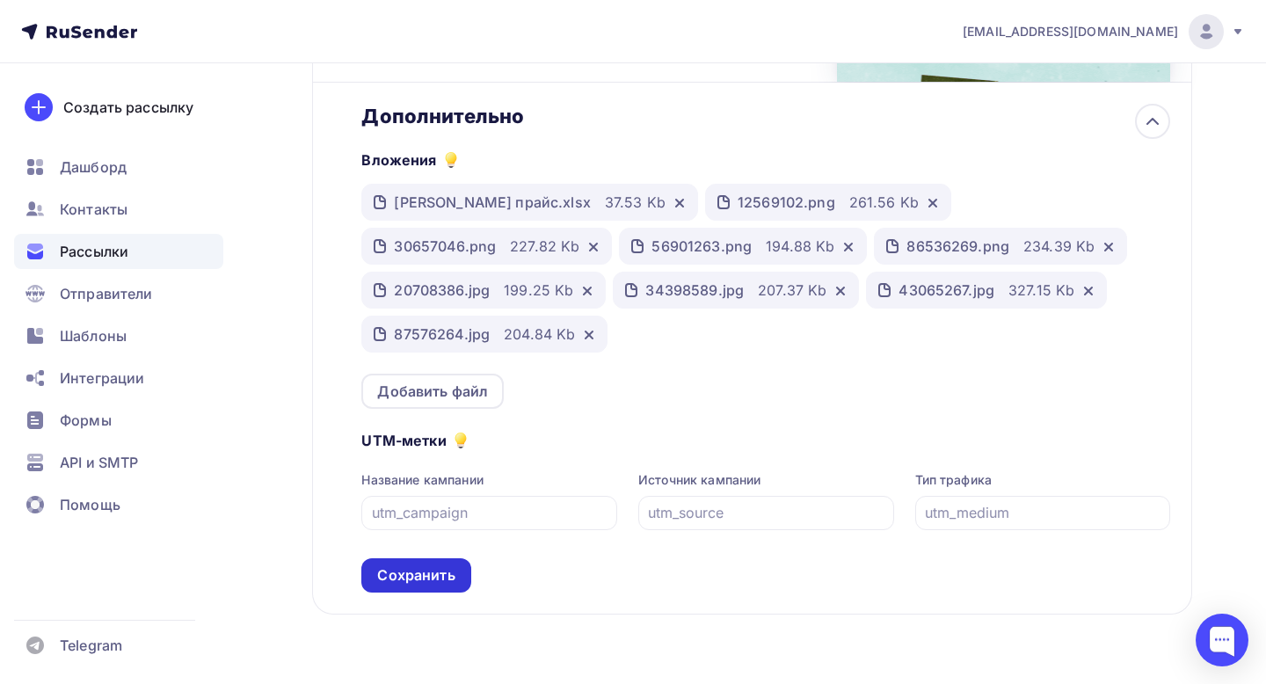
click at [417, 558] on div "Сохранить" at bounding box center [415, 575] width 109 height 34
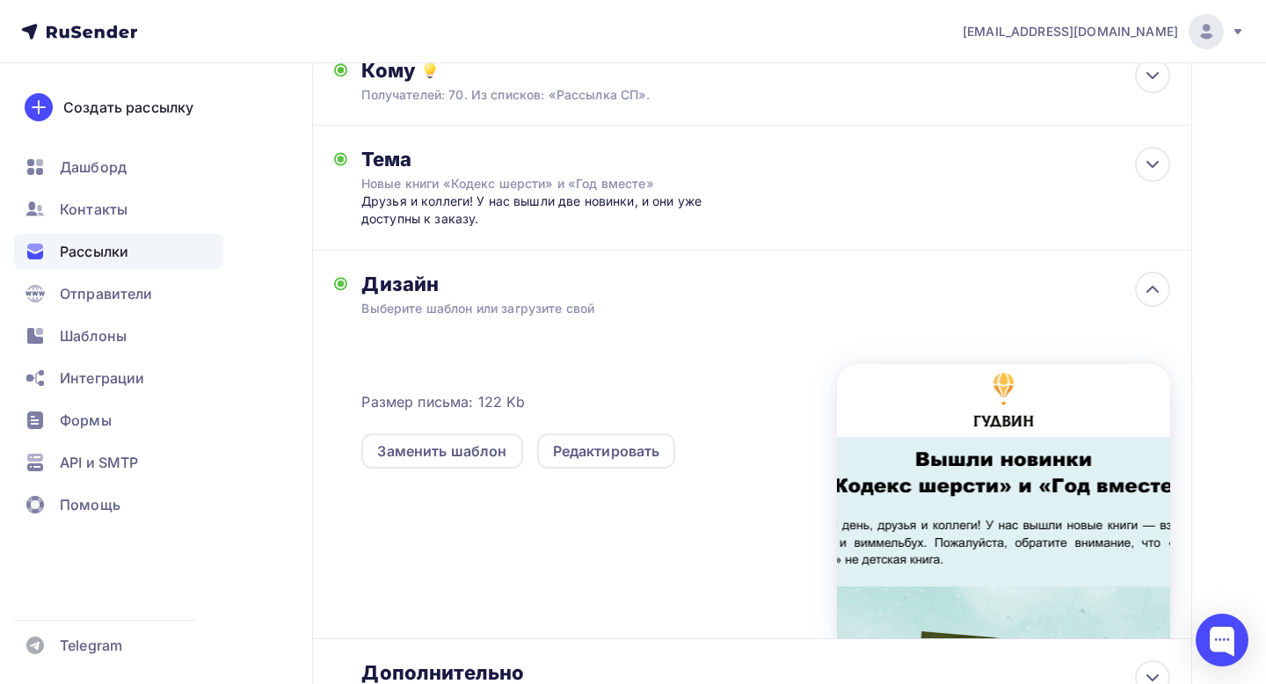
scroll to position [0, 0]
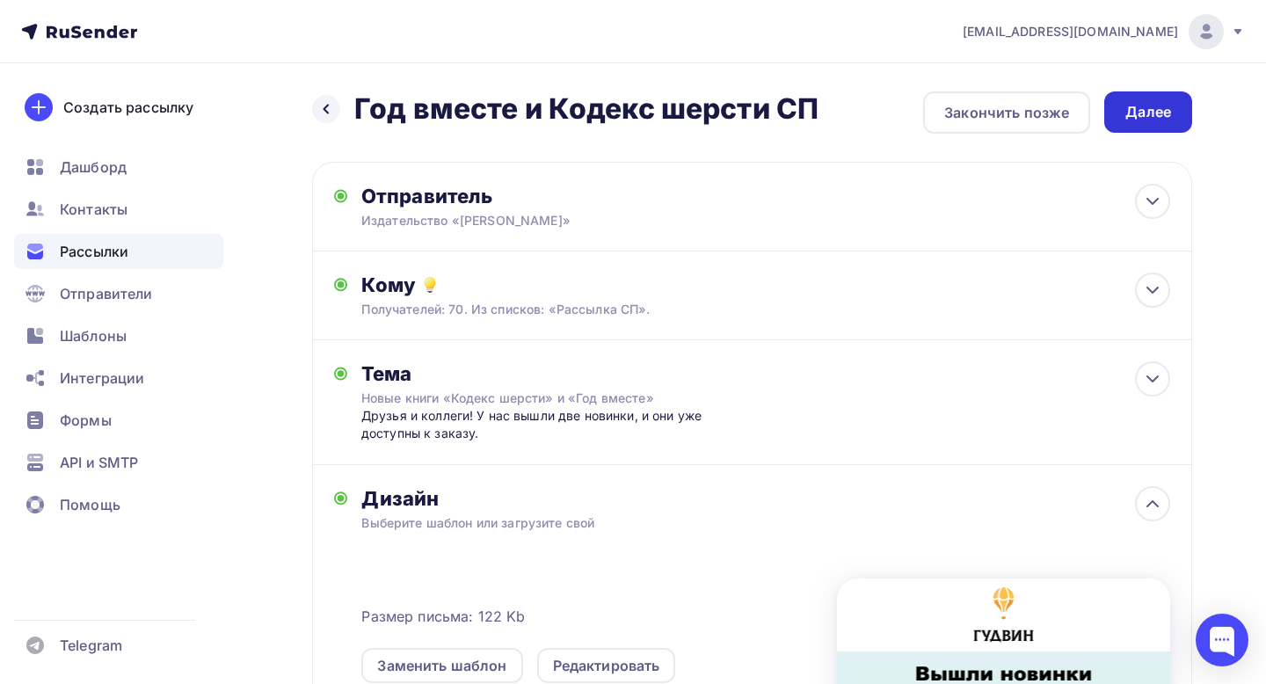
click at [1169, 114] on div "Далее" at bounding box center [1148, 112] width 46 height 20
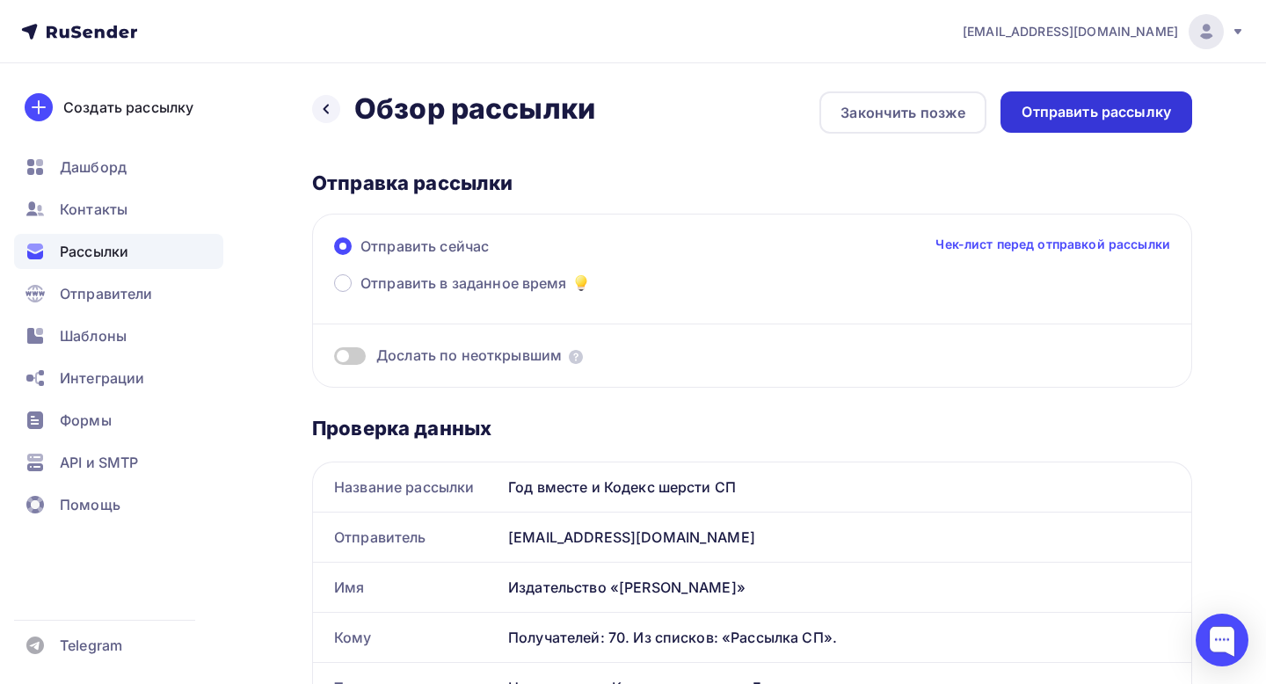
click at [1058, 132] on div "Отправить рассылку" at bounding box center [1096, 111] width 192 height 41
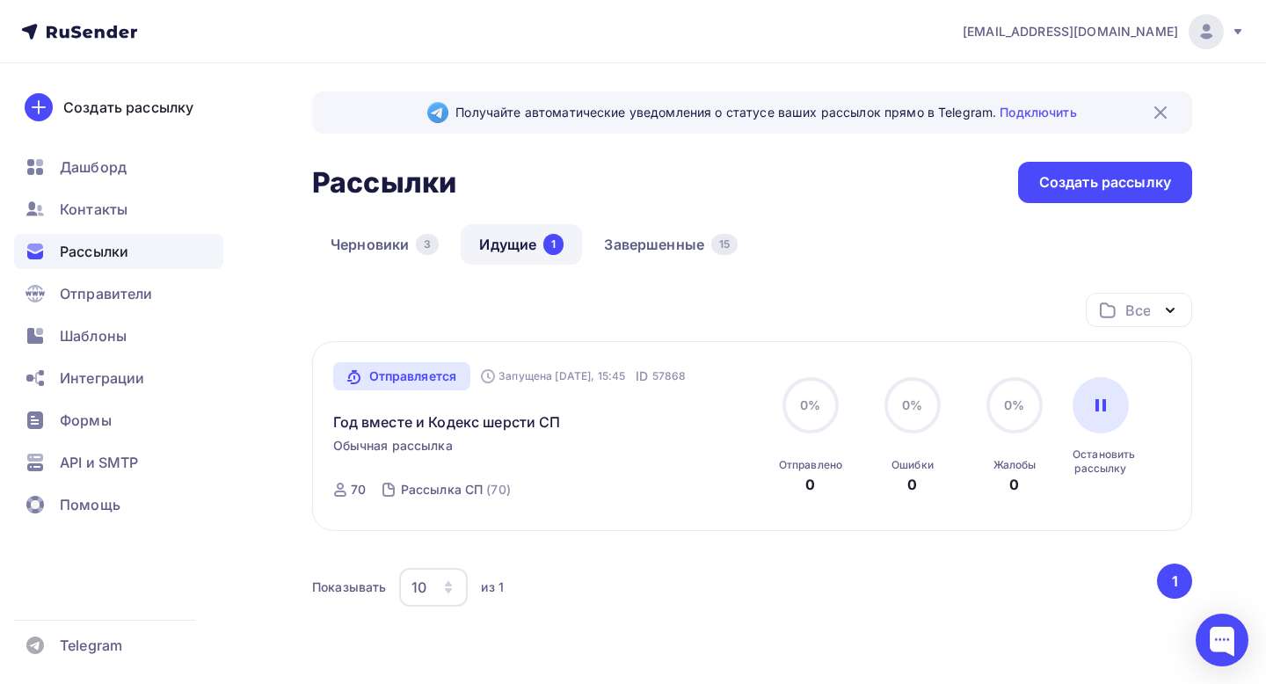
click at [1170, 105] on img at bounding box center [1160, 112] width 21 height 21
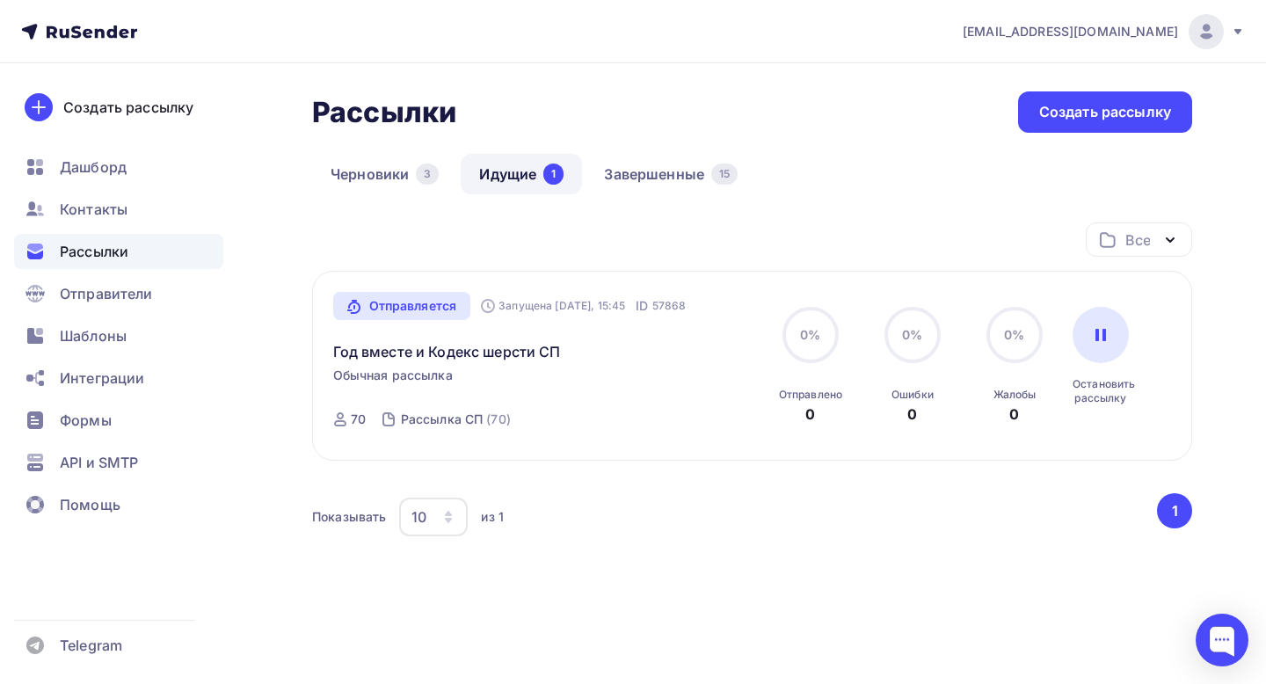
click at [111, 34] on icon at bounding box center [79, 31] width 116 height 21
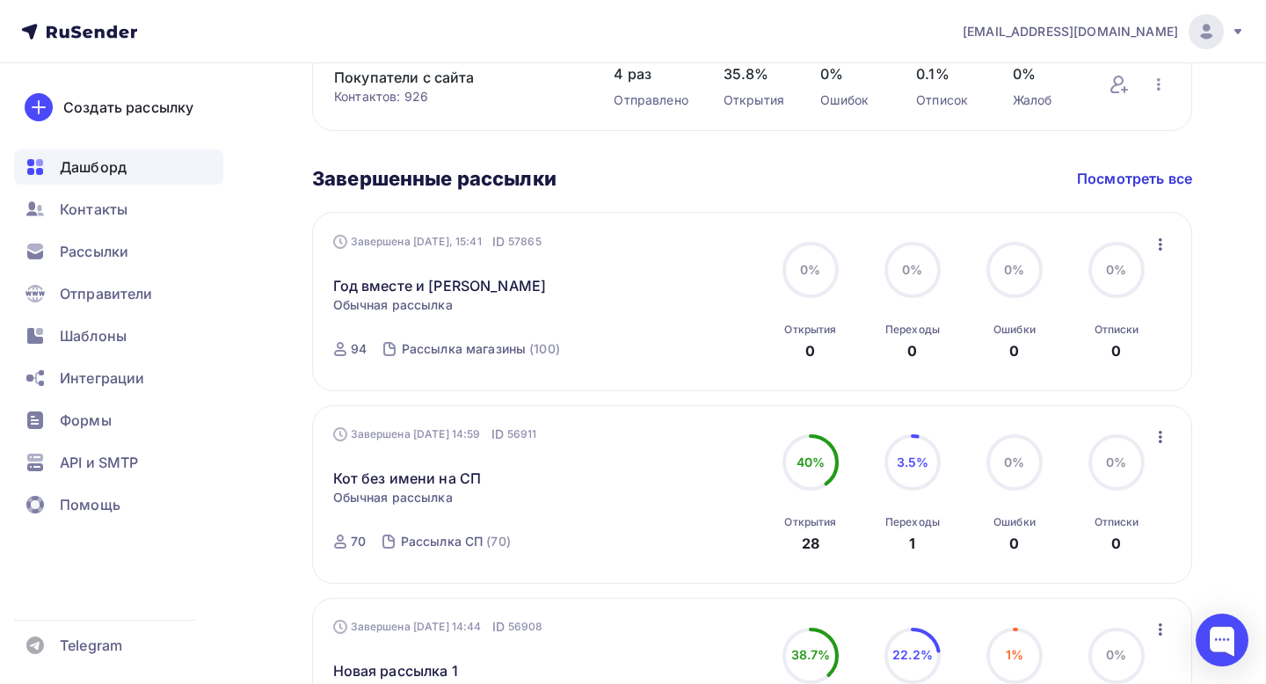
scroll to position [926, 0]
click at [1099, 173] on link "Посмотреть все" at bounding box center [1134, 177] width 115 height 21
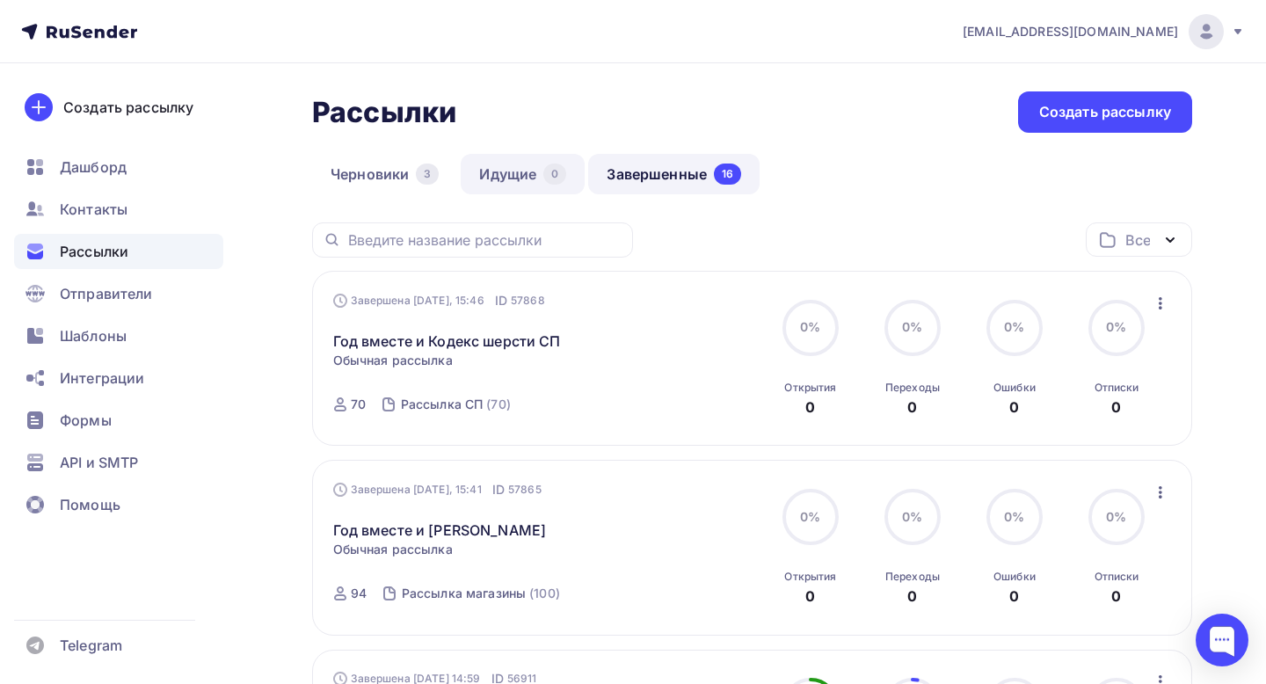
click at [513, 173] on link "Идущие 0" at bounding box center [523, 174] width 124 height 40
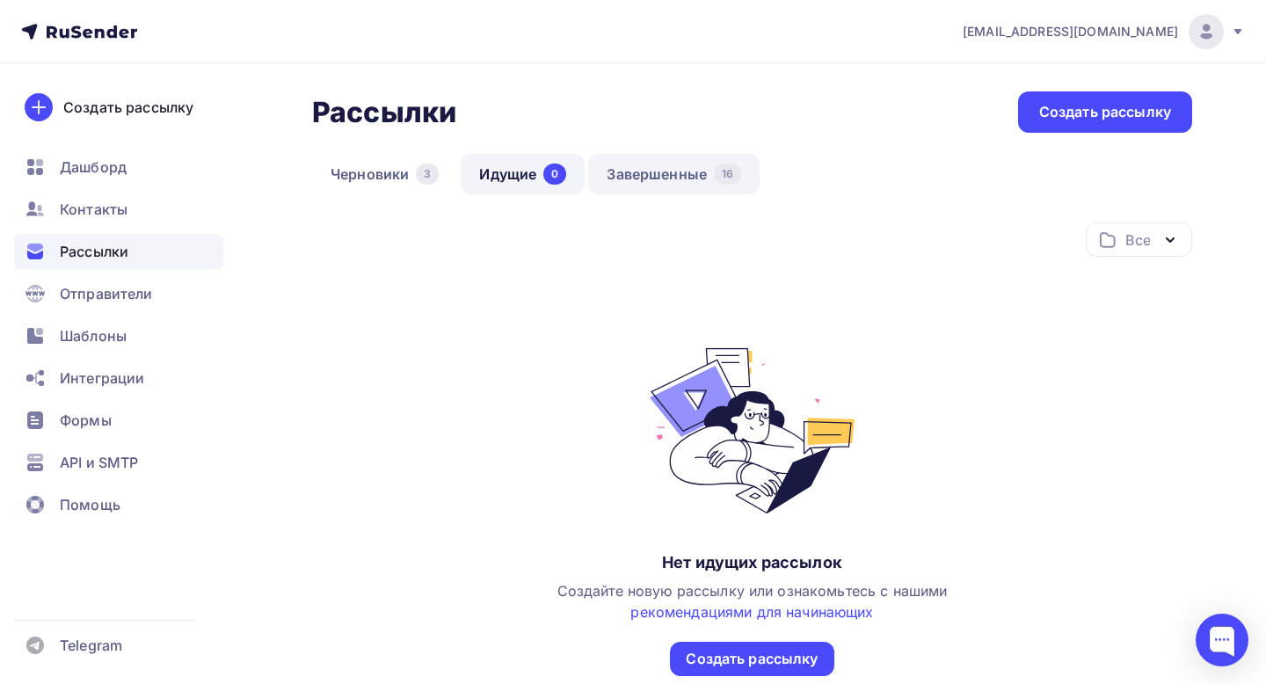
click at [666, 160] on link "Завершенные 16" at bounding box center [673, 174] width 171 height 40
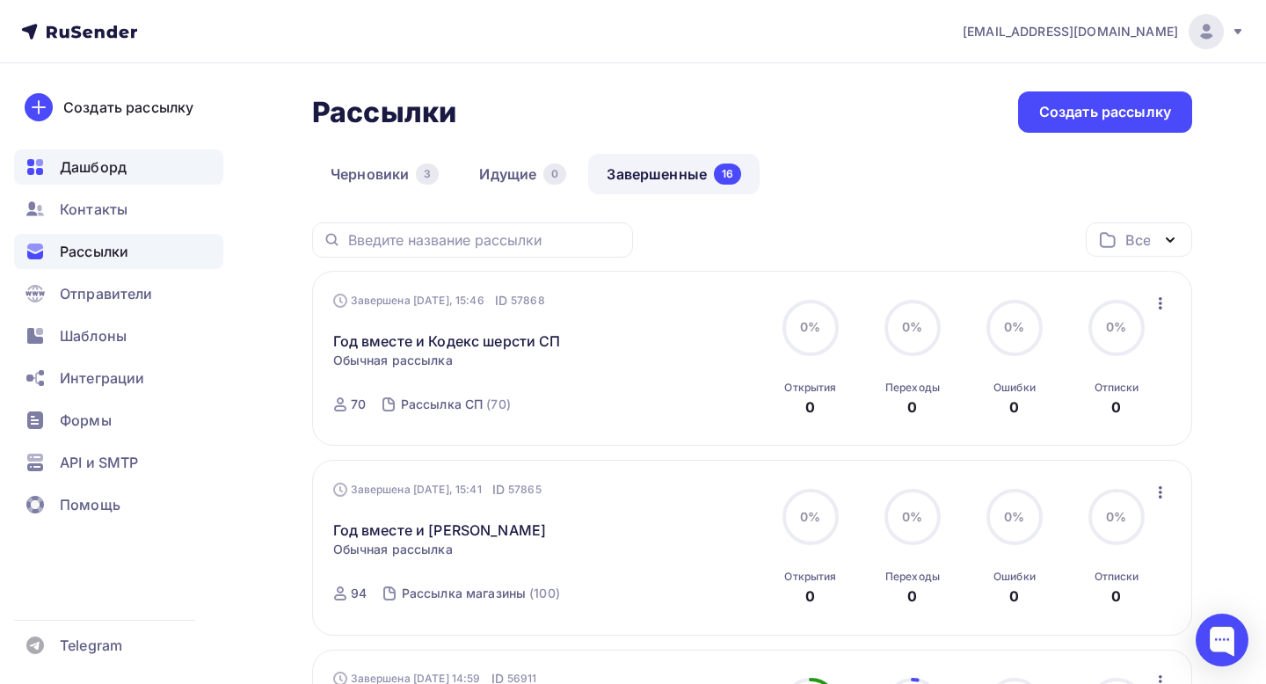
click at [98, 165] on span "Дашборд" at bounding box center [93, 166] width 67 height 21
